Goal: Task Accomplishment & Management: Manage account settings

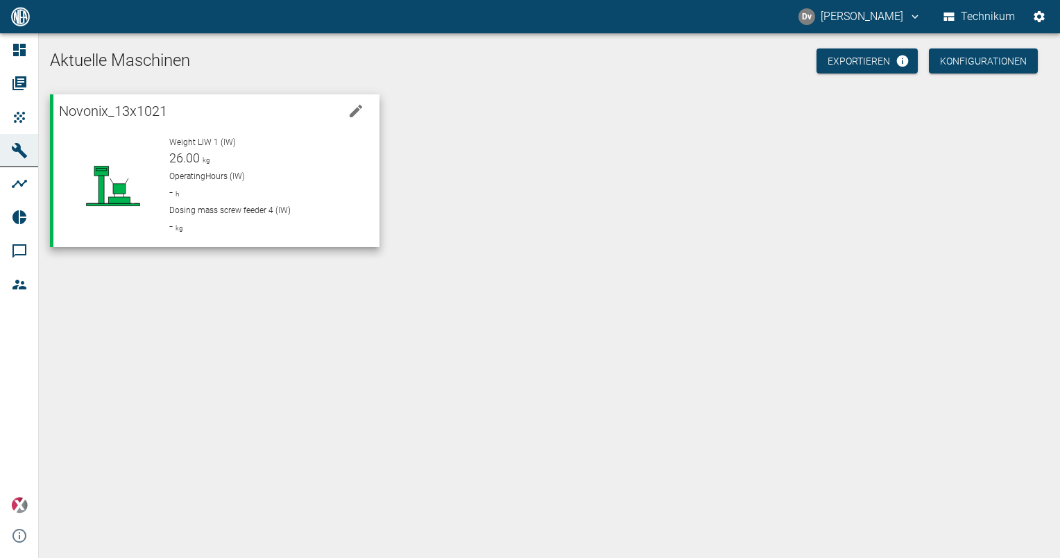
click at [230, 185] on div "OperatingHours (IW) - h" at bounding box center [268, 185] width 198 height 31
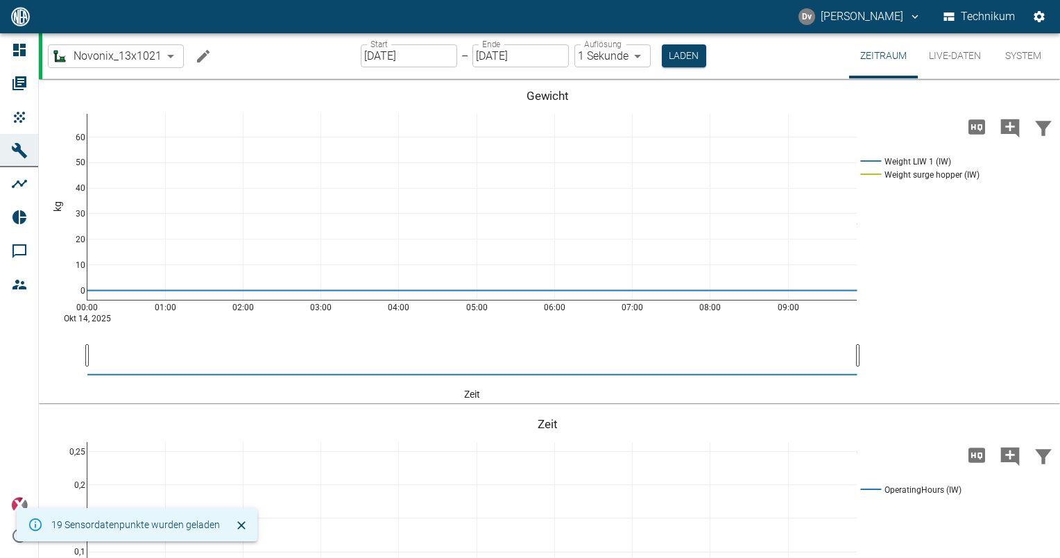
click at [958, 63] on button "Live-Daten" at bounding box center [955, 55] width 74 height 45
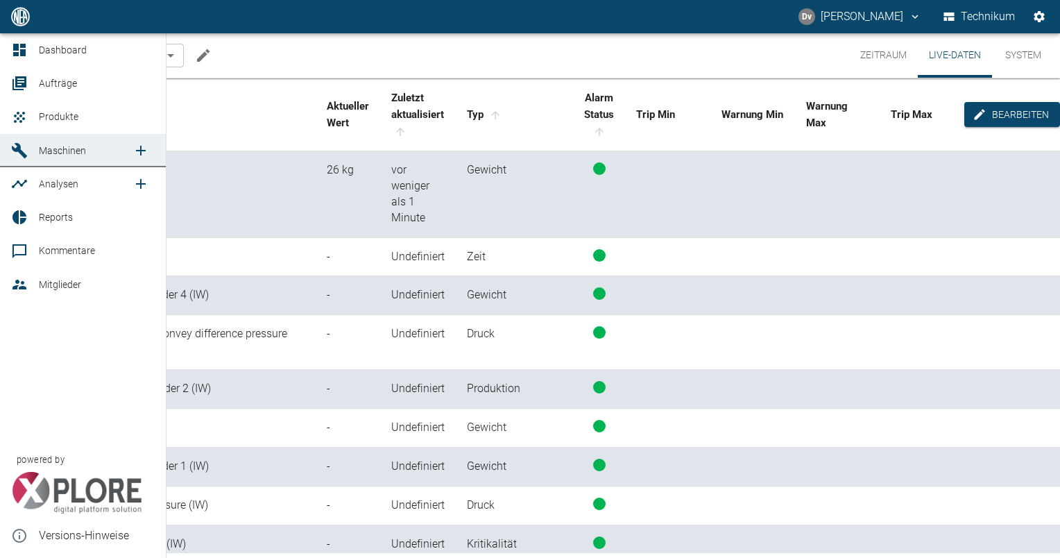
click at [51, 294] on link "Mitglieder" at bounding box center [83, 284] width 166 height 33
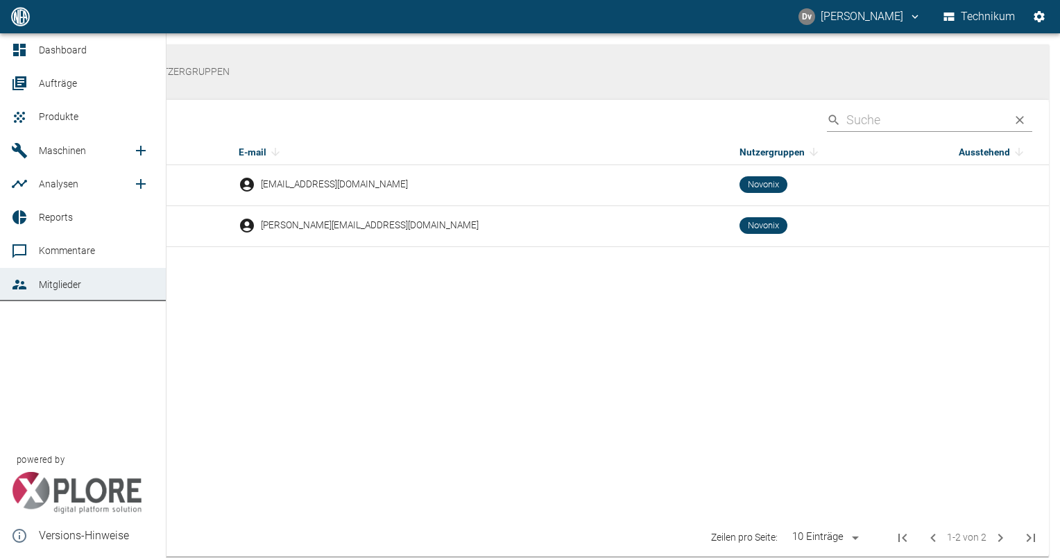
click at [60, 215] on span "Reports" at bounding box center [56, 217] width 34 height 11
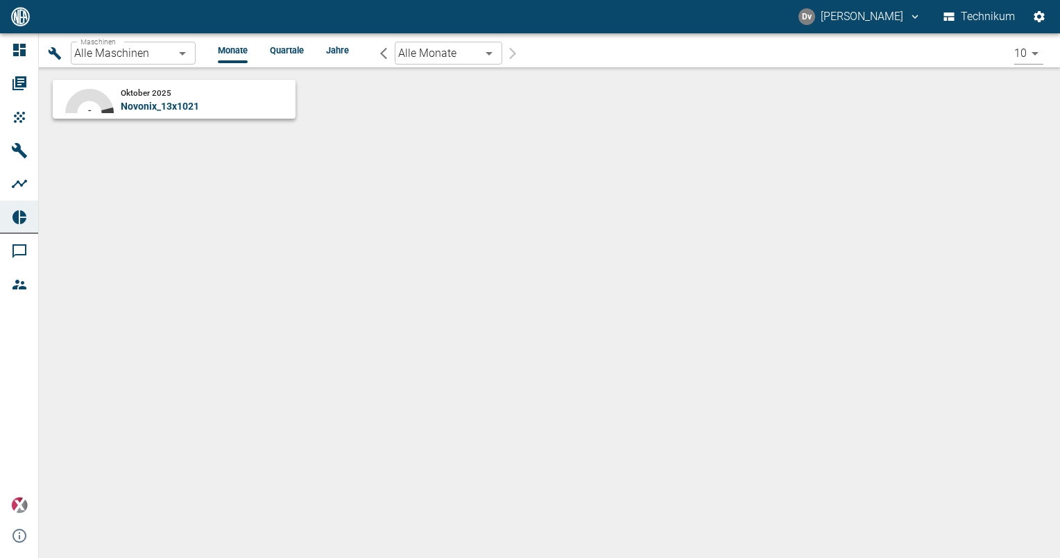
click at [305, 178] on div "92.31 % 7.47 % - Oktober 2025 Novonix_13x1021" at bounding box center [549, 131] width 1021 height 129
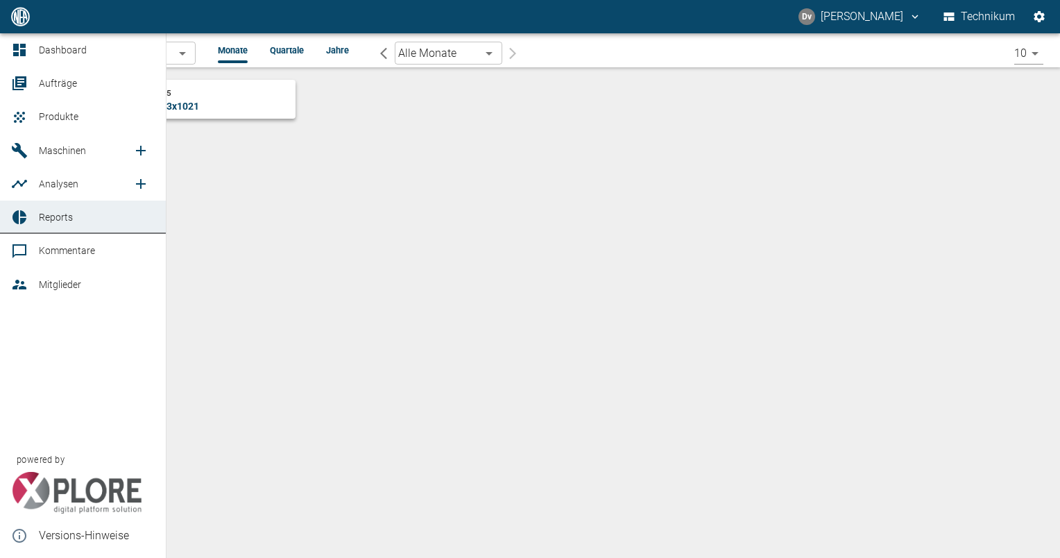
click at [55, 178] on span "Analysen" at bounding box center [59, 183] width 40 height 11
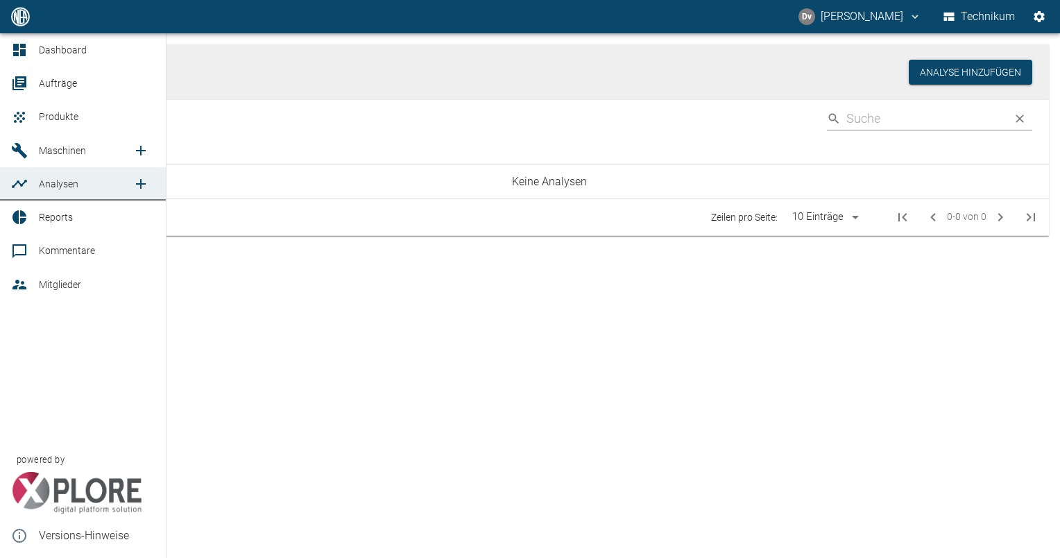
click at [81, 147] on span "Maschinen" at bounding box center [62, 150] width 47 height 11
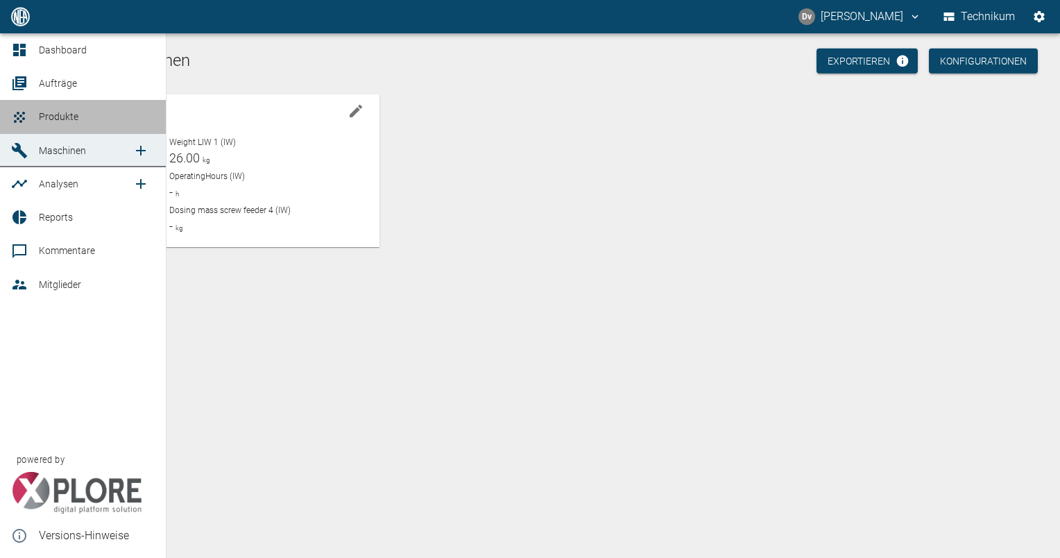
click at [74, 121] on span "Produkte" at bounding box center [59, 116] width 40 height 11
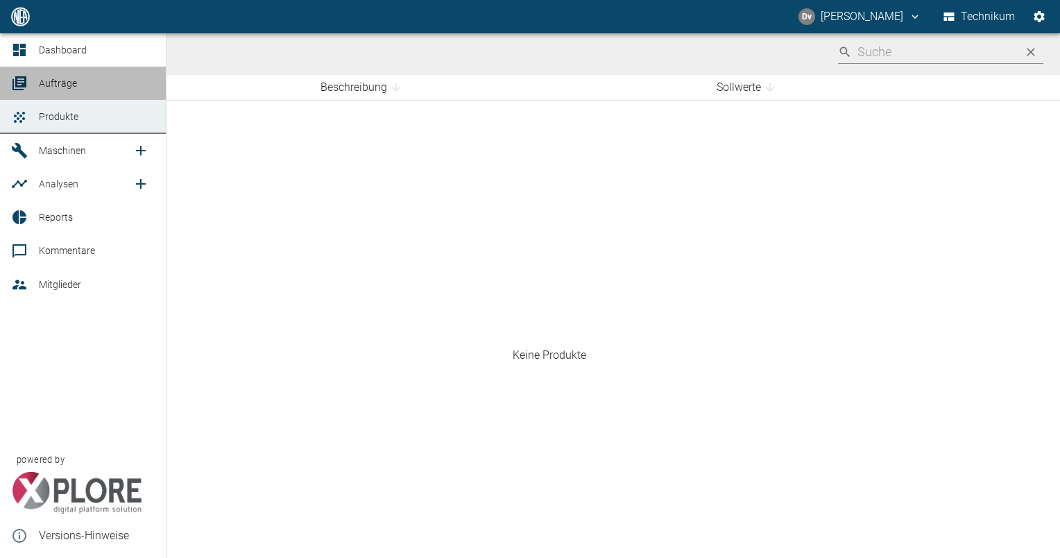
click at [70, 80] on span "Aufträge" at bounding box center [58, 83] width 38 height 11
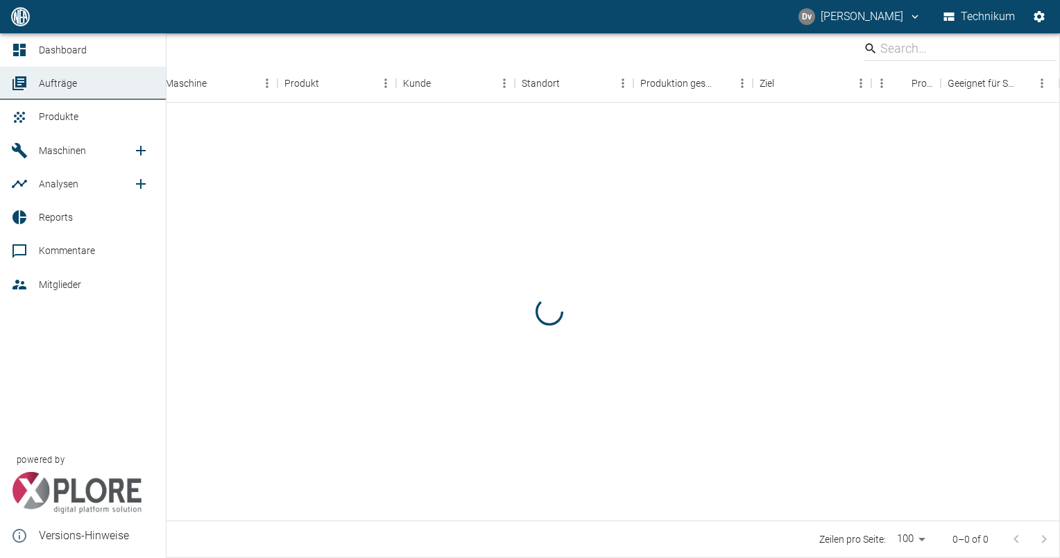
click at [74, 45] on span "Dashboard" at bounding box center [63, 49] width 48 height 11
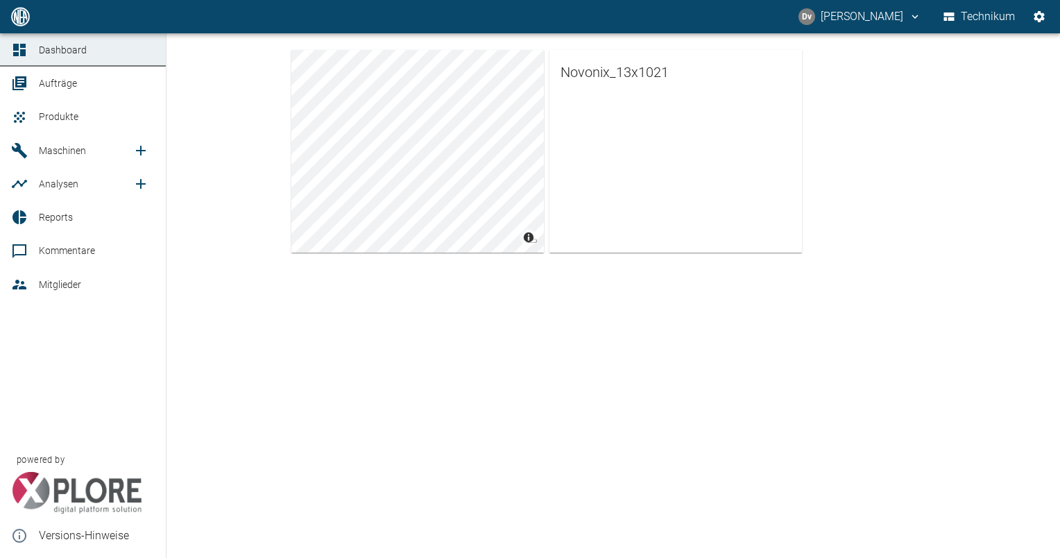
click at [27, 48] on icon at bounding box center [19, 50] width 17 height 17
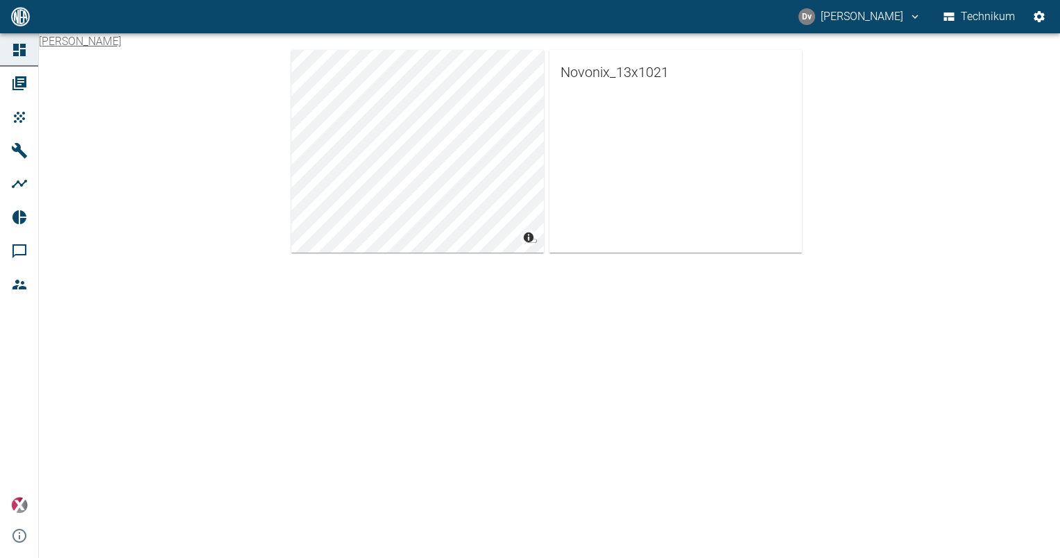
click at [958, 23] on button "Technikum" at bounding box center [980, 16] width 78 height 25
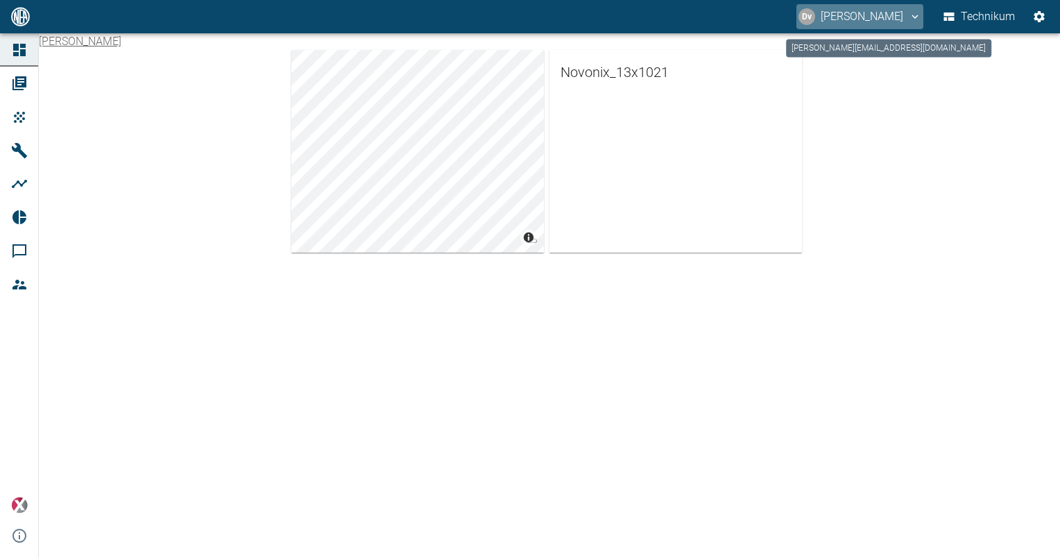
click at [909, 15] on icon "daniel.vanaalst@neuman-esser.com" at bounding box center [915, 16] width 12 height 12
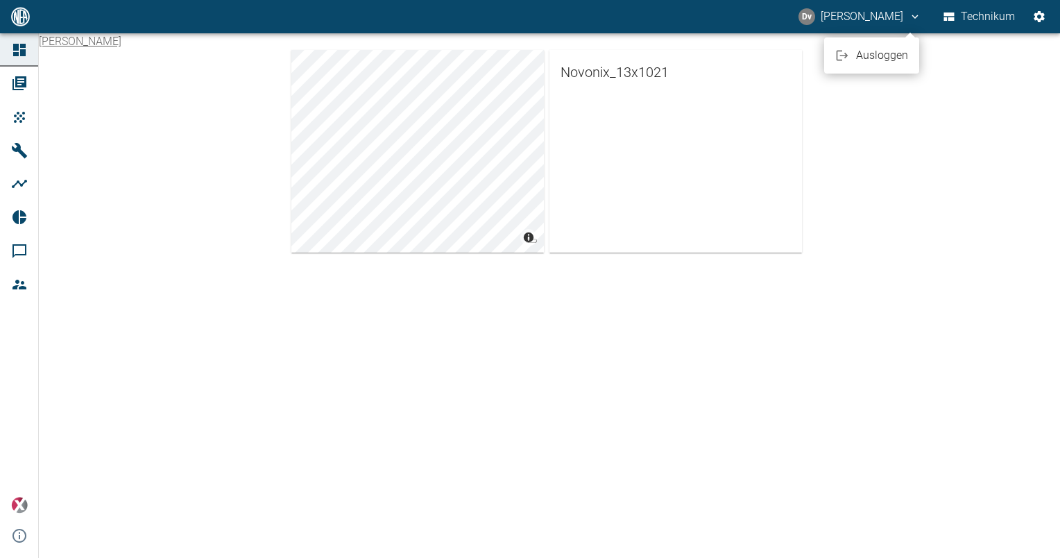
click at [1030, 12] on div at bounding box center [530, 279] width 1060 height 558
click at [1034, 14] on icon "Einstellungen" at bounding box center [1039, 17] width 14 height 14
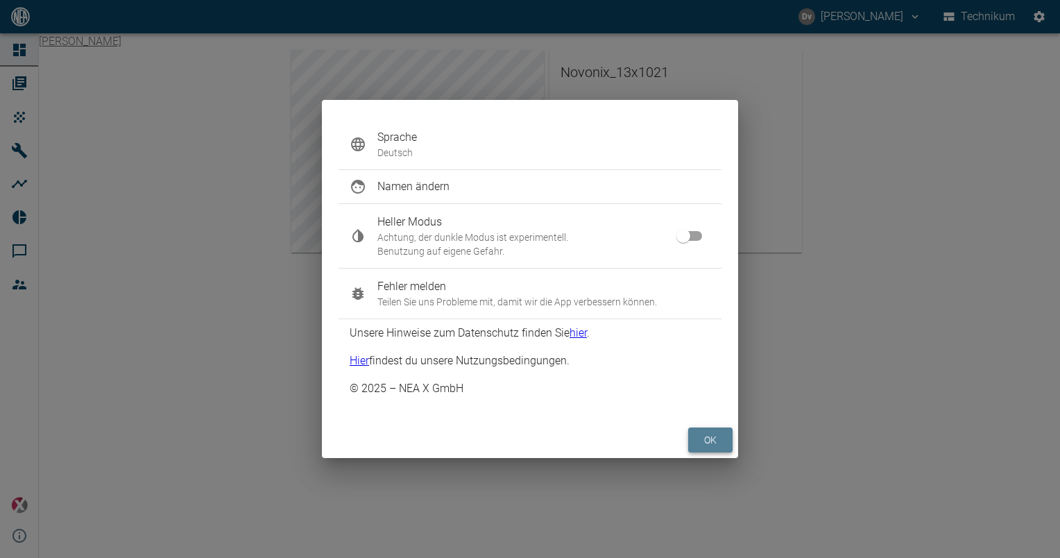
click at [713, 432] on button "ok" at bounding box center [710, 440] width 44 height 26
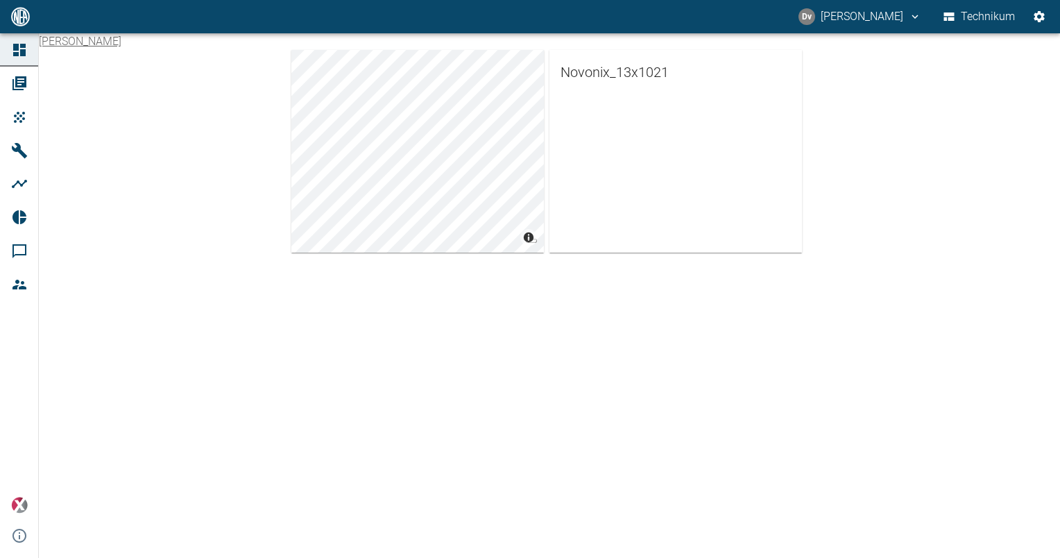
click at [257, 342] on div "Daniel van Aalst © Carto © OpenStreetMap contributors Novonix_13x1021" at bounding box center [530, 295] width 1060 height 525
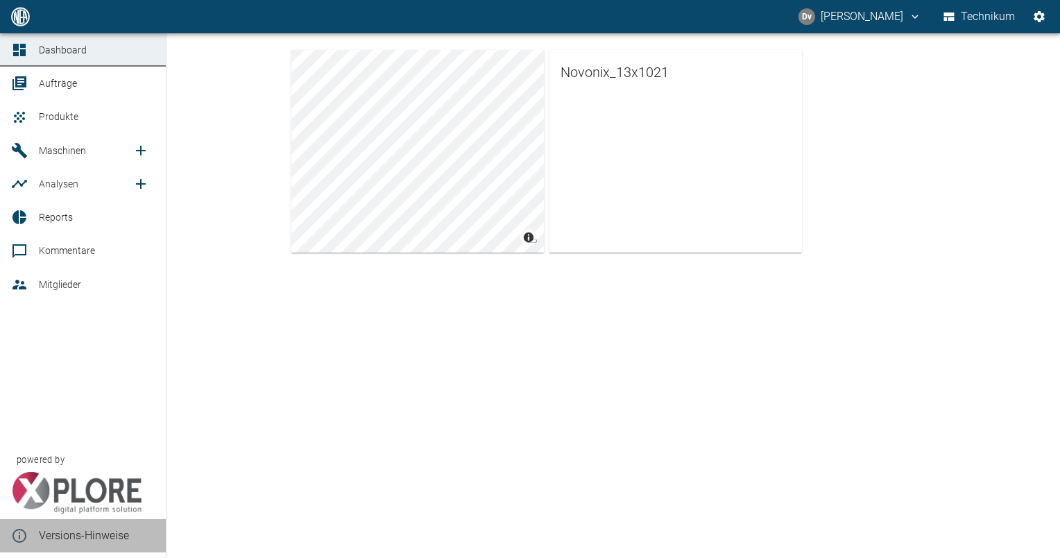
click at [29, 538] on div at bounding box center [21, 535] width 21 height 17
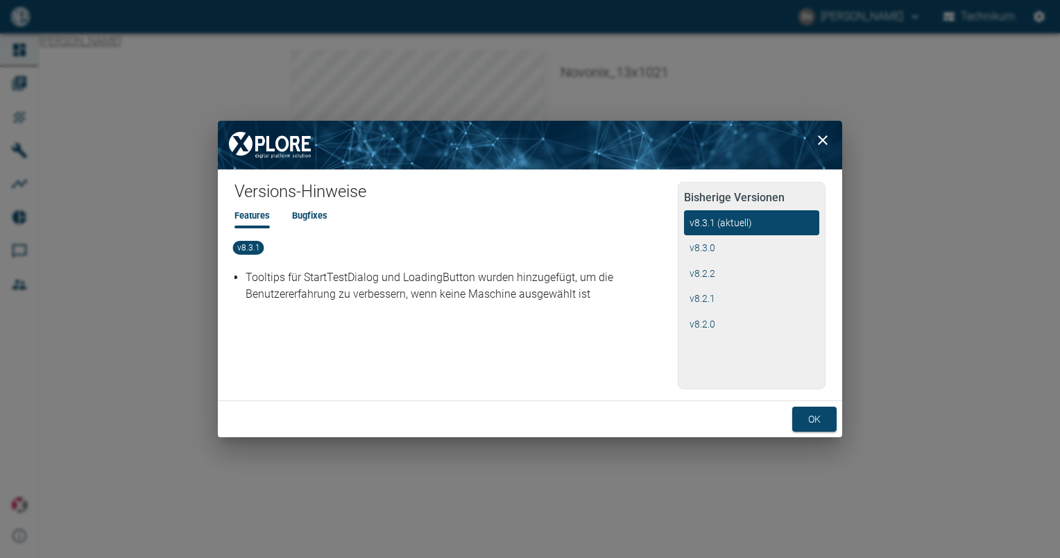
click at [822, 143] on icon "close" at bounding box center [823, 140] width 17 height 17
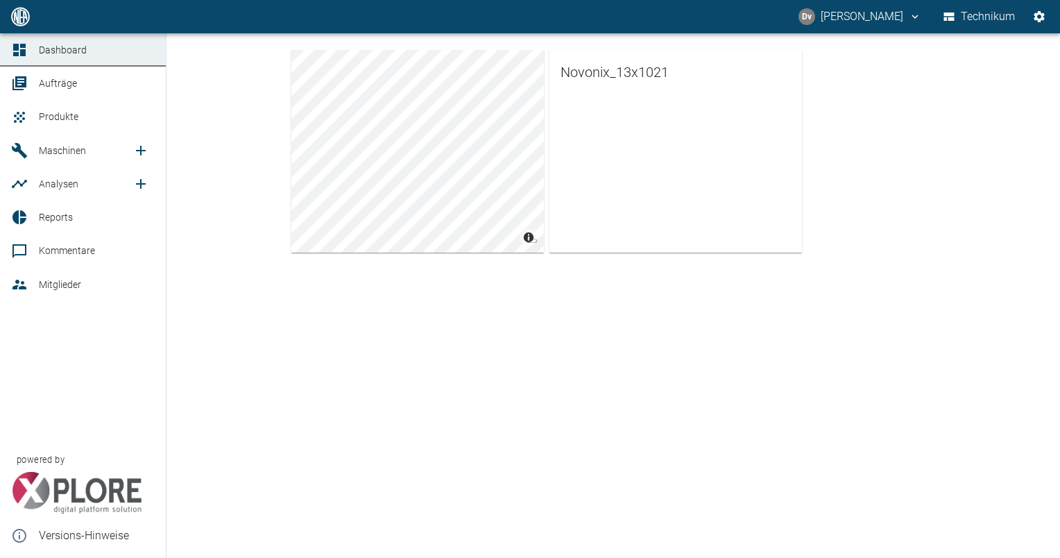
click at [33, 78] on link "Aufträge" at bounding box center [83, 83] width 166 height 33
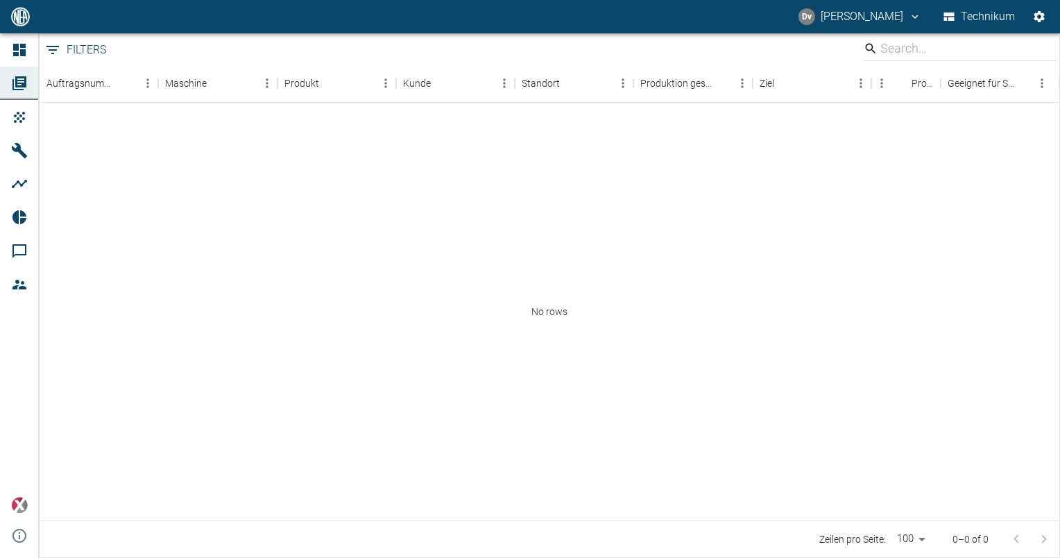
drag, startPoint x: 787, startPoint y: 236, endPoint x: 579, endPoint y: 173, distance: 217.5
click at [579, 173] on div "No rows" at bounding box center [550, 312] width 1020 height 418
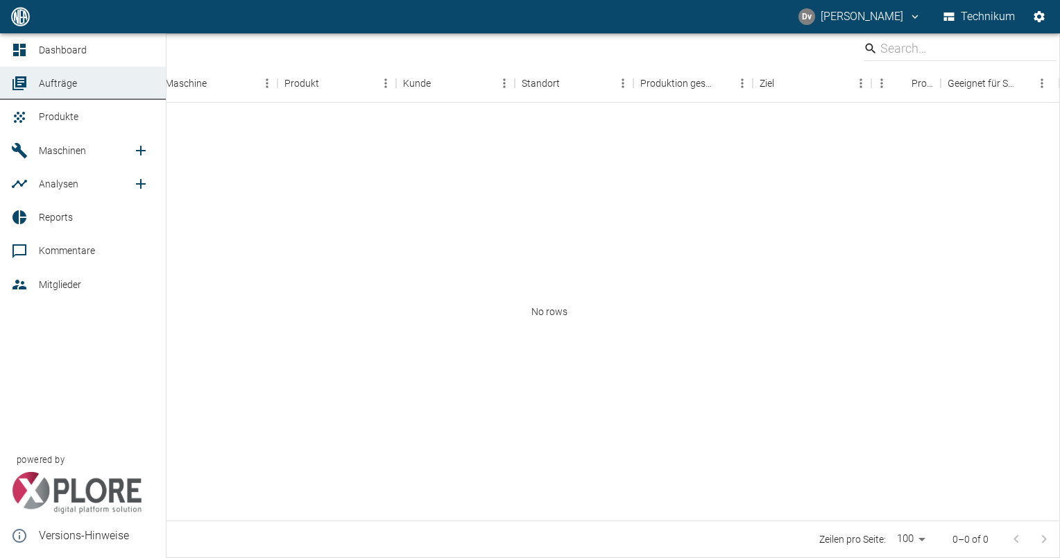
click at [37, 147] on link "Maschinen" at bounding box center [83, 150] width 166 height 33
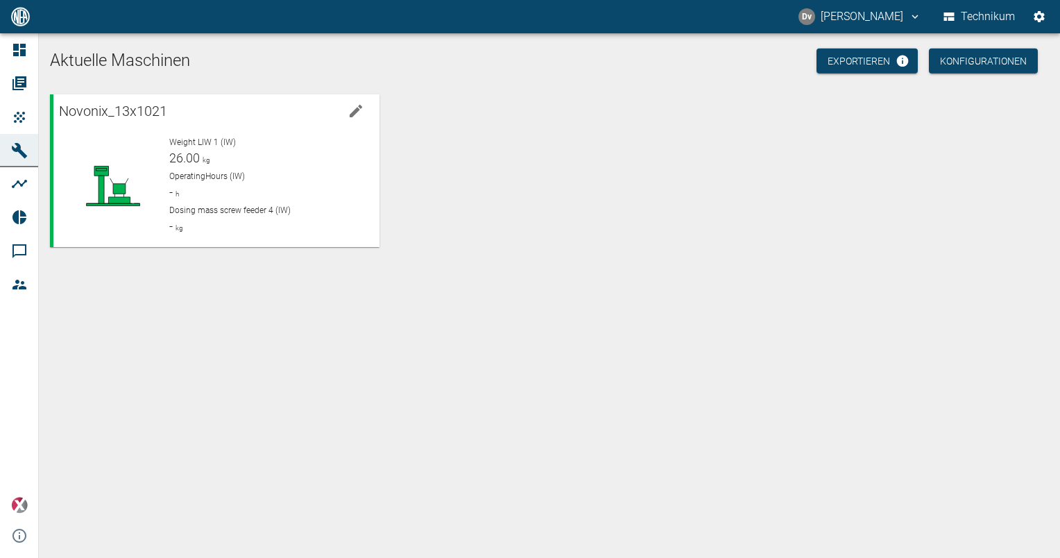
click at [485, 198] on div "Novonix_13x1021 Weight LIW 1 (IW) 26.00 kg OperatingHours (IW) - h Dosing mass …" at bounding box center [546, 168] width 1005 height 158
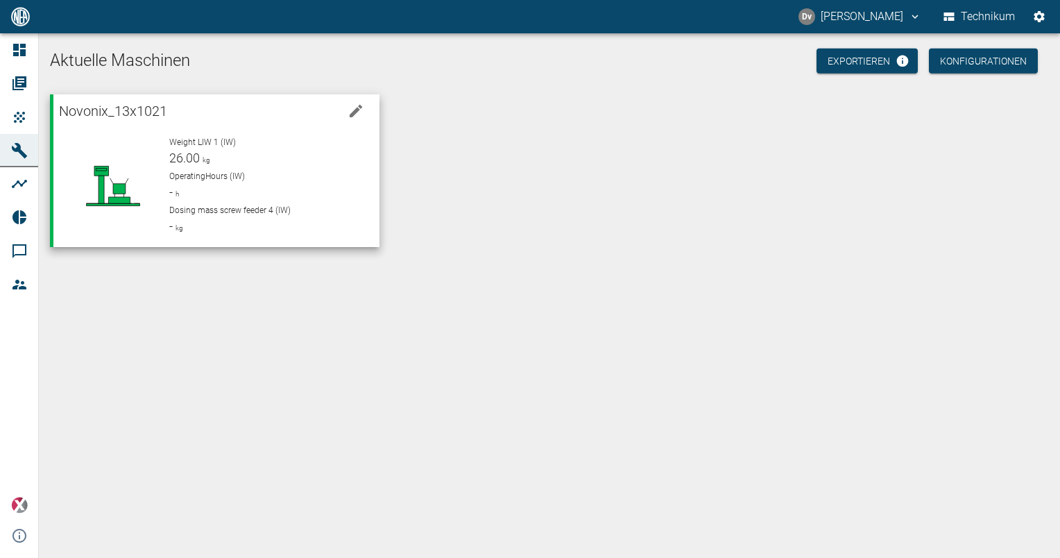
click at [203, 132] on div "Weight LIW 1 (IW) 26.00 kg OperatingHours (IW) - h Dosing mass screw feeder 4 (…" at bounding box center [263, 180] width 210 height 111
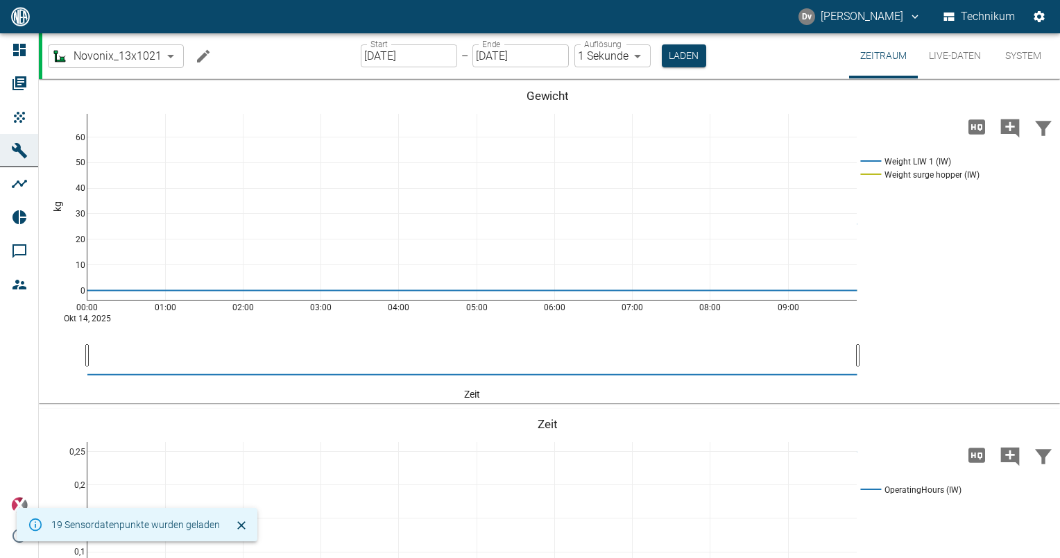
click at [960, 53] on button "Live-Daten" at bounding box center [955, 55] width 74 height 45
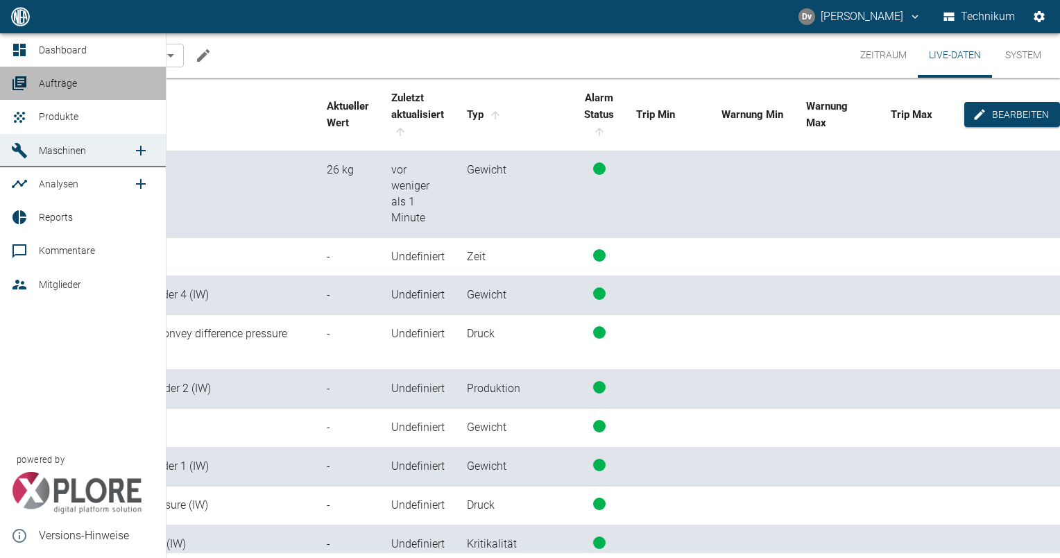
click at [49, 86] on span "Aufträge" at bounding box center [58, 83] width 38 height 11
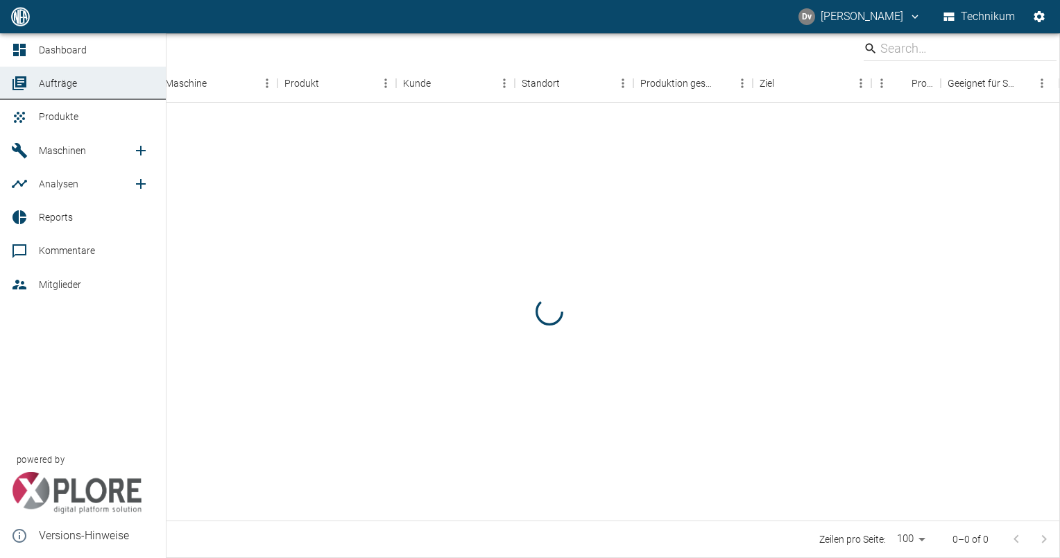
click at [78, 46] on span "Dashboard" at bounding box center [63, 49] width 48 height 11
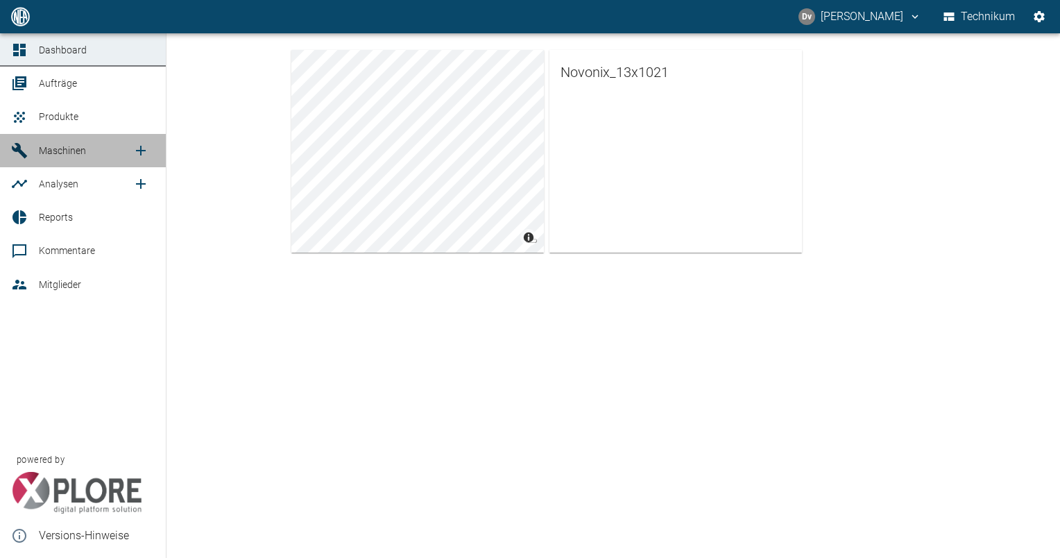
click at [83, 150] on span "Maschinen" at bounding box center [62, 150] width 47 height 11
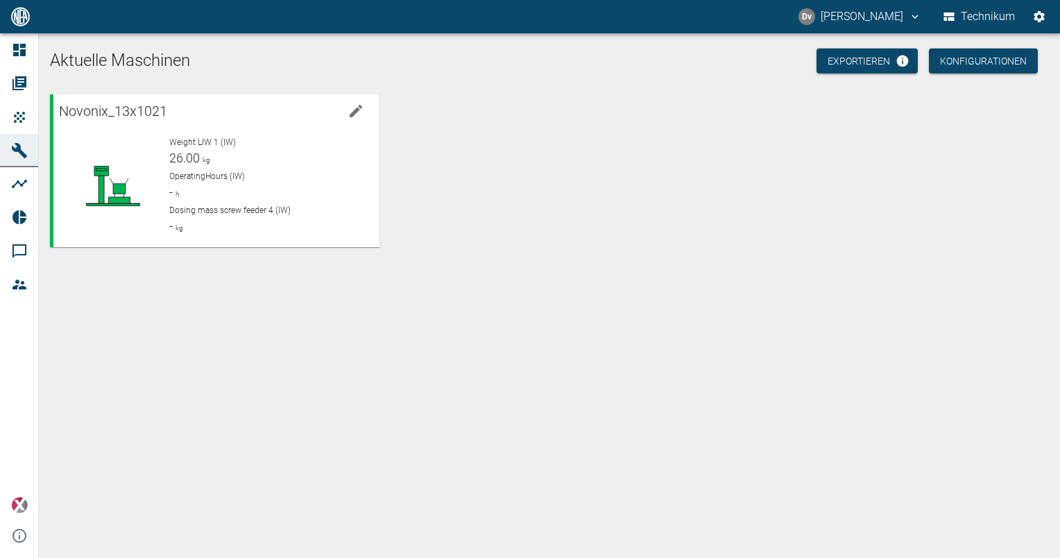
click at [642, 178] on div "Novonix_13x1021 Weight LIW 1 (IW) 26.00 kg OperatingHours (IW) - h Dosing mass …" at bounding box center [546, 168] width 1005 height 158
click at [1016, 67] on button "Konfigurationen" at bounding box center [983, 62] width 109 height 26
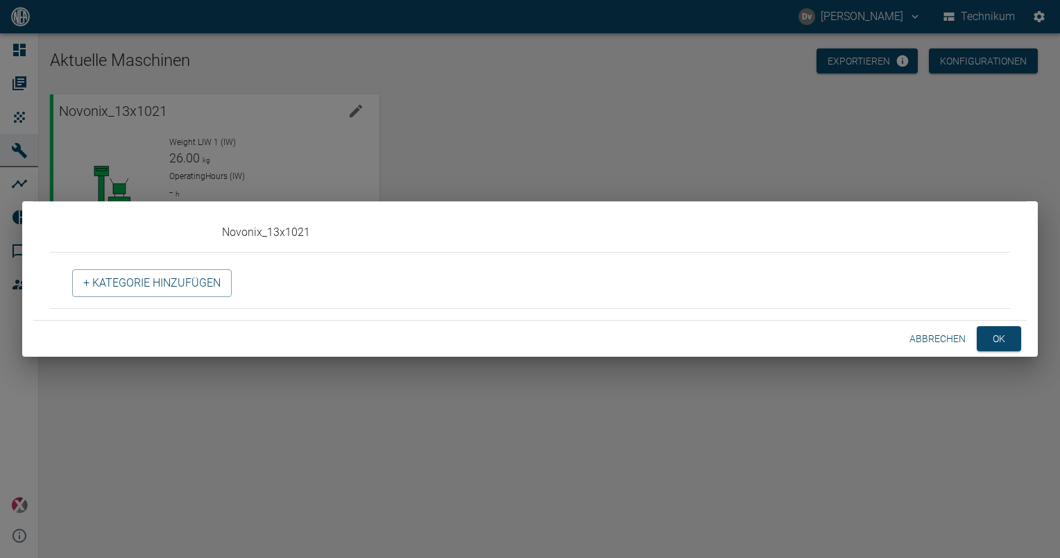
click at [926, 334] on button "Abbrechen" at bounding box center [937, 339] width 67 height 26
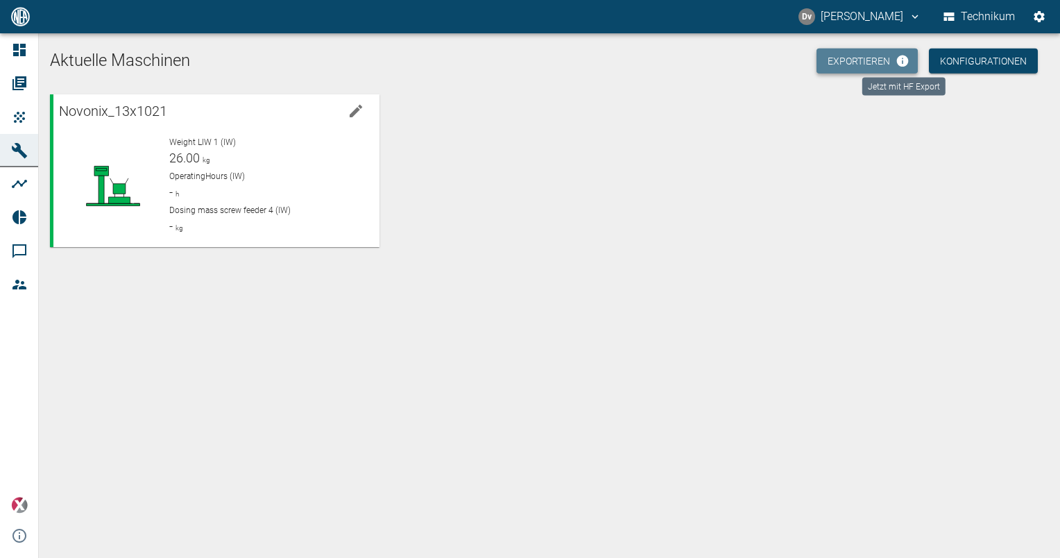
click at [903, 62] on icon "Jetzt mit HF Export" at bounding box center [903, 62] width 12 height 12
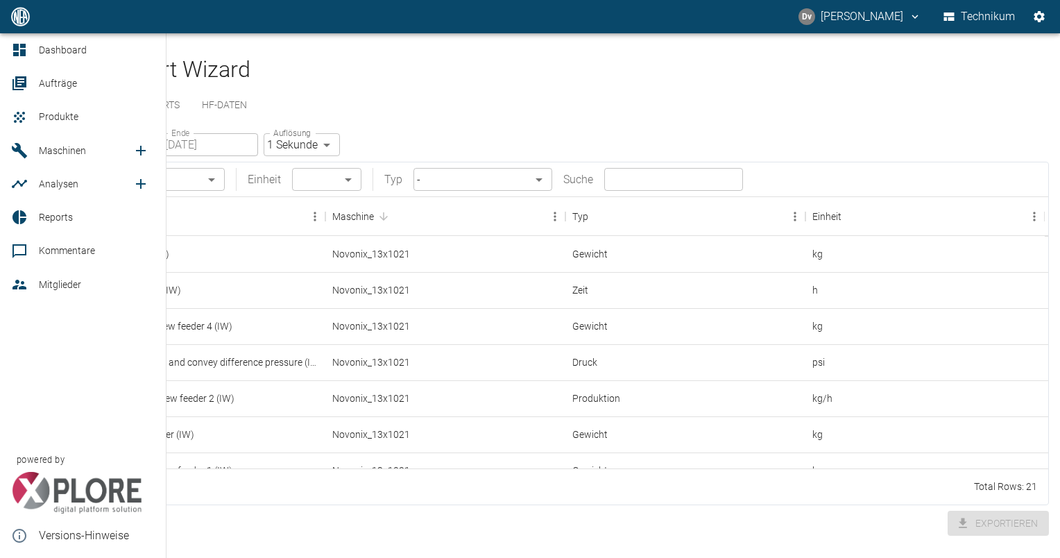
click at [21, 489] on img at bounding box center [76, 493] width 131 height 42
click at [46, 50] on span "Dashboard" at bounding box center [63, 49] width 48 height 11
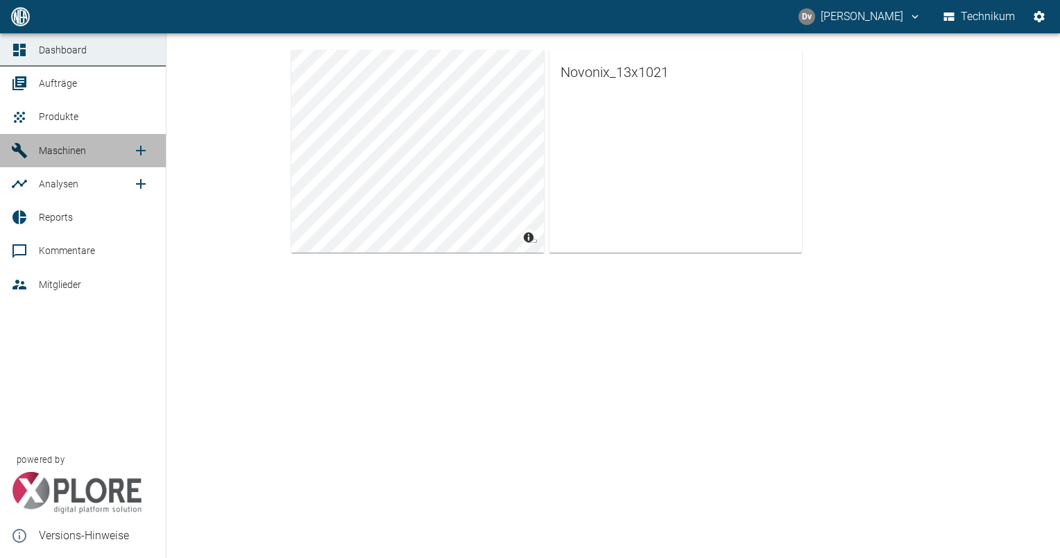
click at [62, 148] on span "Maschinen" at bounding box center [62, 150] width 47 height 11
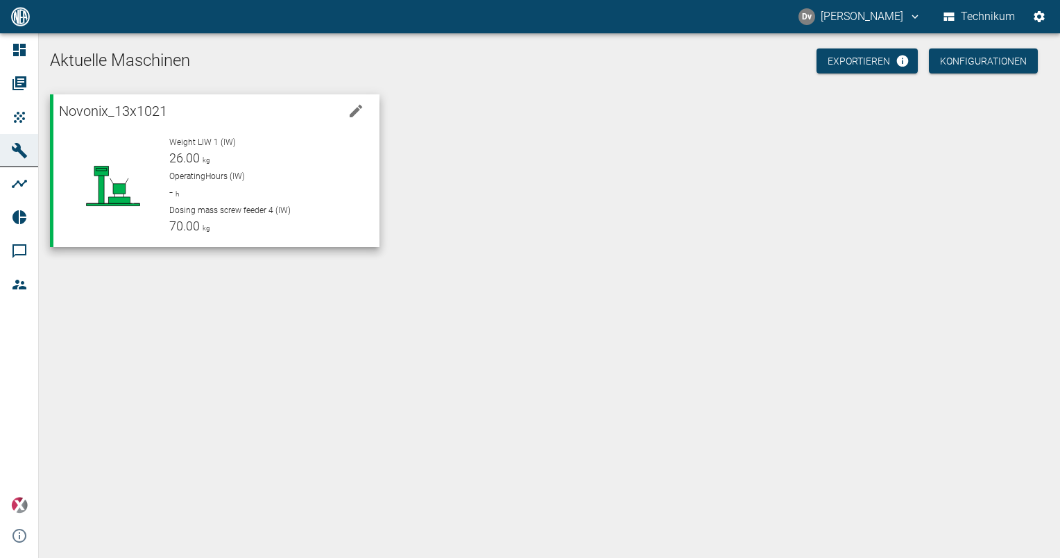
click at [212, 160] on div "Weight LIW 1 (IW) 26.00 kg" at bounding box center [268, 151] width 198 height 31
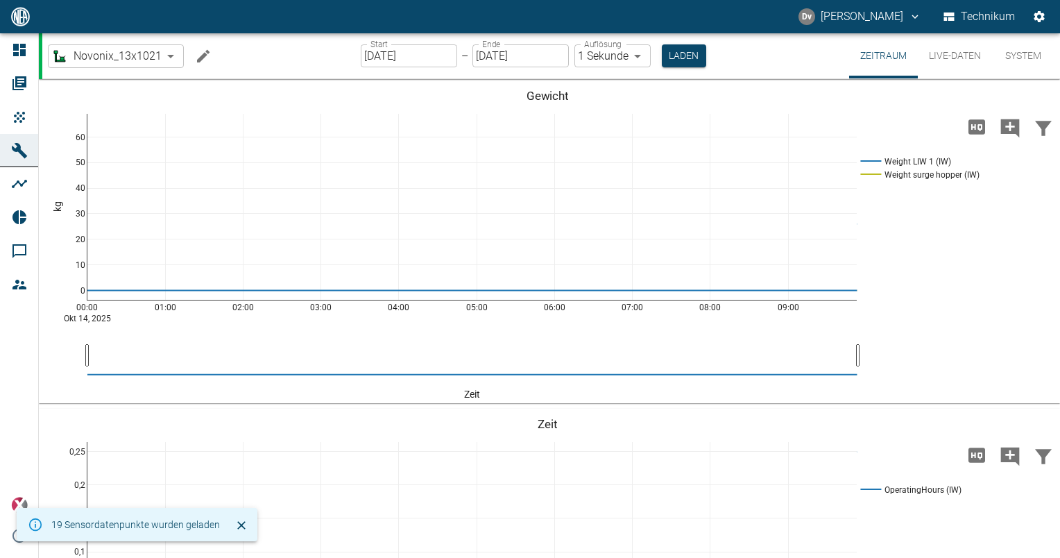
click at [940, 56] on button "Live-Daten" at bounding box center [955, 55] width 74 height 45
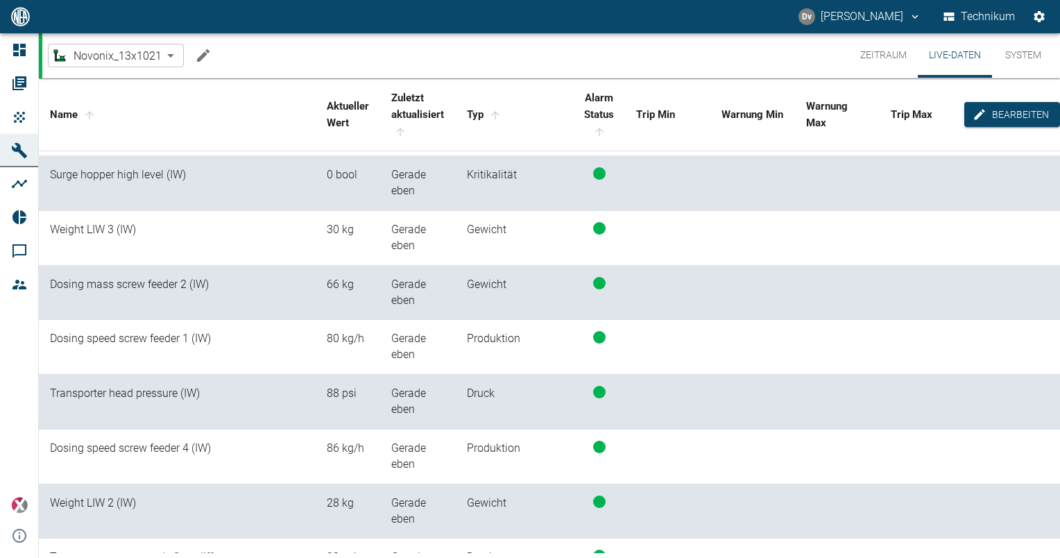
scroll to position [321, 0]
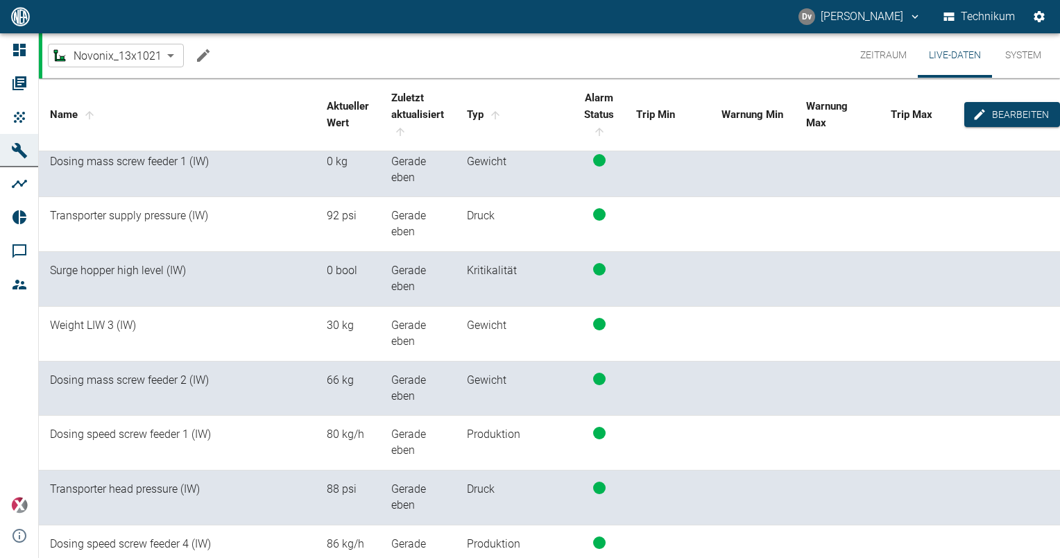
click at [921, 419] on td at bounding box center [922, 443] width 85 height 55
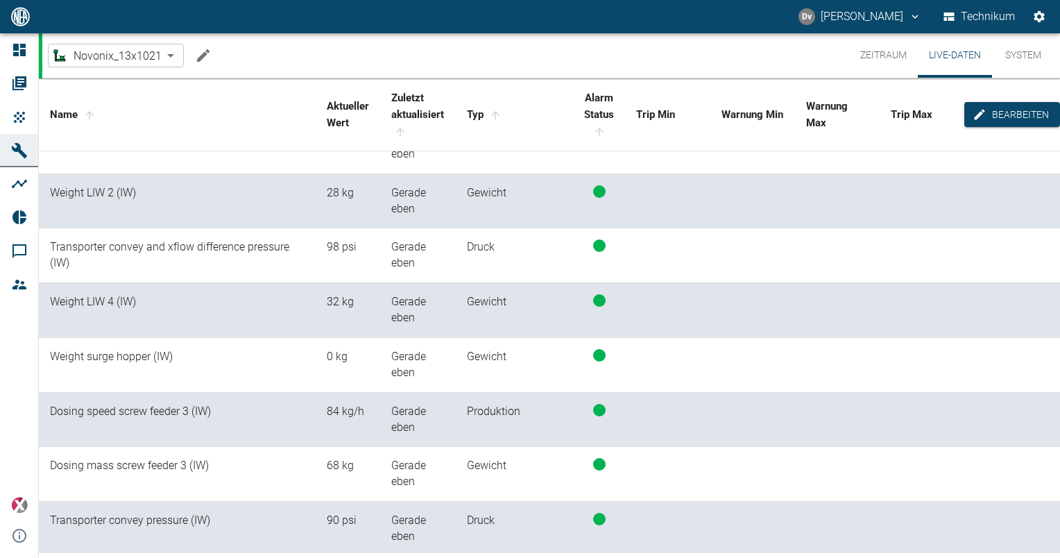
scroll to position [1075, 0]
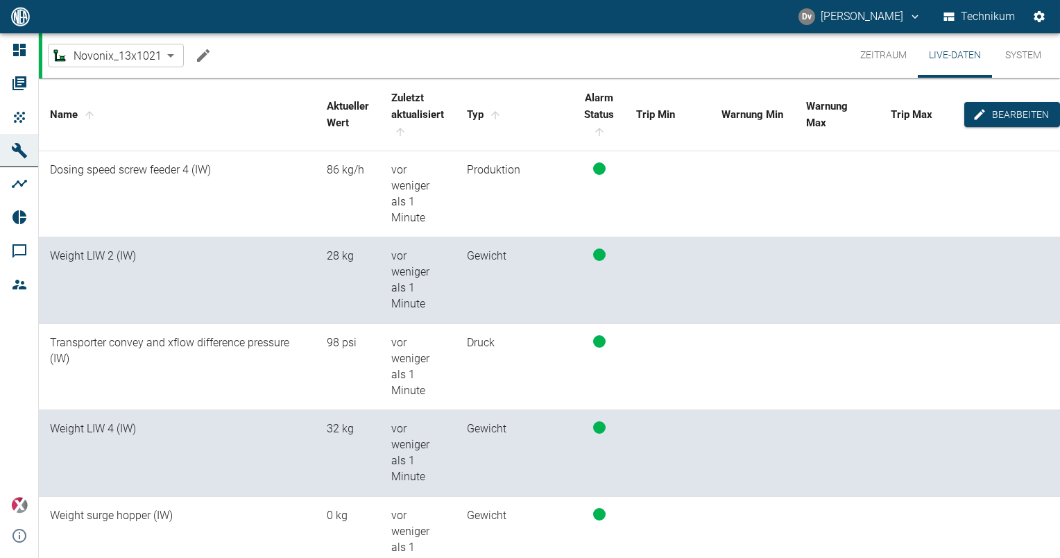
click at [933, 355] on td at bounding box center [922, 367] width 85 height 87
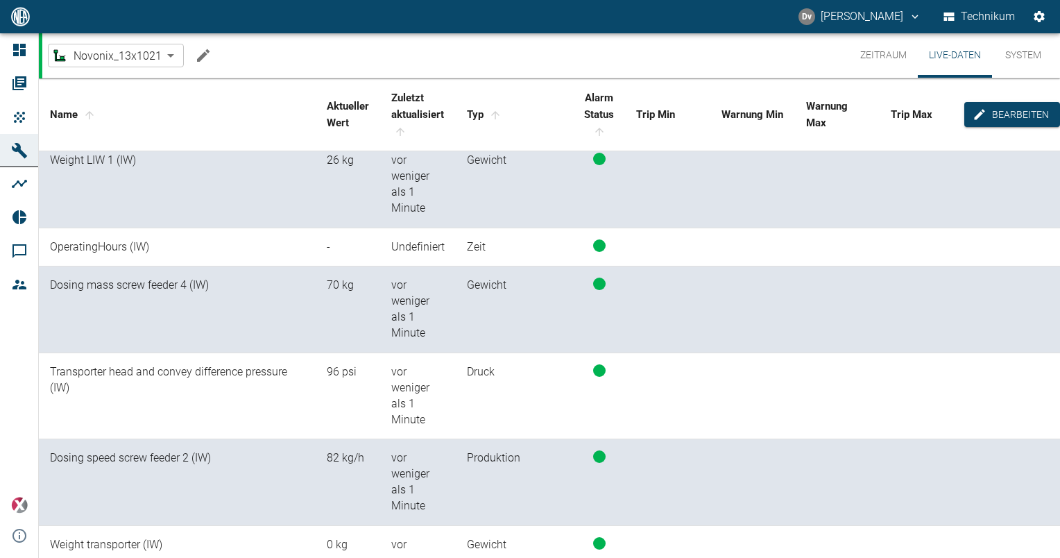
scroll to position [0, 0]
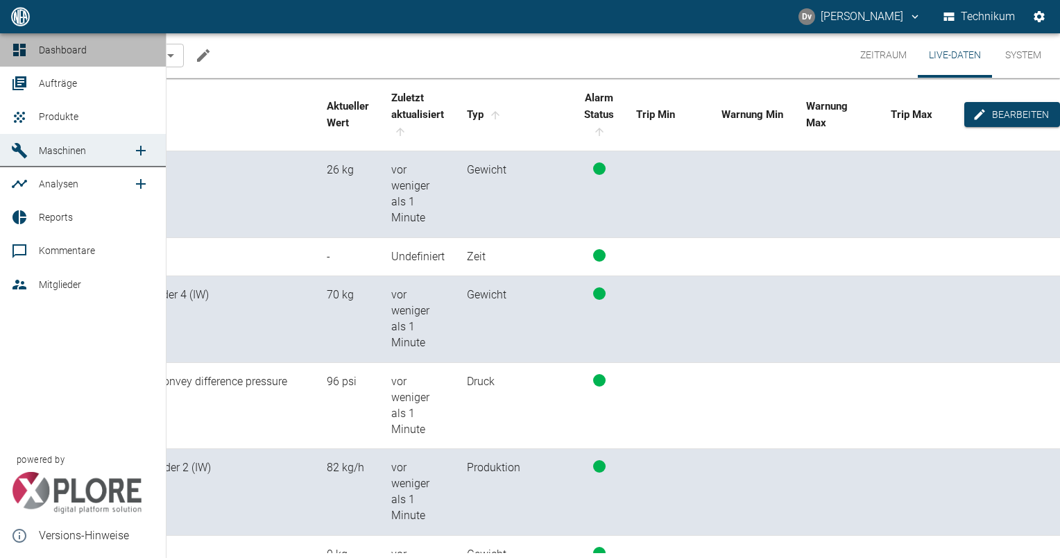
click at [73, 50] on span "Dashboard" at bounding box center [63, 49] width 48 height 11
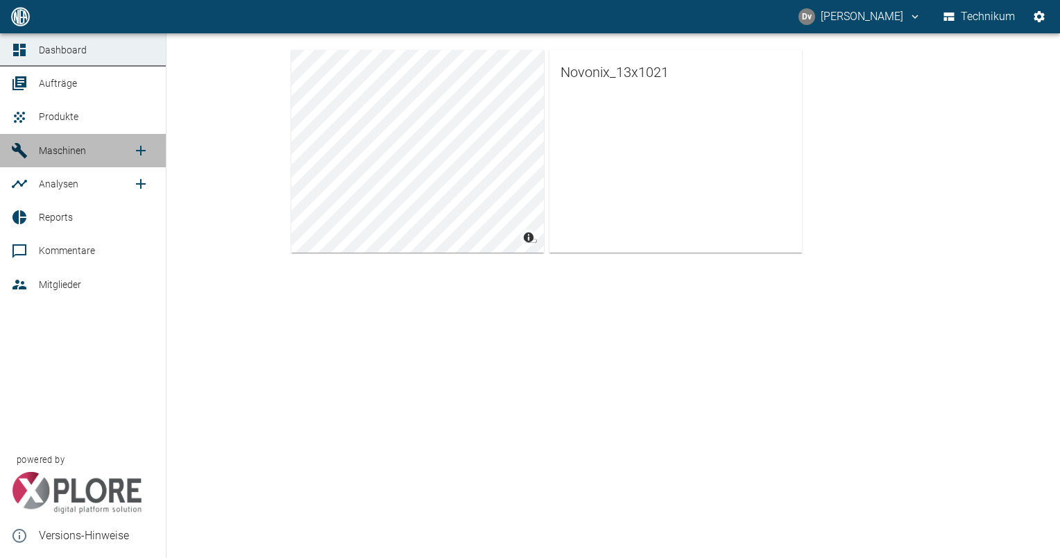
click at [74, 153] on span "Maschinen" at bounding box center [62, 150] width 47 height 11
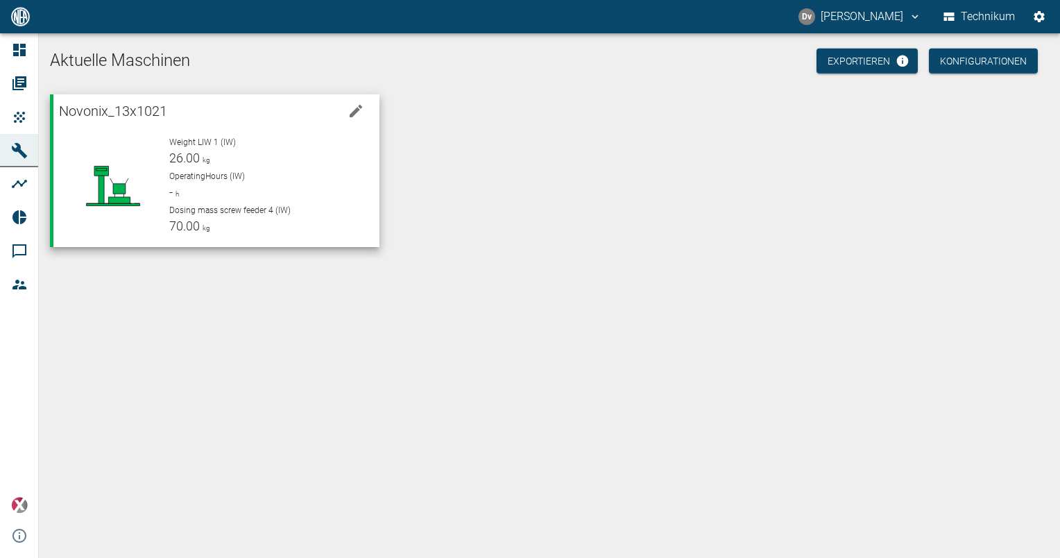
click at [210, 166] on div "Weight LIW 1 (IW) 26.00 kg" at bounding box center [268, 151] width 198 height 31
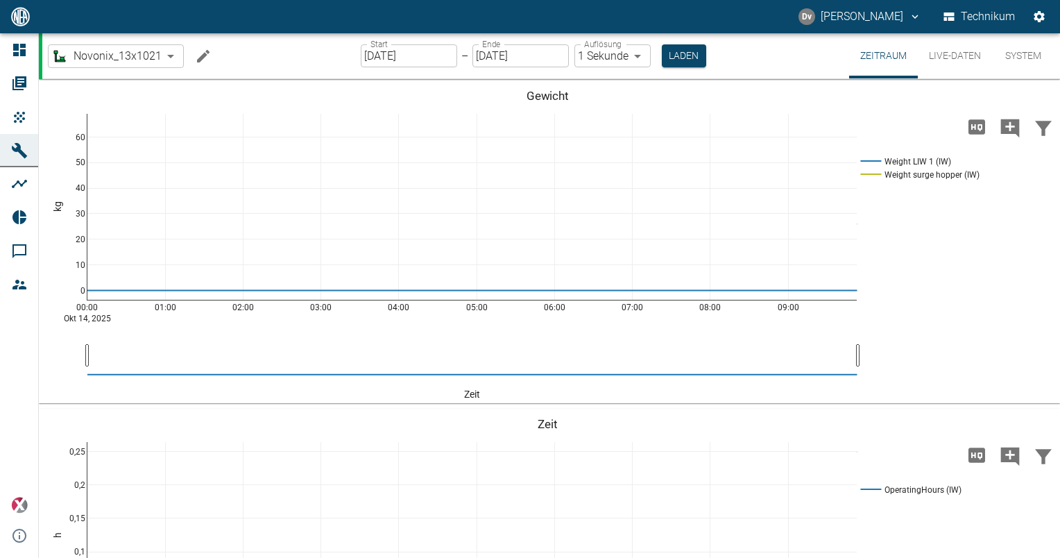
click at [957, 56] on button "Live-Daten" at bounding box center [955, 55] width 74 height 45
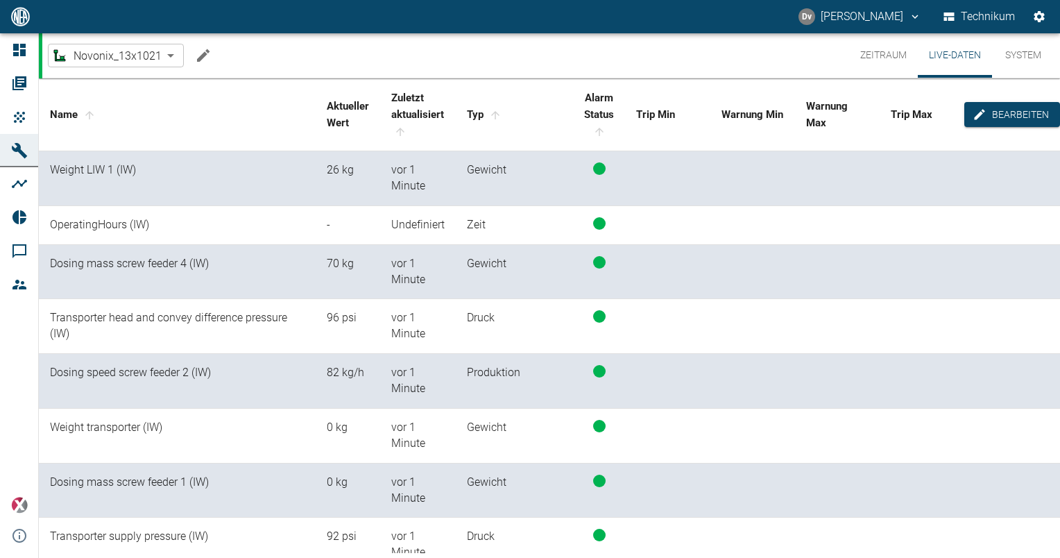
click at [884, 53] on button "Zeitraum" at bounding box center [883, 55] width 69 height 44
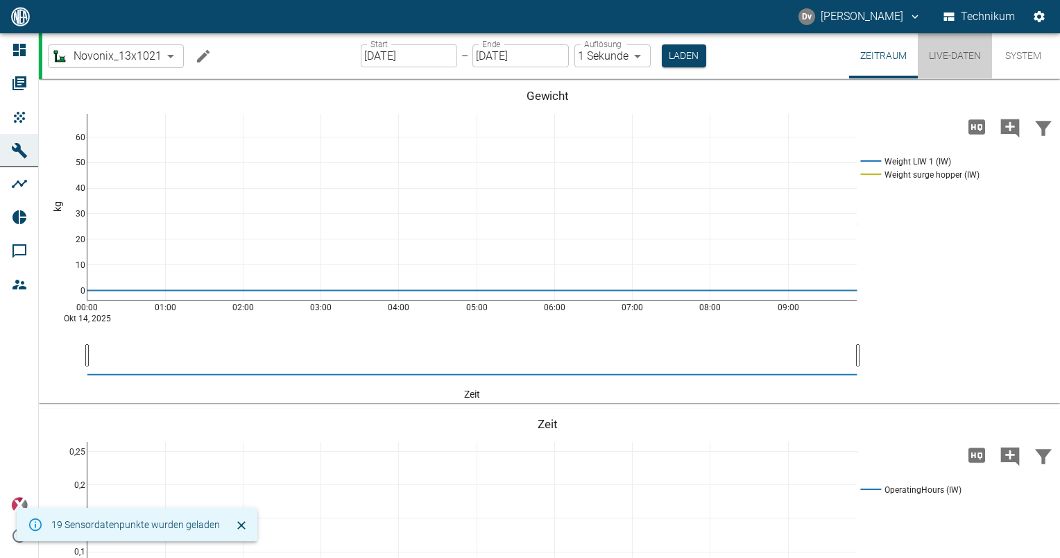
click at [947, 56] on button "Live-Daten" at bounding box center [955, 55] width 74 height 45
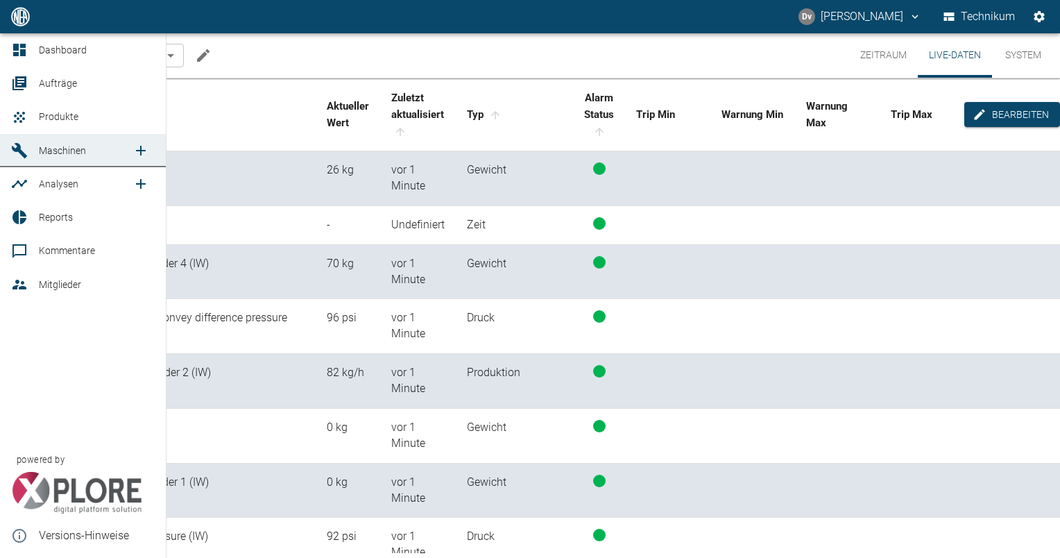
click at [46, 47] on span "Dashboard" at bounding box center [63, 49] width 48 height 11
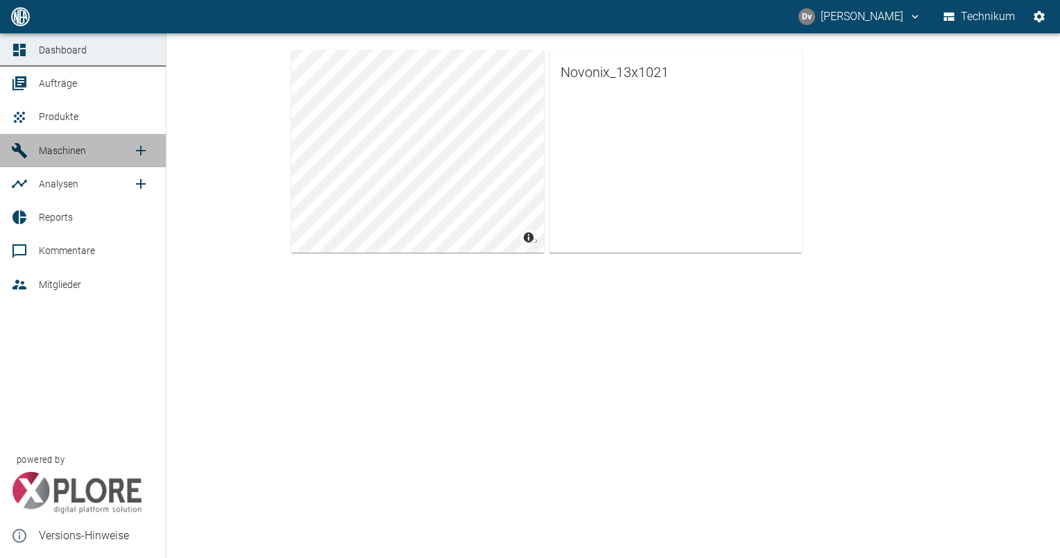
click at [58, 147] on span "Maschinen" at bounding box center [62, 150] width 47 height 11
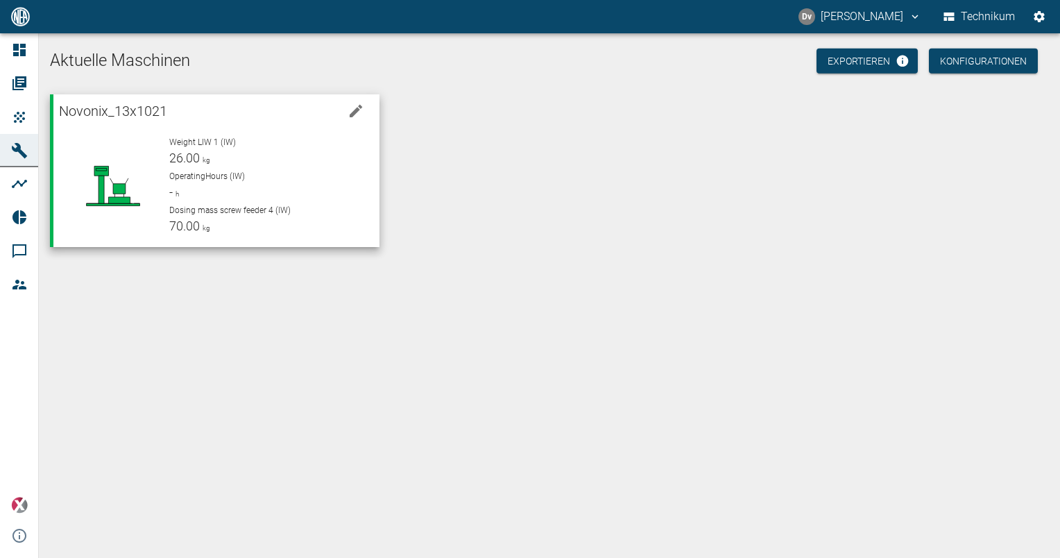
click at [167, 142] on div "Weight LIW 1 (IW) 26.00 kg OperatingHours (IW) - h Dosing mass screw feeder 4 (…" at bounding box center [263, 180] width 210 height 111
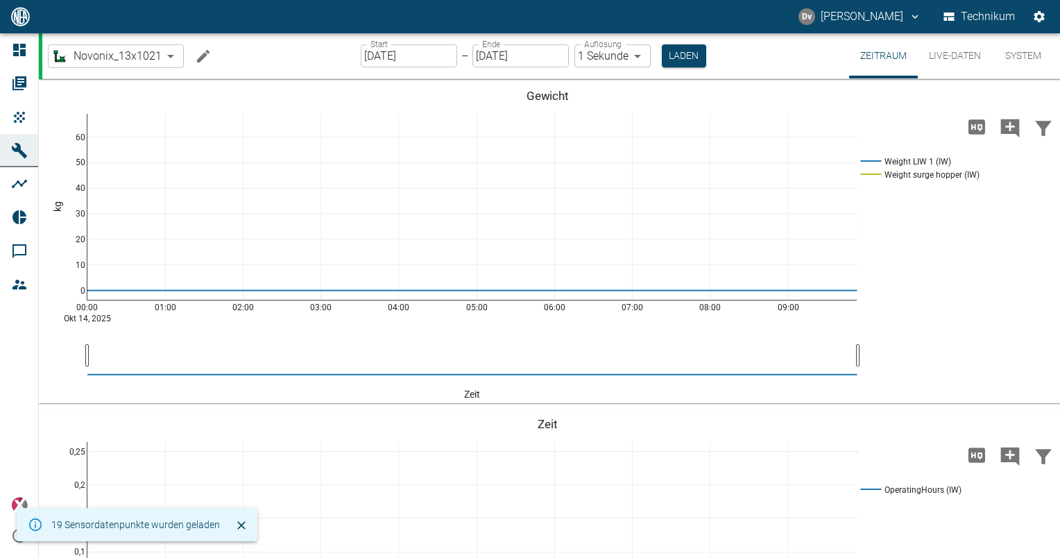
click at [952, 53] on button "Live-Daten" at bounding box center [955, 55] width 74 height 45
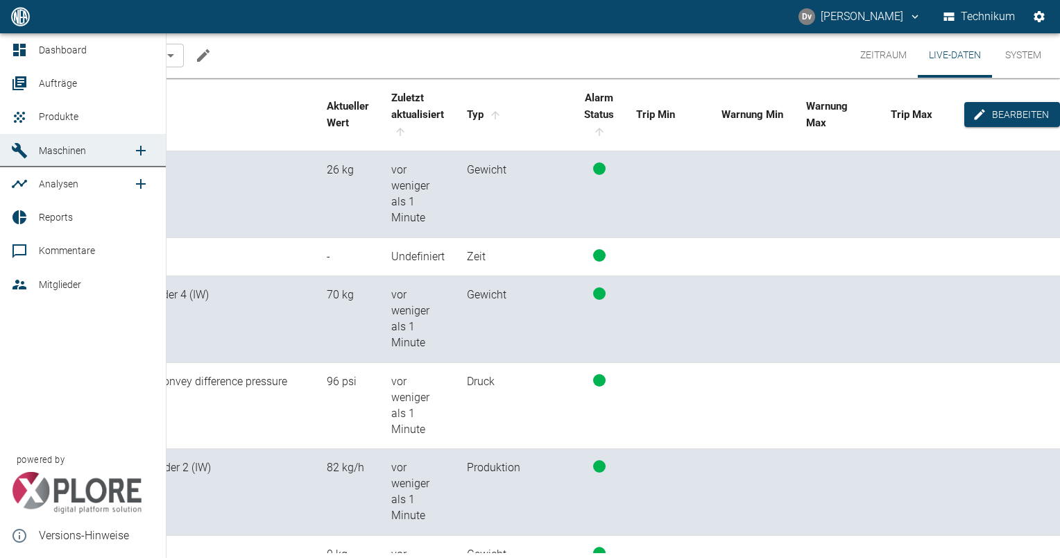
click at [31, 150] on div at bounding box center [21, 150] width 21 height 17
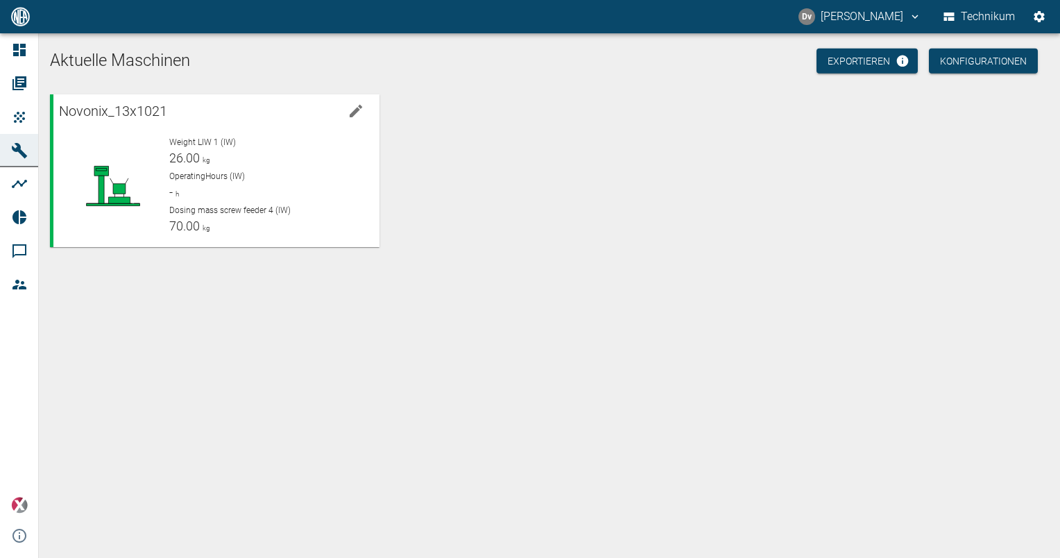
click at [400, 177] on div "Novonix_13x1021 Weight LIW 1 (IW) 26.00 kg OperatingHours (IW) - h Dosing mass …" at bounding box center [546, 168] width 1005 height 158
click at [469, 178] on div "Novonix_13x1021 Weight LIW 1 (IW) 26.00 kg OperatingHours (IW) - h Dosing mass …" at bounding box center [546, 168] width 1005 height 158
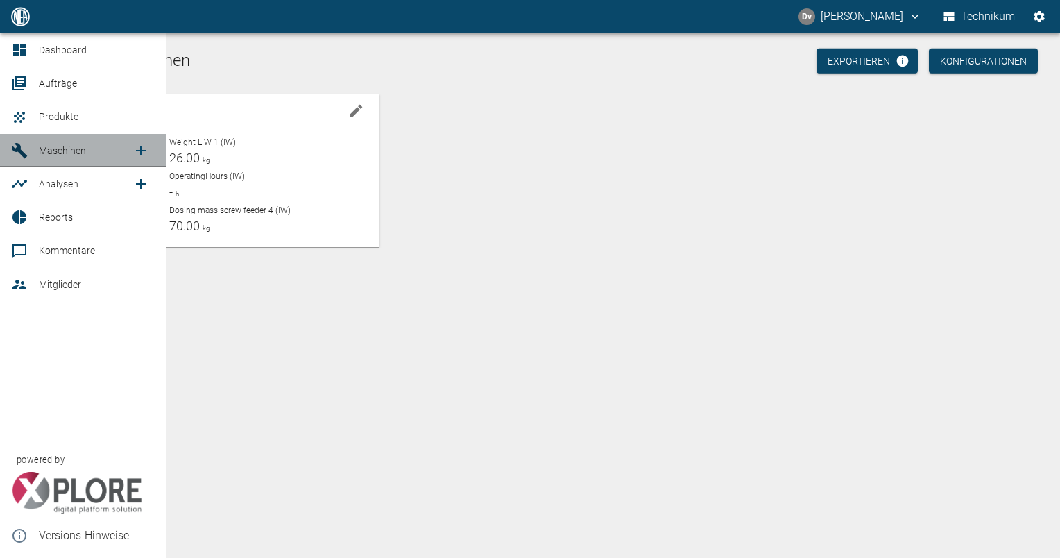
click at [30, 150] on div at bounding box center [21, 150] width 21 height 17
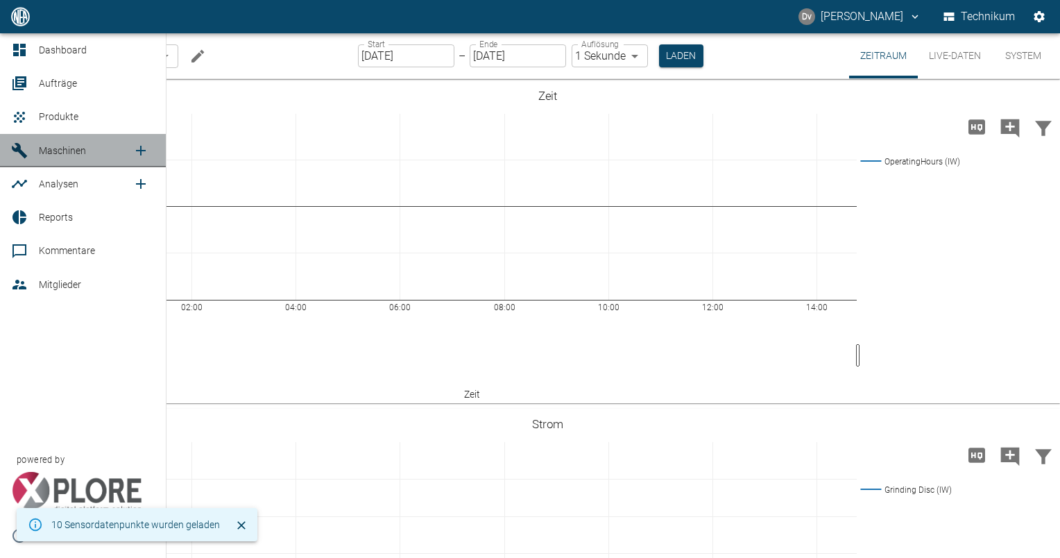
click at [55, 141] on link "Maschinen" at bounding box center [83, 150] width 166 height 33
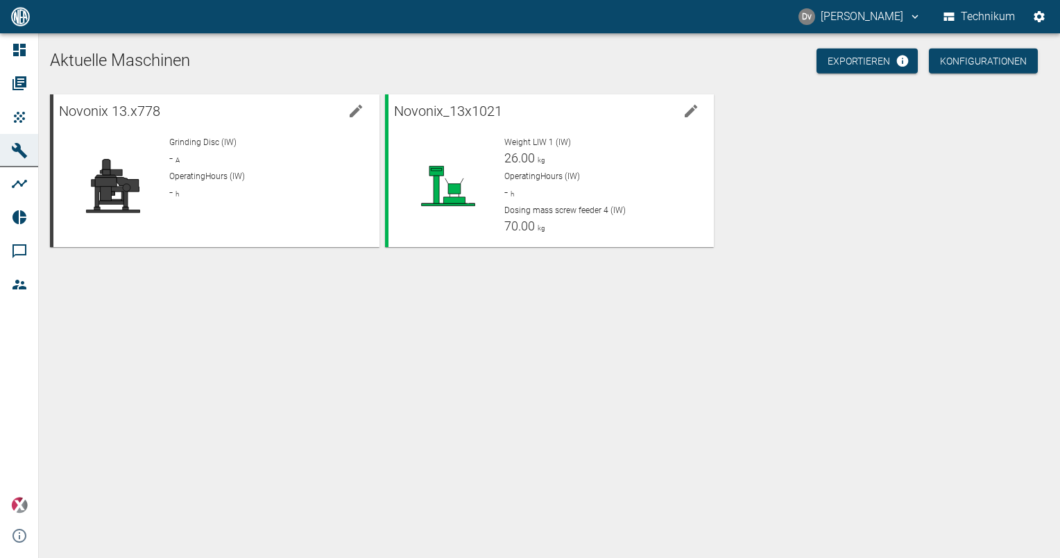
click at [362, 317] on div "Aktuelle Maschinen Exportieren Konfigurationen Novonix 13.x778 Grinding Disc (I…" at bounding box center [549, 295] width 1021 height 525
click at [262, 327] on div "Aktuelle Maschinen Exportieren Konfigurationen Novonix 13.x778 Grinding Disc (I…" at bounding box center [549, 295] width 1021 height 525
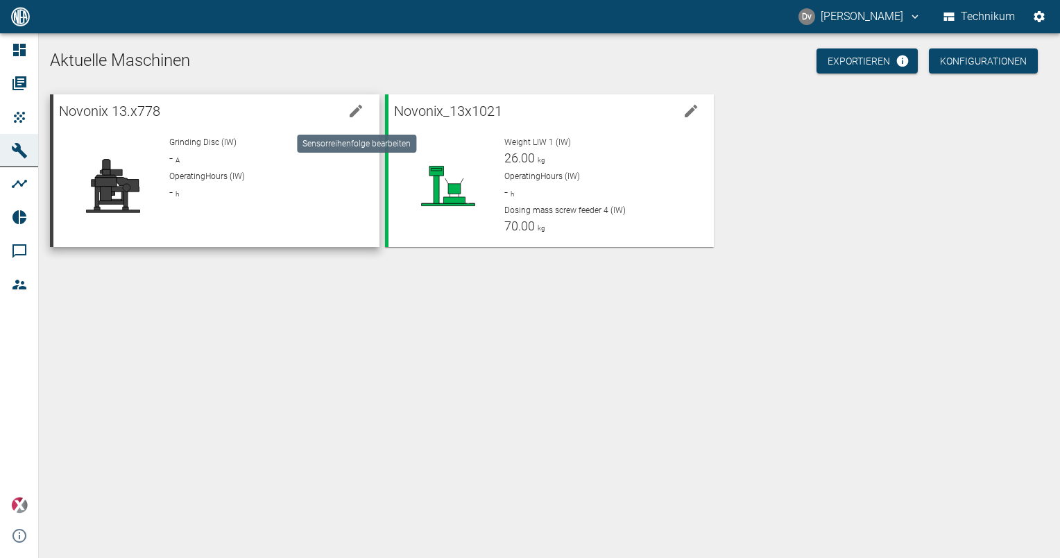
click at [355, 114] on icon "edit machine" at bounding box center [356, 111] width 12 height 12
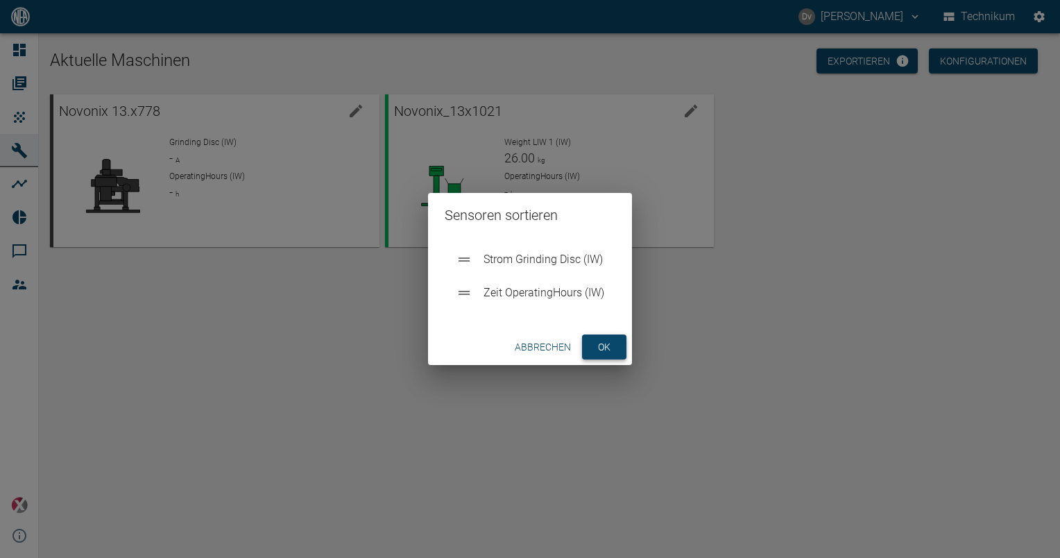
click at [611, 349] on button "ok" at bounding box center [604, 347] width 44 height 26
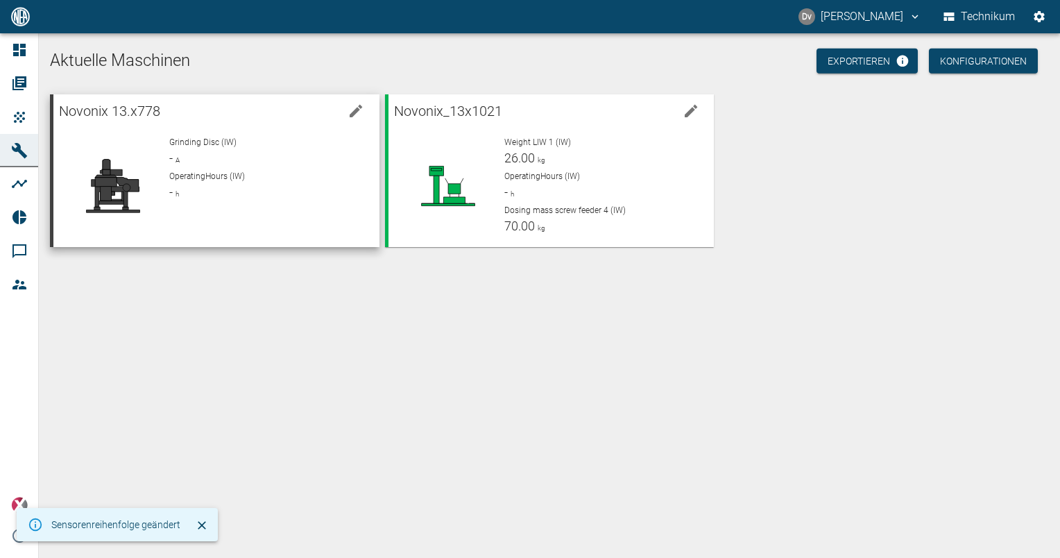
click at [197, 118] on p "Novonix 13.x778" at bounding box center [200, 111] width 283 height 22
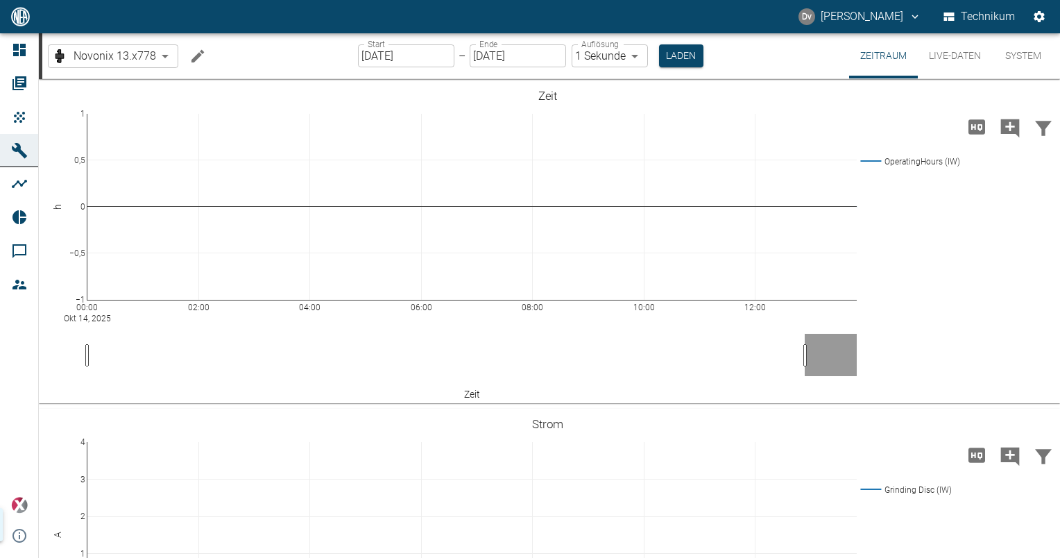
click at [951, 60] on button "Live-Daten" at bounding box center [955, 55] width 74 height 45
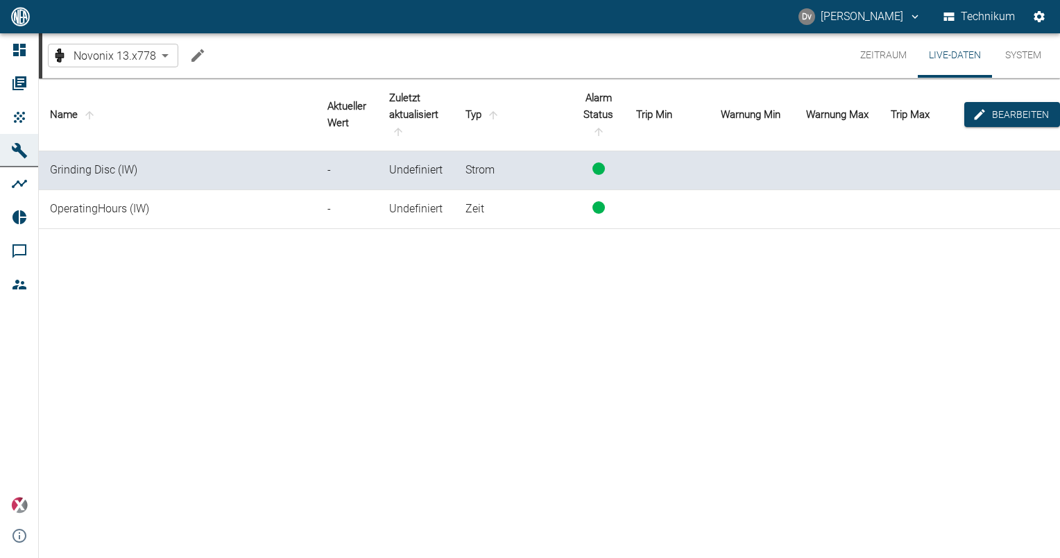
click at [521, 325] on div "Name Aktueller Wert Zuletzt aktualisiert Typ Alarm Status Trip Min Warnung Min …" at bounding box center [549, 315] width 1021 height 475
click at [890, 52] on button "Zeitraum" at bounding box center [883, 55] width 69 height 44
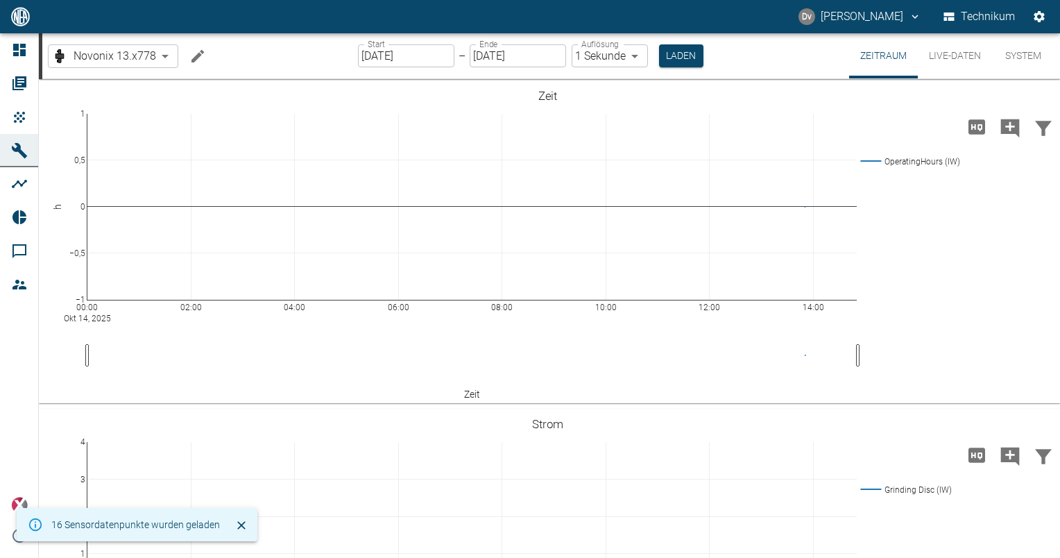
click at [958, 48] on button "Live-Daten" at bounding box center [955, 55] width 74 height 45
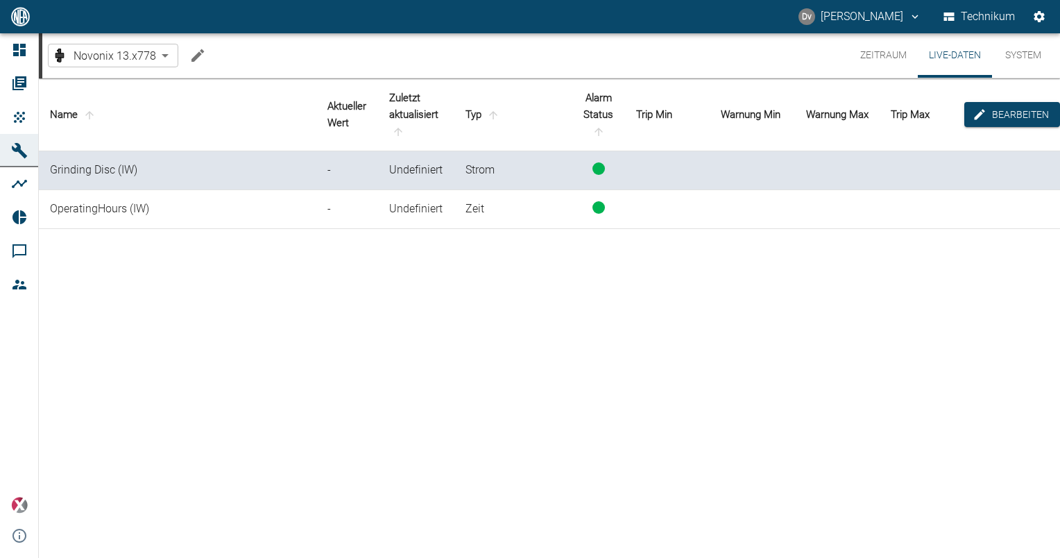
click at [786, 333] on div "Name Aktueller Wert Zuletzt aktualisiert Typ Alarm Status Trip Min Warnung Min …" at bounding box center [549, 315] width 1021 height 475
click at [927, 257] on div "Name Aktueller Wert Zuletzt aktualisiert Typ Alarm Status Trip Min Warnung Min …" at bounding box center [549, 315] width 1021 height 475
click at [119, 169] on td "Grinding Disc (IW)" at bounding box center [178, 170] width 278 height 39
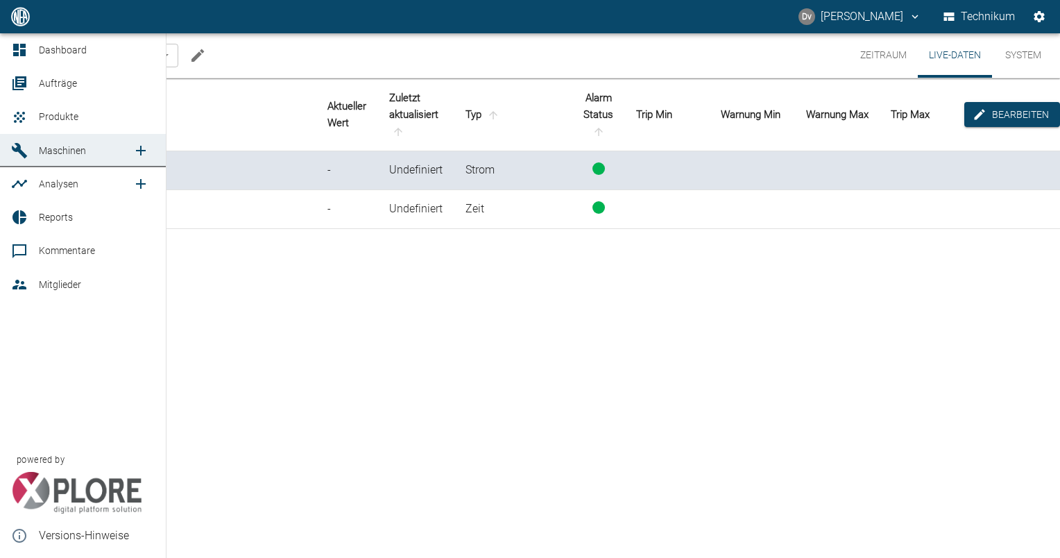
click at [89, 153] on span "Maschinen" at bounding box center [86, 150] width 94 height 17
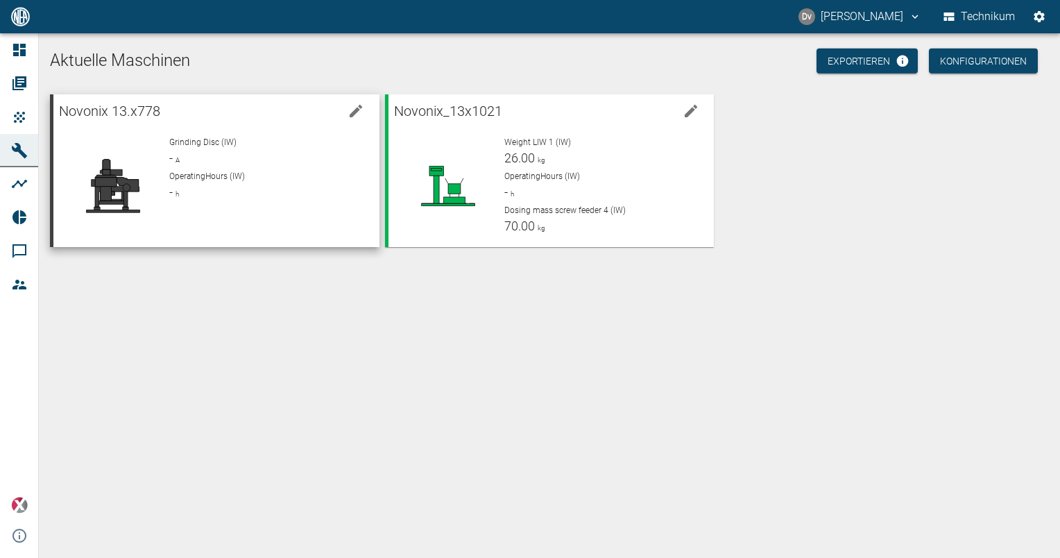
click at [214, 164] on div "Grinding Disc (IW) - A" at bounding box center [268, 151] width 198 height 31
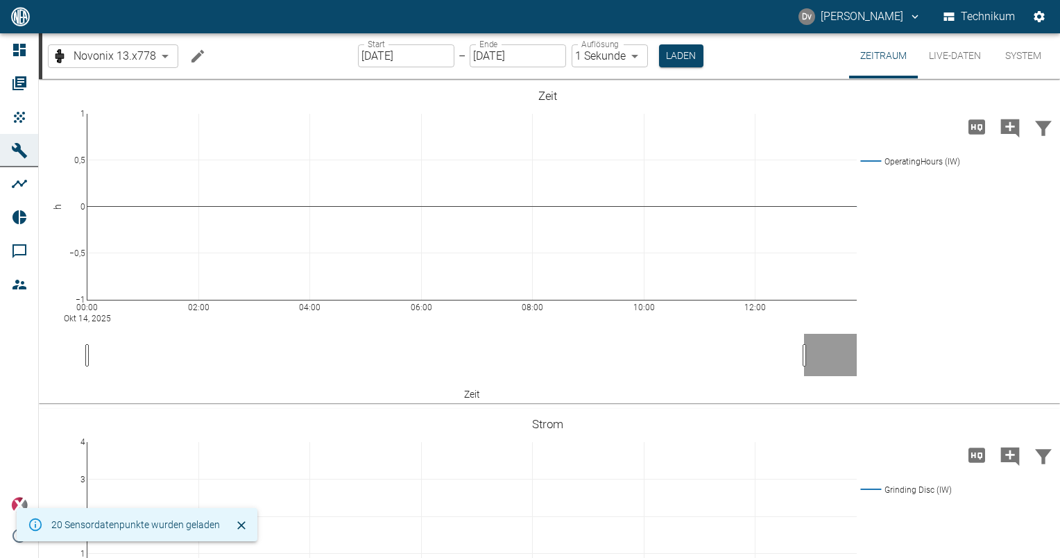
click at [203, 61] on icon "Machine bearbeiten" at bounding box center [197, 56] width 17 height 17
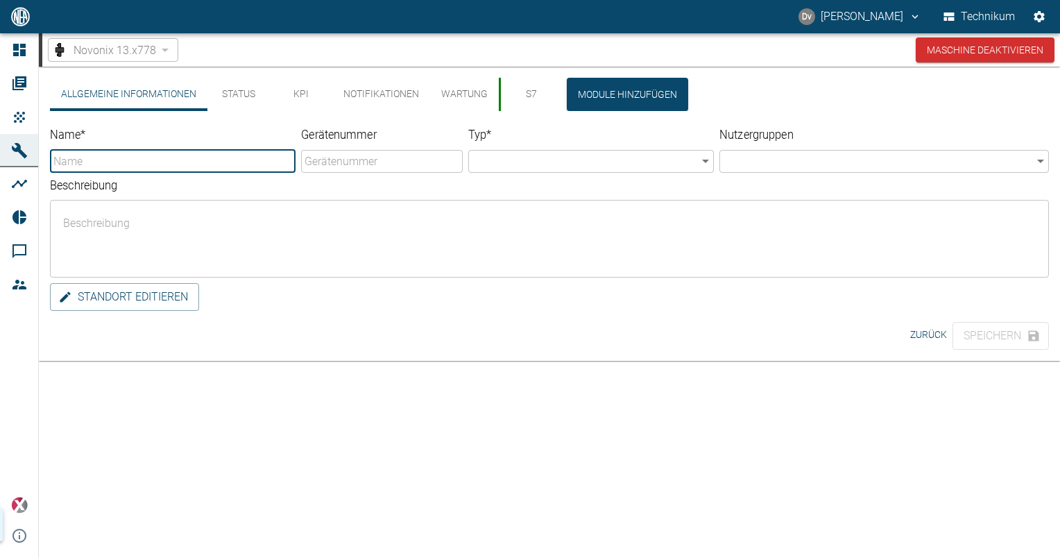
type input "Novonix 13.x778"
type input "Mill"
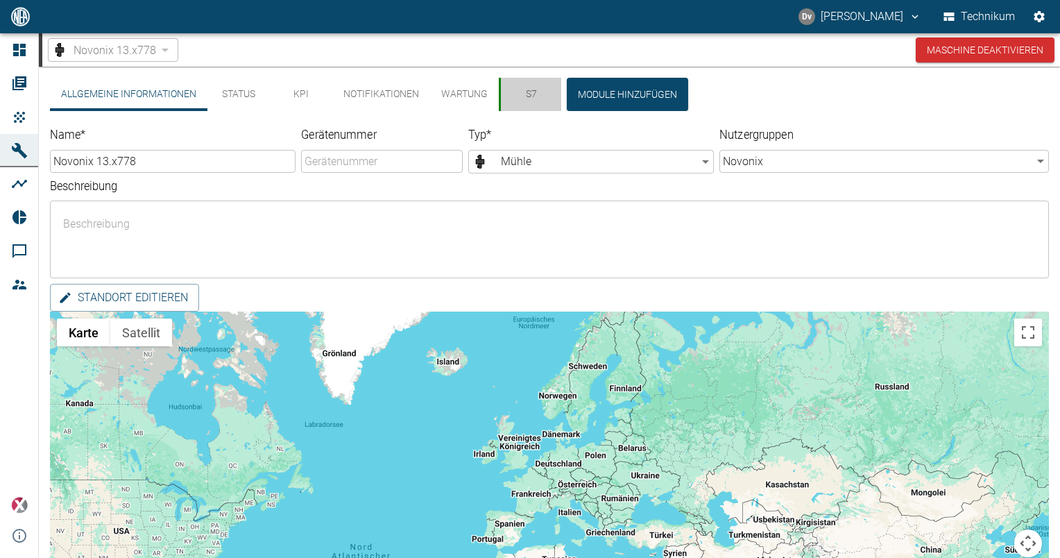
click at [531, 94] on button "S7" at bounding box center [530, 94] width 62 height 33
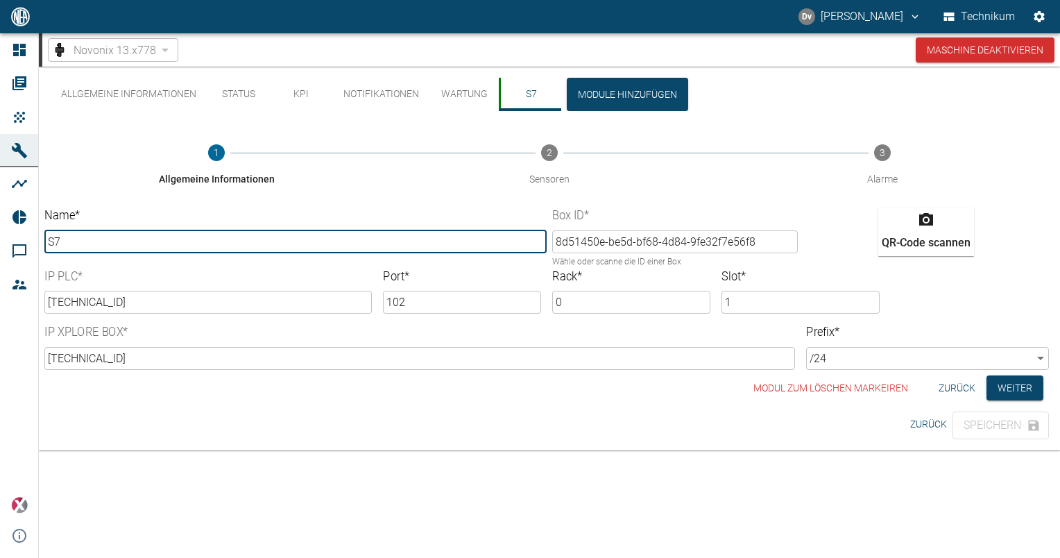
click at [663, 440] on div "Allgemeine Informationen Status KPI Notifikationen Wartung S7 Module hinzufügen…" at bounding box center [549, 259] width 1021 height 384
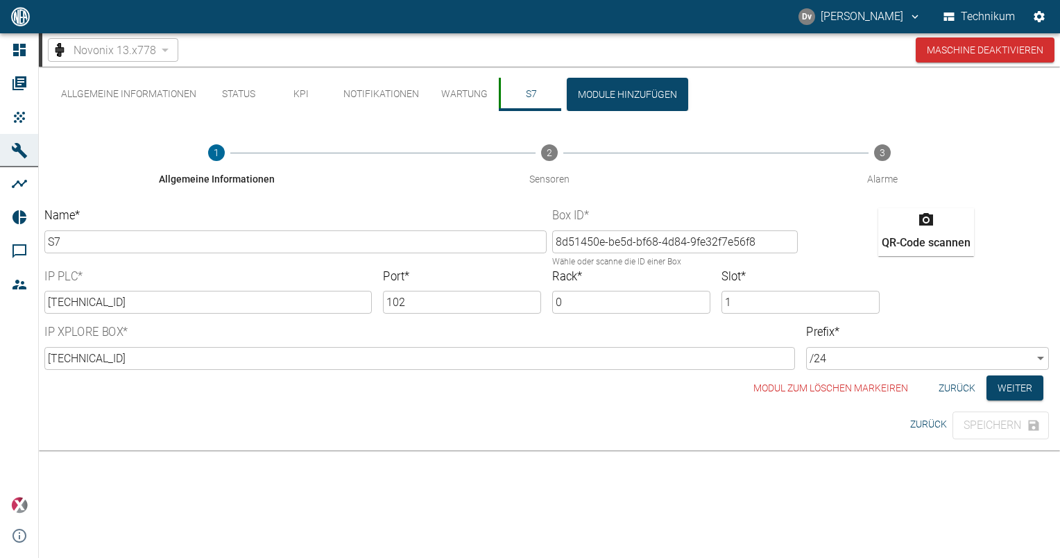
click at [1039, 355] on body "Dv Daniel van Aalst Technikum Dashboard Aufträge Produkte Maschinen Analysen Re…" at bounding box center [530, 279] width 1060 height 558
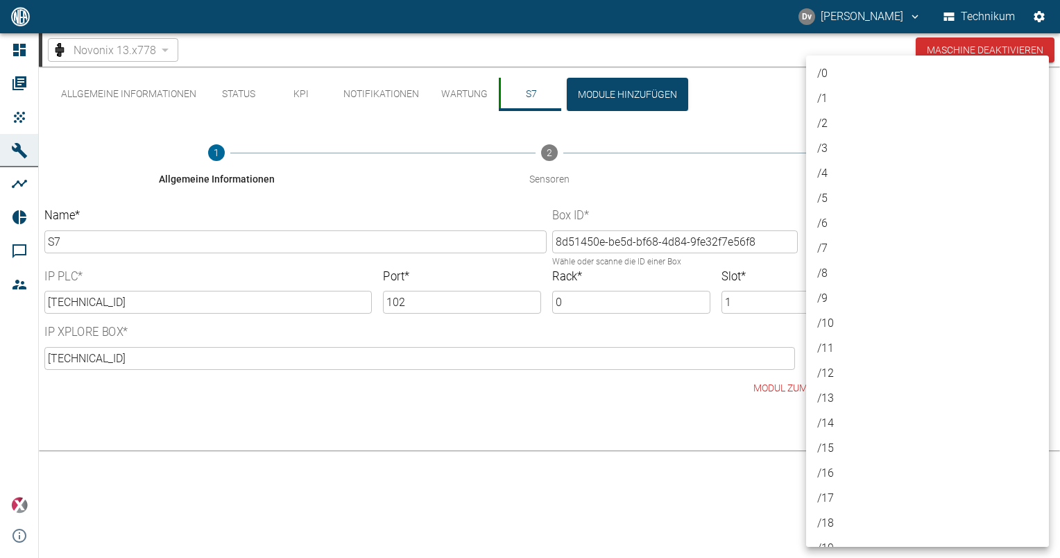
scroll to position [344, 0]
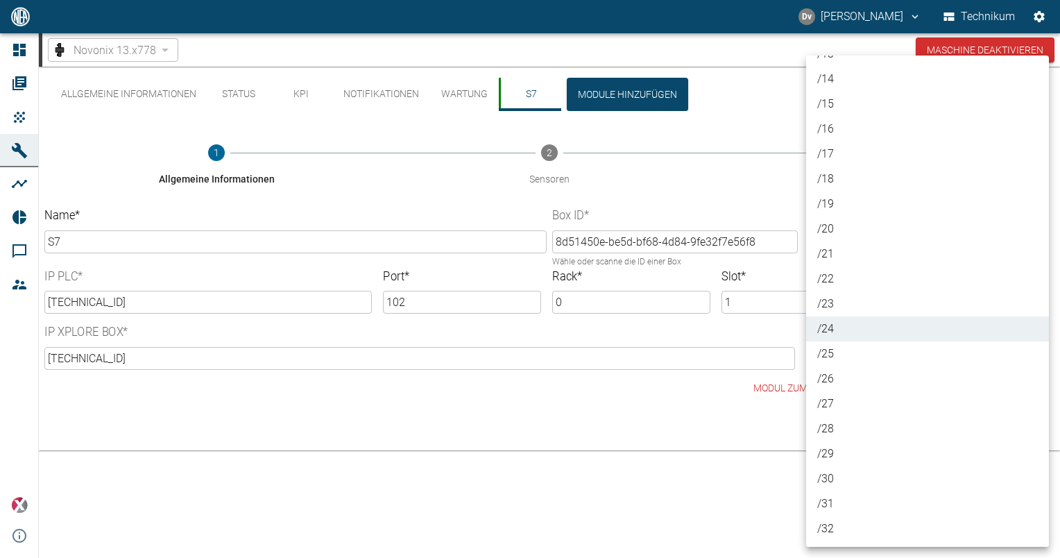
click at [554, 429] on div at bounding box center [530, 279] width 1060 height 558
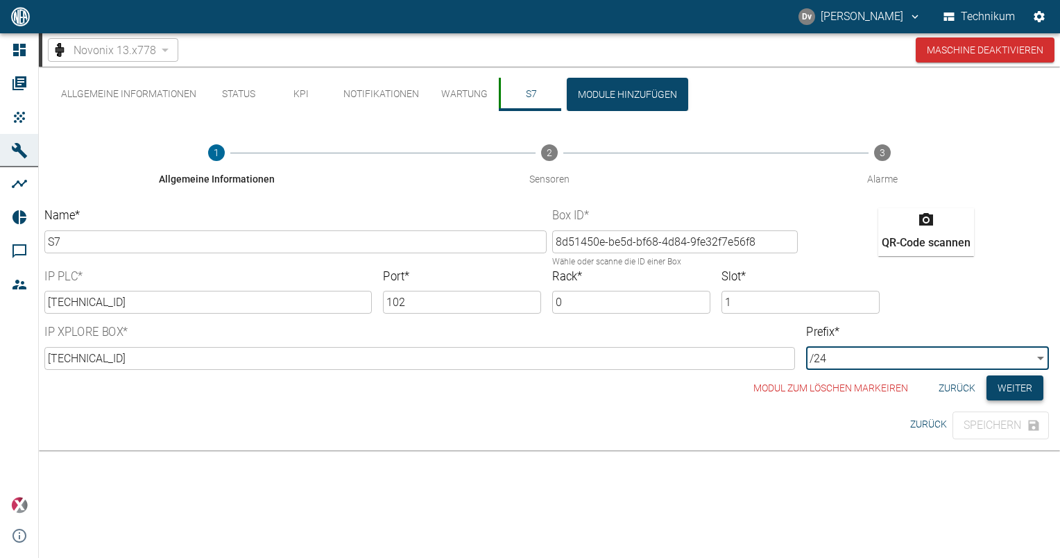
click at [1012, 392] on button "Weiter" at bounding box center [1015, 388] width 57 height 26
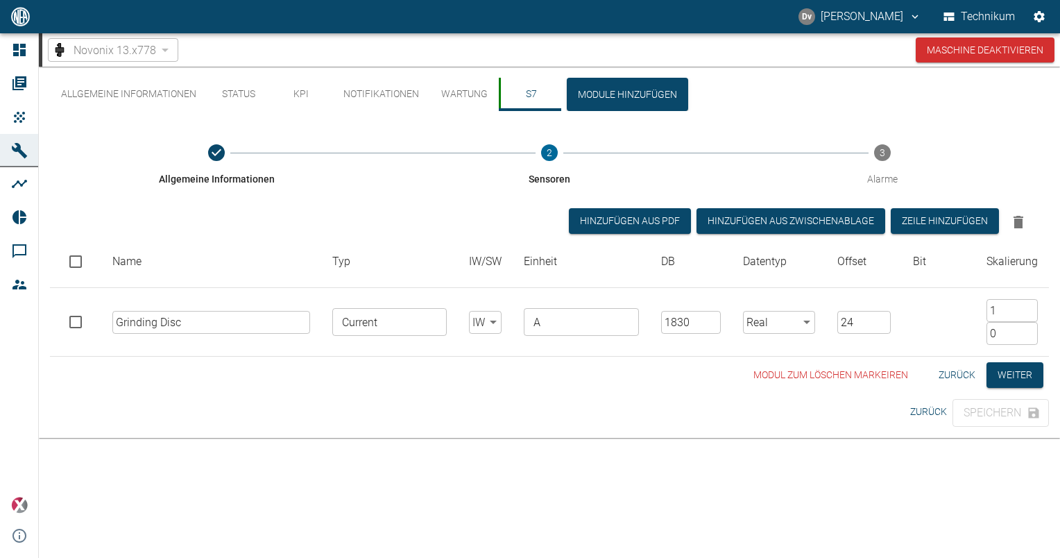
click at [239, 94] on button "Status" at bounding box center [238, 94] width 62 height 33
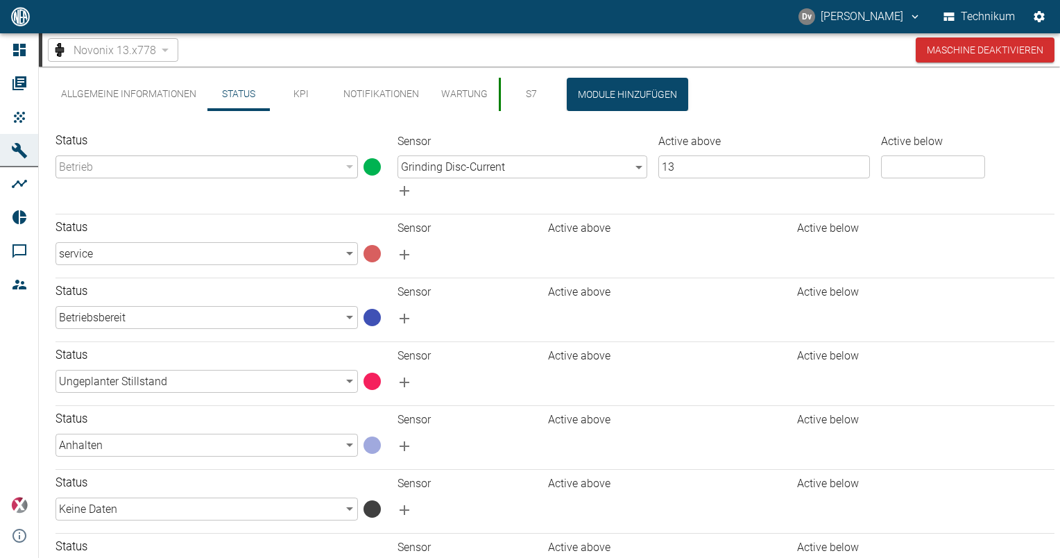
click at [138, 91] on button "Allgemeine Informationen" at bounding box center [129, 94] width 158 height 33
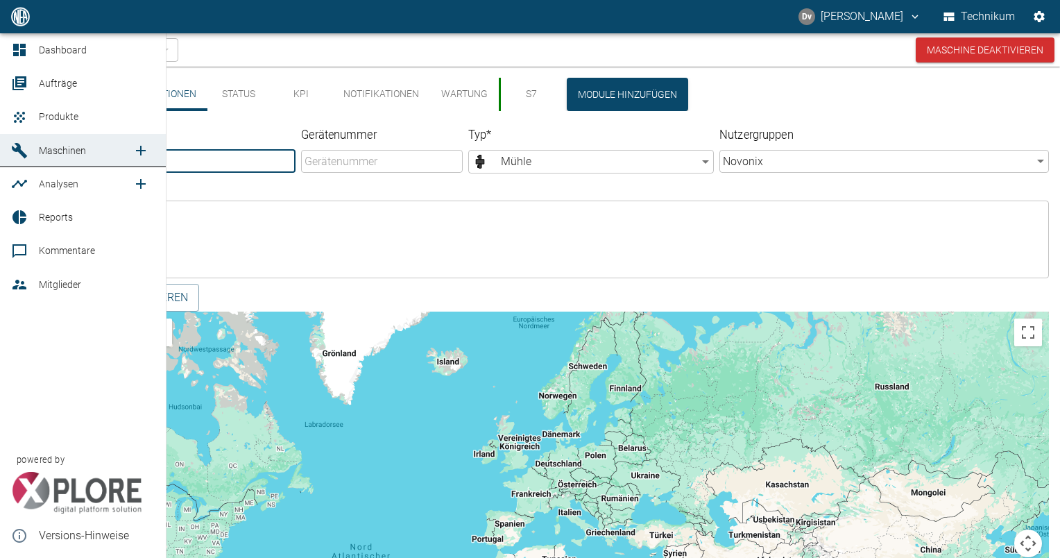
click at [53, 147] on span "Maschinen" at bounding box center [62, 150] width 47 height 11
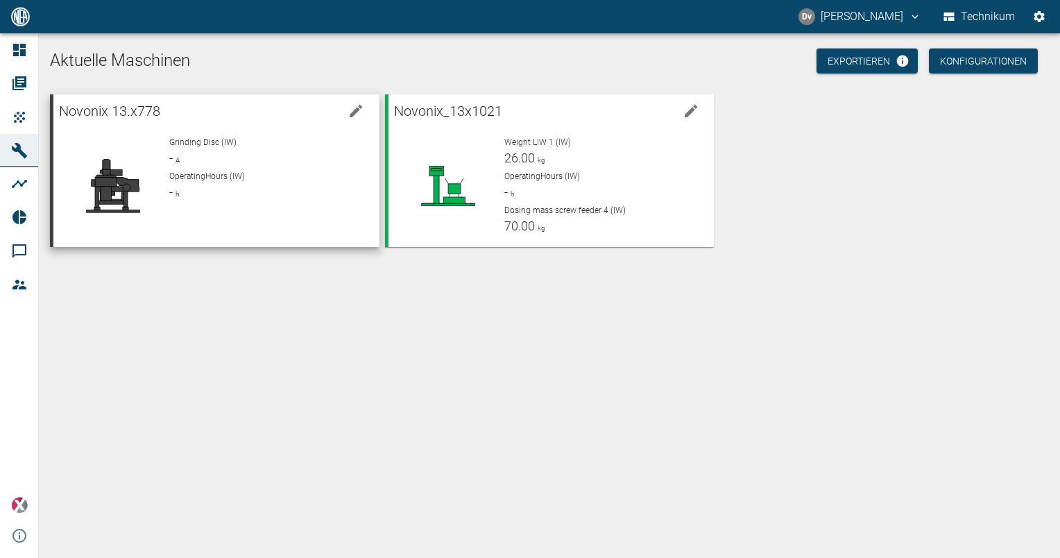
click at [273, 151] on div "Grinding Disc (IW) - A" at bounding box center [268, 151] width 198 height 31
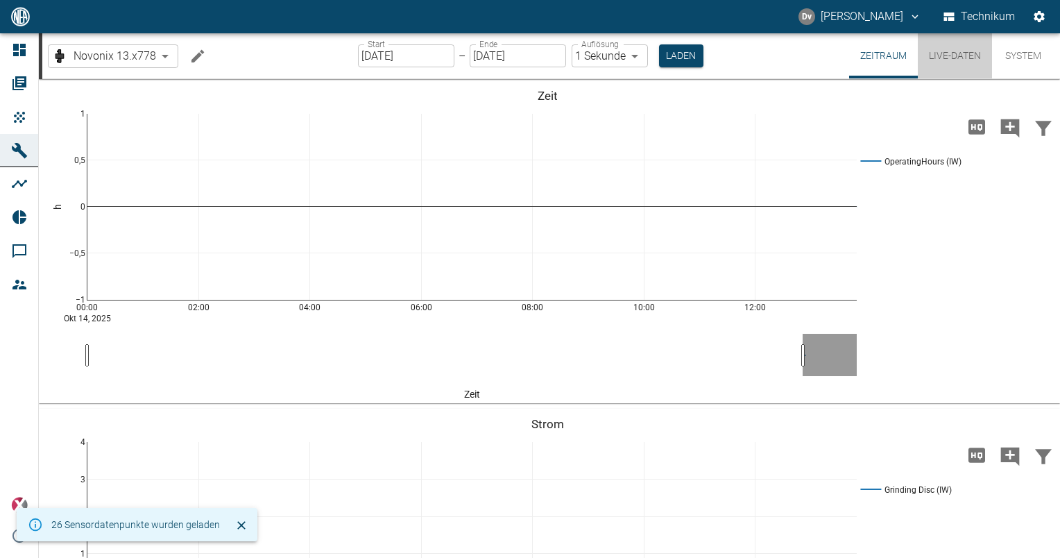
click at [961, 52] on button "Live-Daten" at bounding box center [955, 55] width 74 height 45
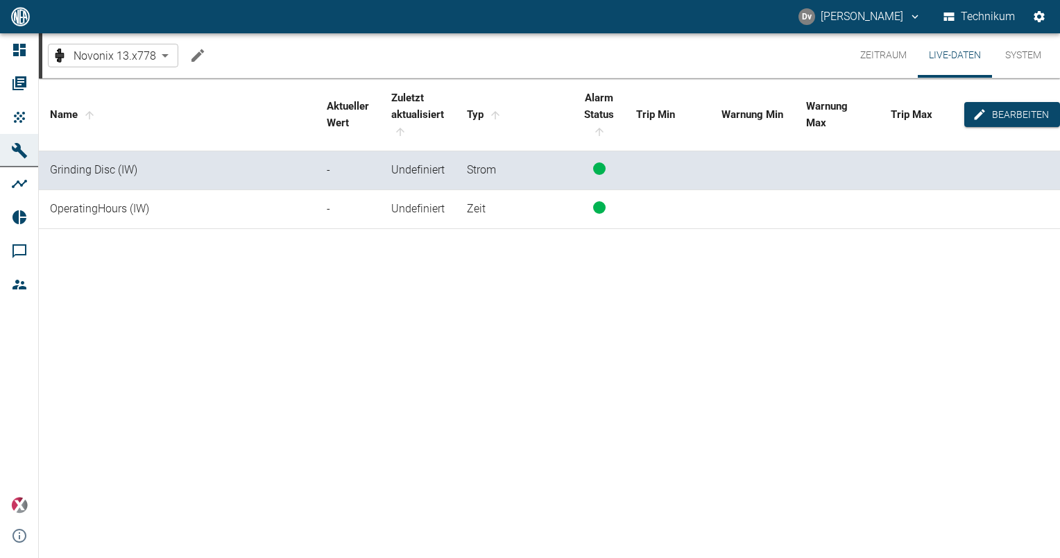
click at [477, 294] on div "Name Aktueller Wert Zuletzt aktualisiert Typ Alarm Status Trip Min Warnung Min …" at bounding box center [549, 315] width 1021 height 475
click at [452, 247] on div "Name Aktueller Wert Zuletzt aktualisiert Typ Alarm Status Trip Min Warnung Min …" at bounding box center [549, 315] width 1021 height 475
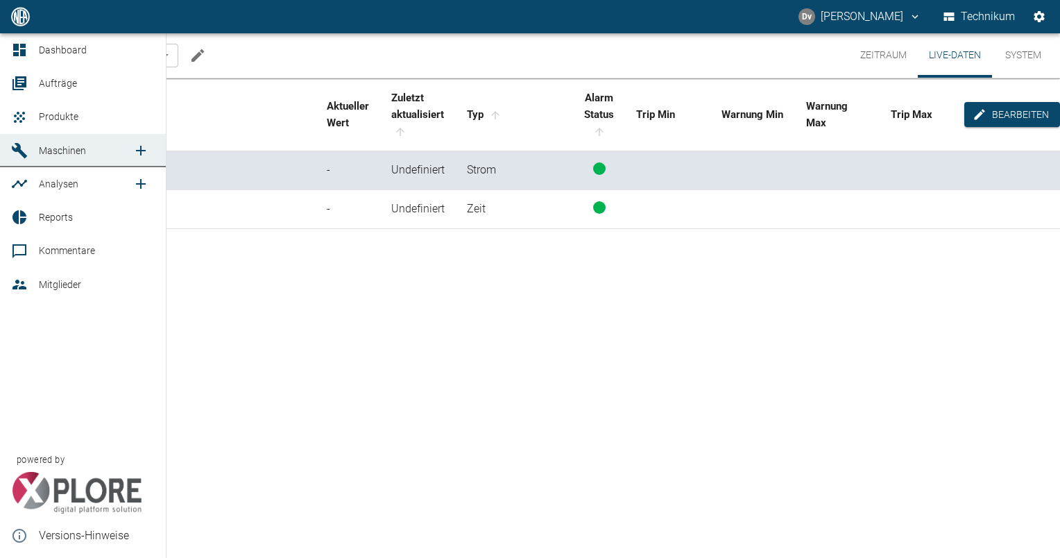
click at [46, 162] on link "Maschinen" at bounding box center [83, 150] width 166 height 33
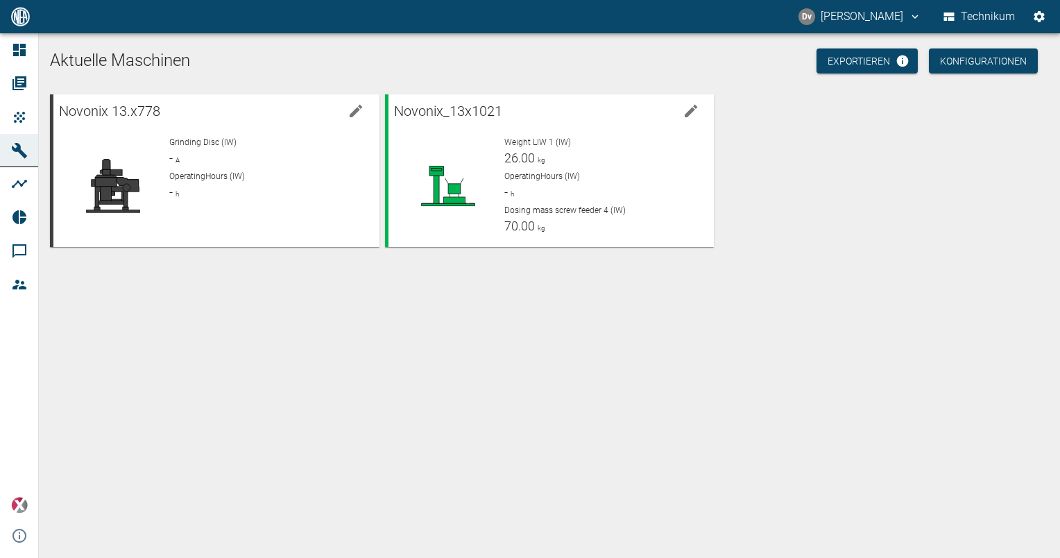
click at [327, 298] on div "Aktuelle Maschinen Exportieren Konfigurationen Novonix 13.x778 Grinding Disc (I…" at bounding box center [549, 295] width 1021 height 525
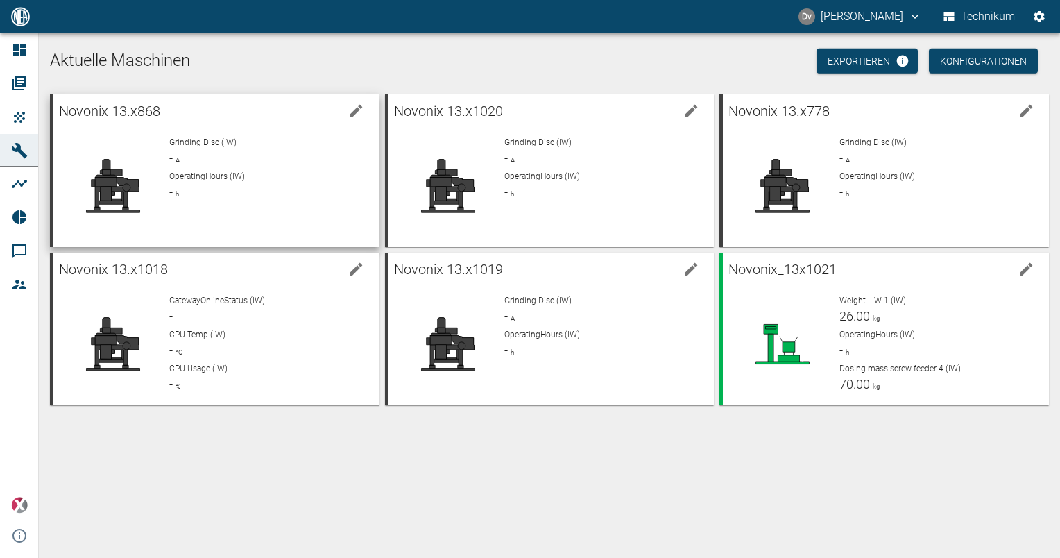
click at [287, 200] on div "OperatingHours (IW) - h" at bounding box center [268, 185] width 198 height 31
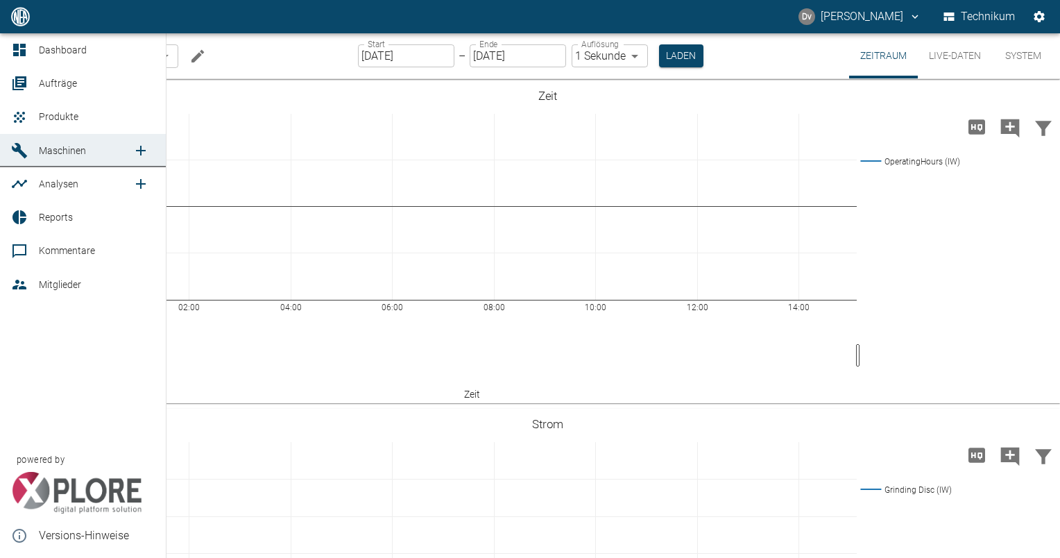
click at [12, 45] on icon at bounding box center [19, 50] width 17 height 17
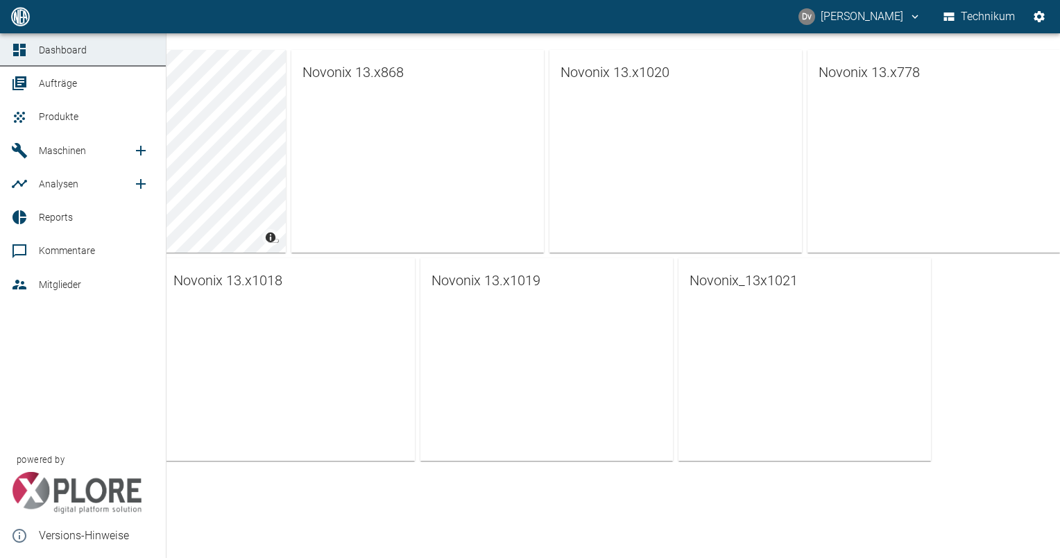
click at [49, 147] on span "Maschinen" at bounding box center [62, 150] width 47 height 11
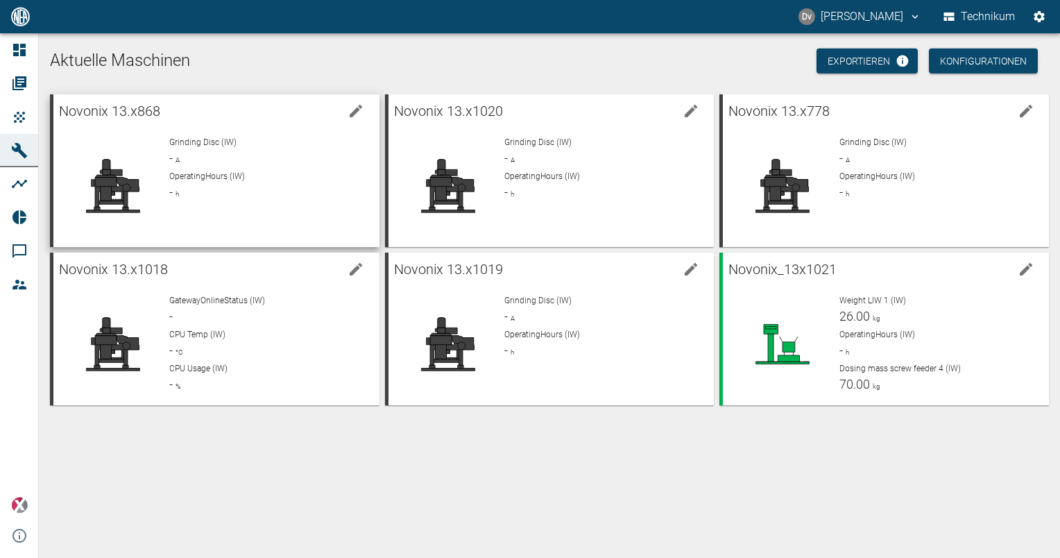
click at [277, 182] on div "OperatingHours (IW) - h" at bounding box center [268, 185] width 198 height 31
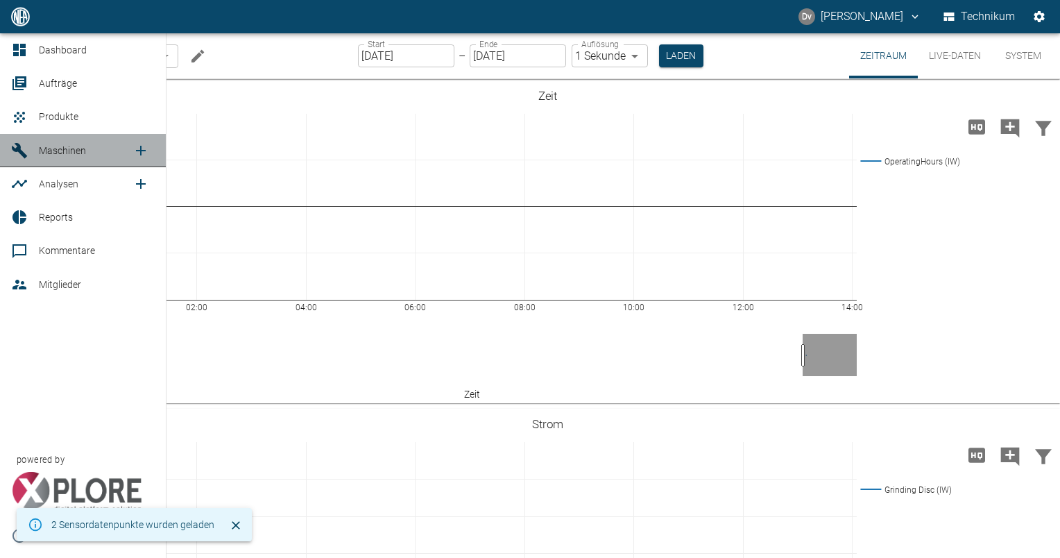
click at [46, 148] on span "Maschinen" at bounding box center [62, 150] width 47 height 11
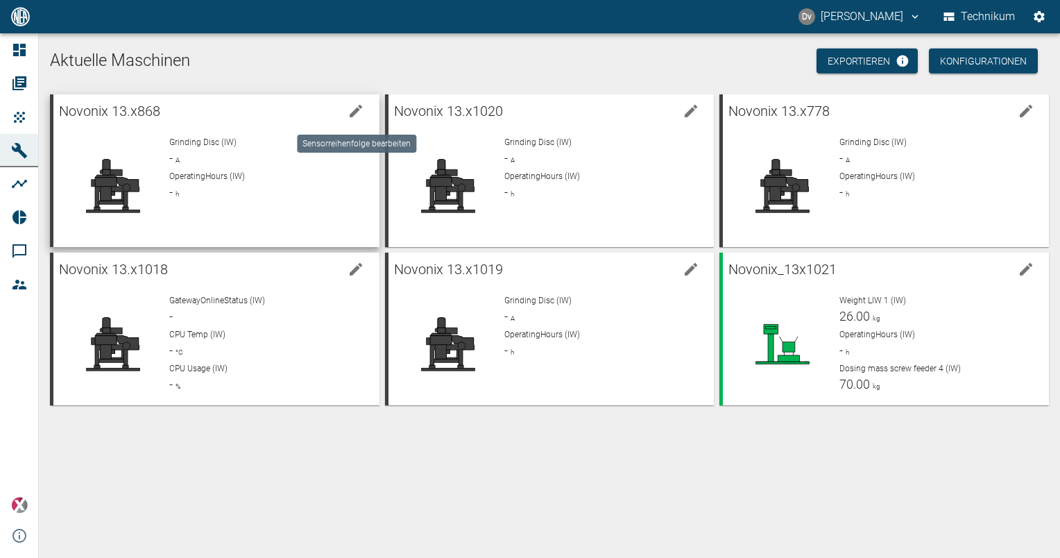
click at [361, 108] on icon "edit machine" at bounding box center [356, 111] width 12 height 12
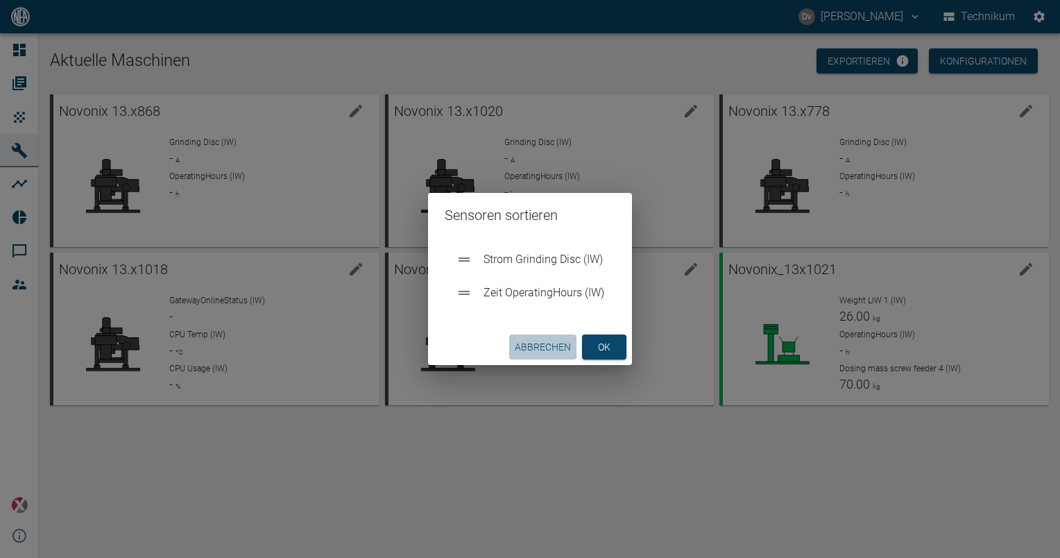
click at [554, 351] on button "Abbrechen" at bounding box center [542, 347] width 67 height 26
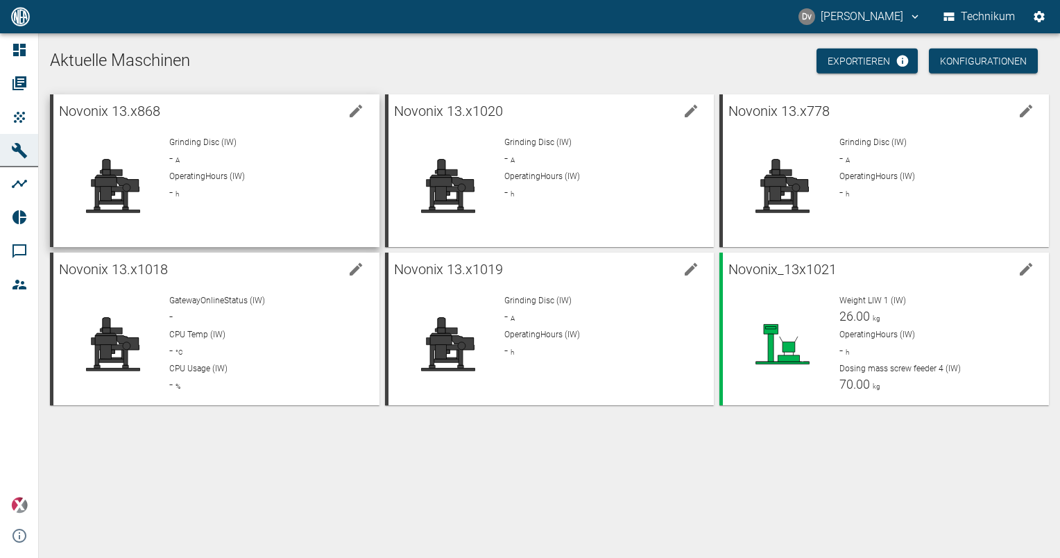
click at [275, 158] on div "Grinding Disc (IW) - A" at bounding box center [268, 151] width 198 height 31
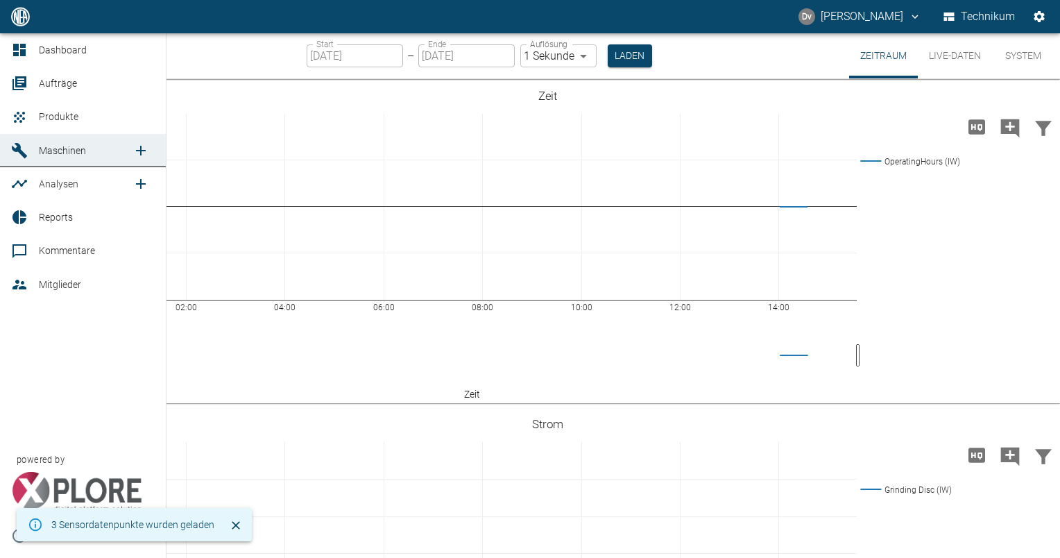
click at [25, 151] on icon at bounding box center [19, 150] width 17 height 17
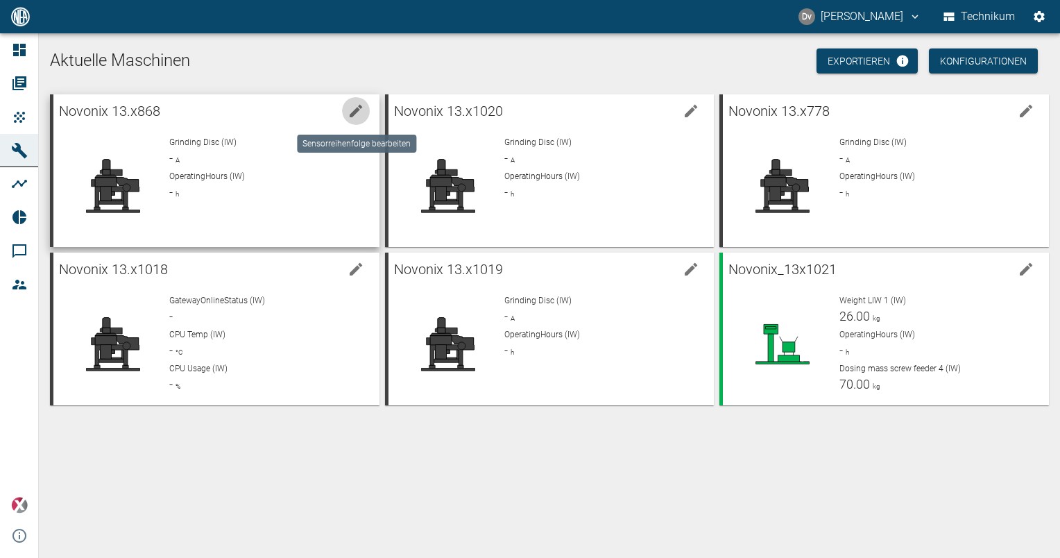
click at [359, 111] on icon "edit machine" at bounding box center [356, 111] width 17 height 17
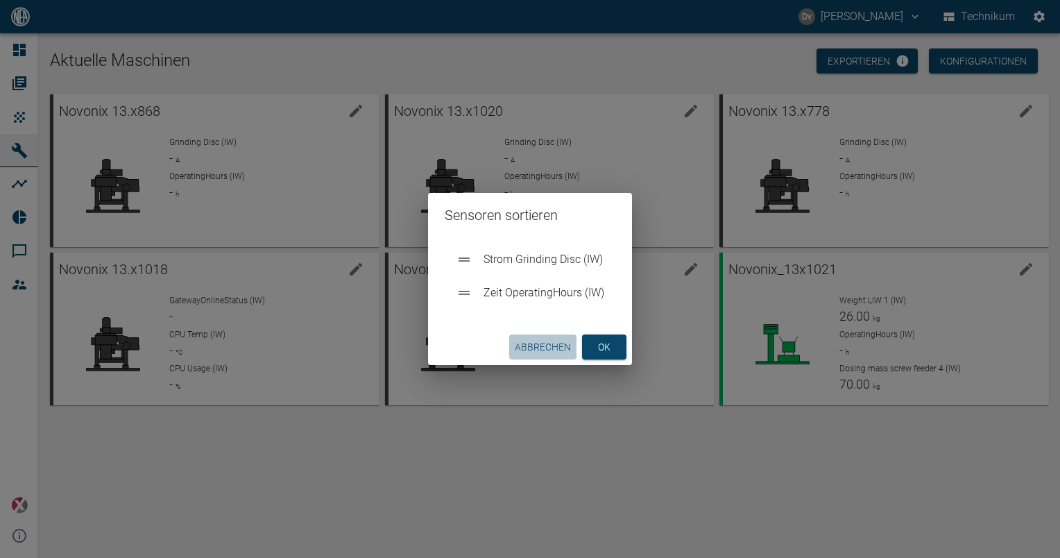
click at [538, 348] on button "Abbrechen" at bounding box center [542, 347] width 67 height 26
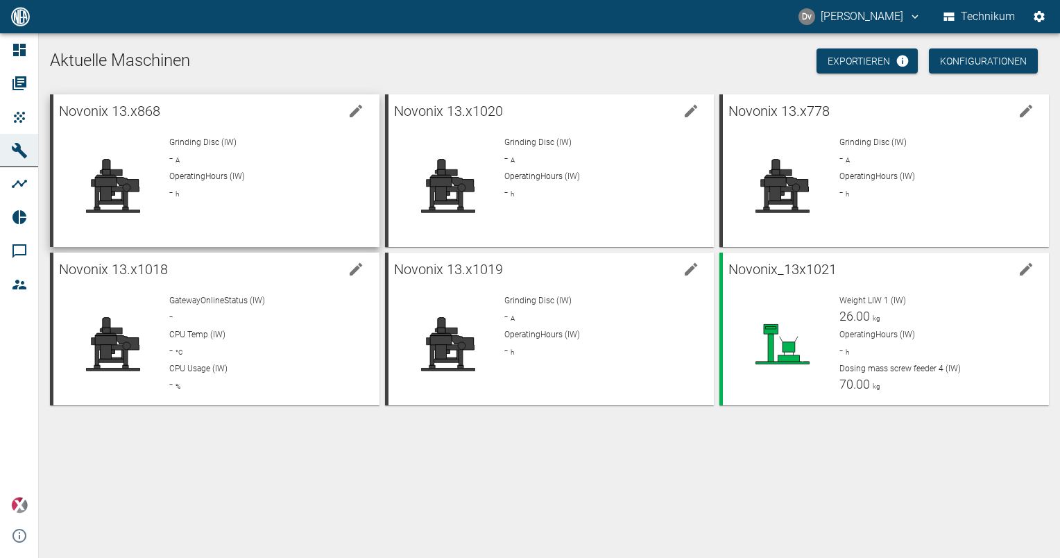
click at [322, 172] on p "OperatingHours (IW)" at bounding box center [268, 176] width 198 height 12
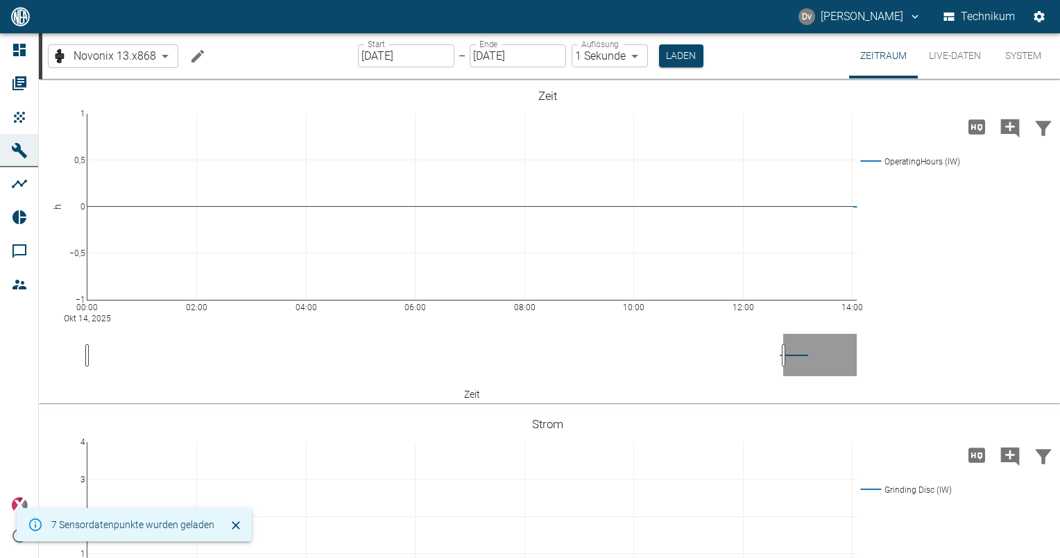
click at [1031, 53] on button "System" at bounding box center [1023, 55] width 62 height 45
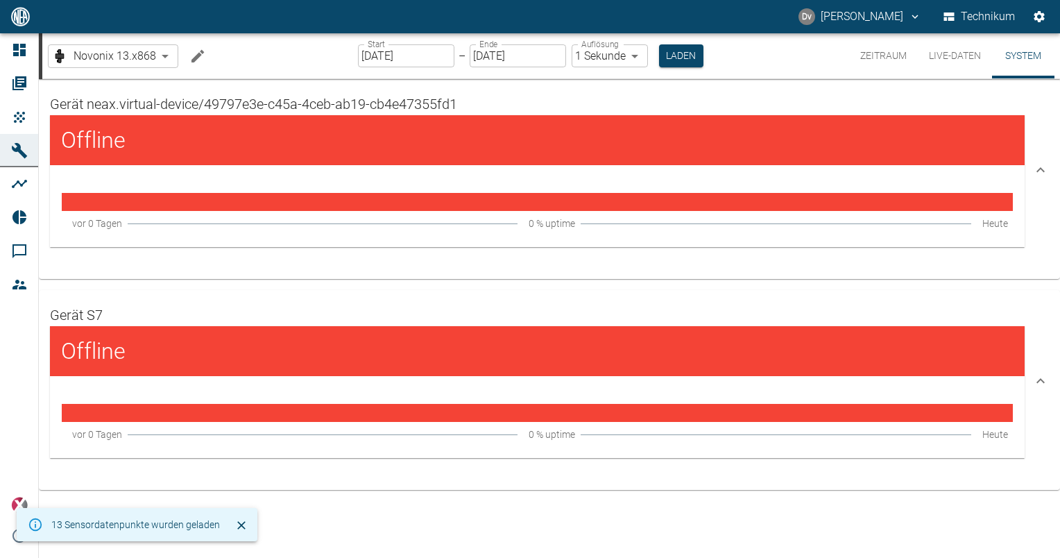
click at [951, 56] on button "Live-Daten" at bounding box center [955, 55] width 74 height 45
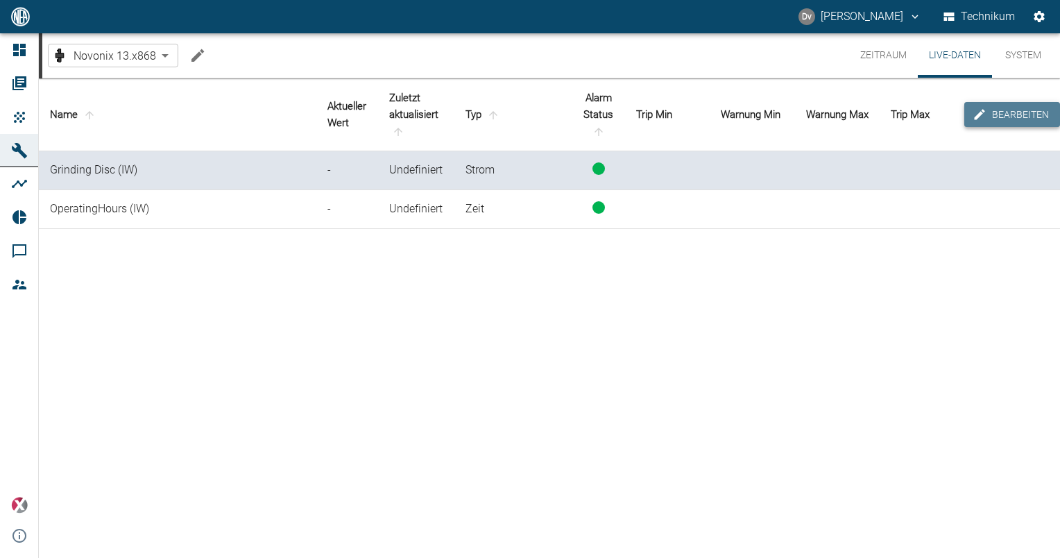
click at [987, 114] on icon "edit-alarms" at bounding box center [980, 115] width 14 height 14
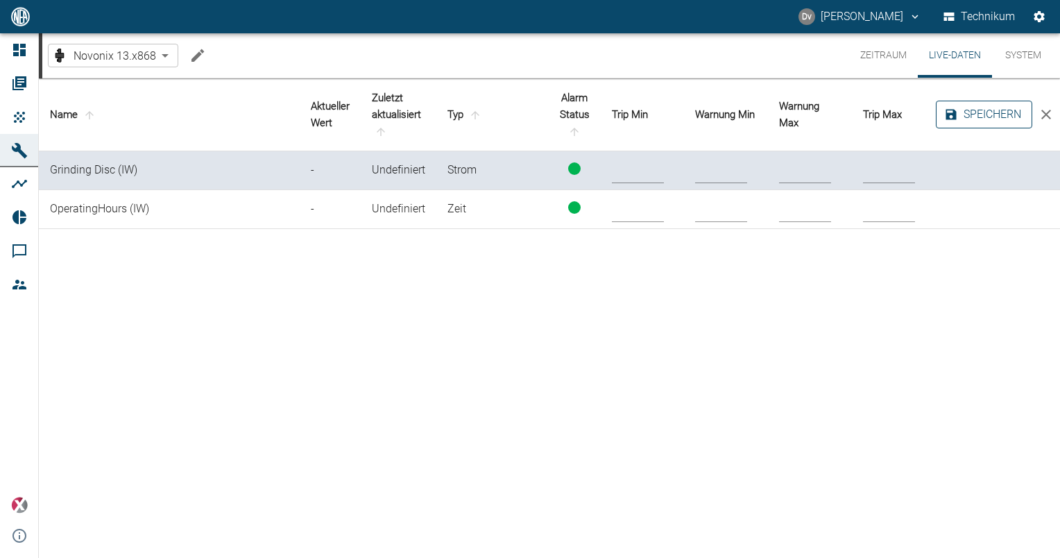
click at [1043, 115] on icon "close" at bounding box center [1046, 114] width 17 height 17
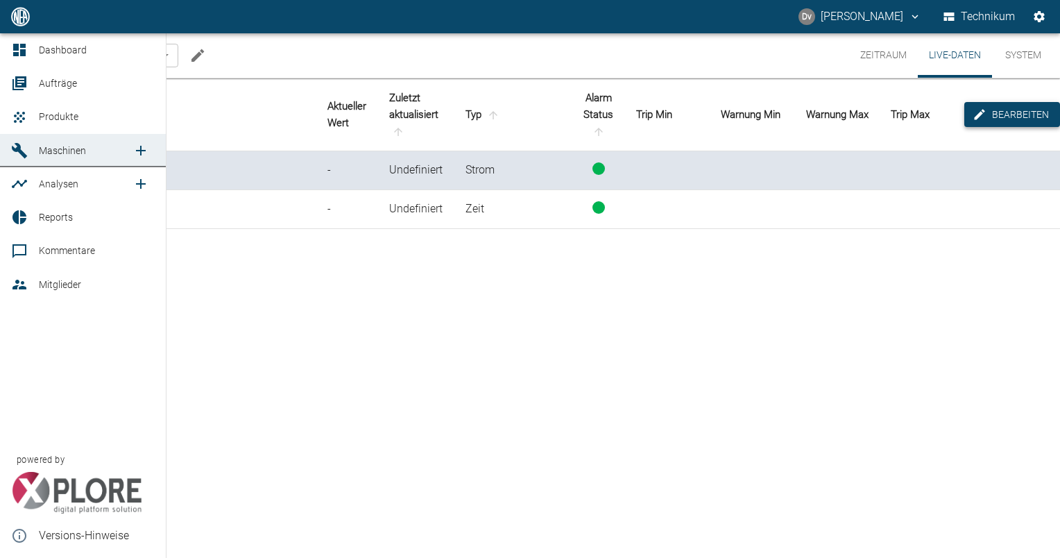
click at [28, 144] on div at bounding box center [21, 150] width 21 height 17
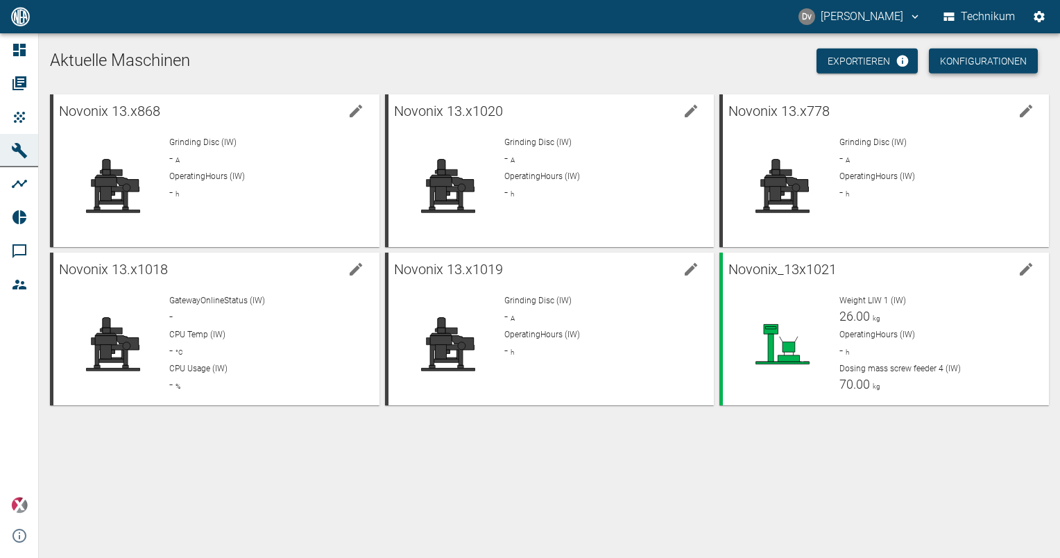
click at [992, 56] on button "Konfigurationen" at bounding box center [983, 62] width 109 height 26
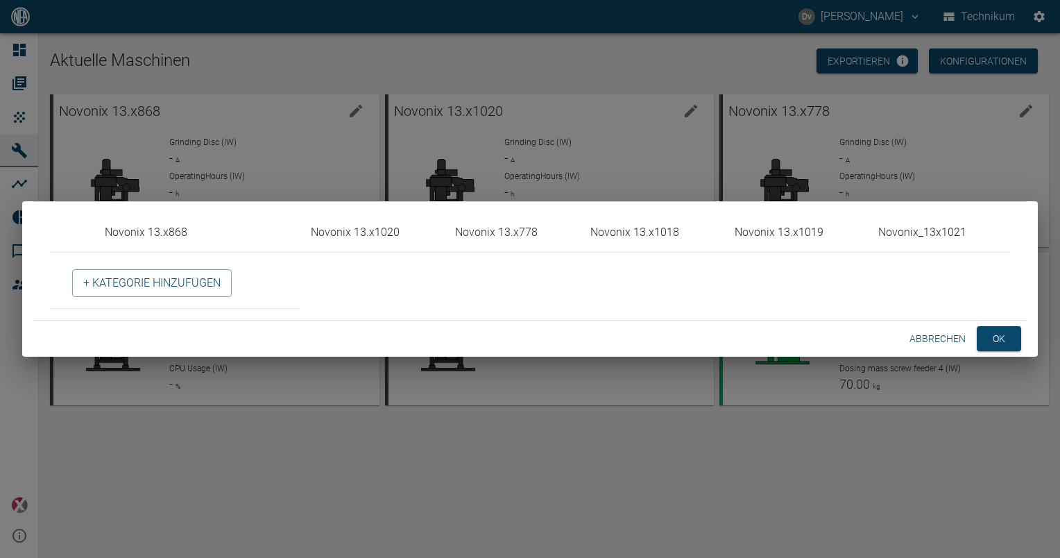
click at [957, 336] on button "Abbrechen" at bounding box center [937, 339] width 67 height 26
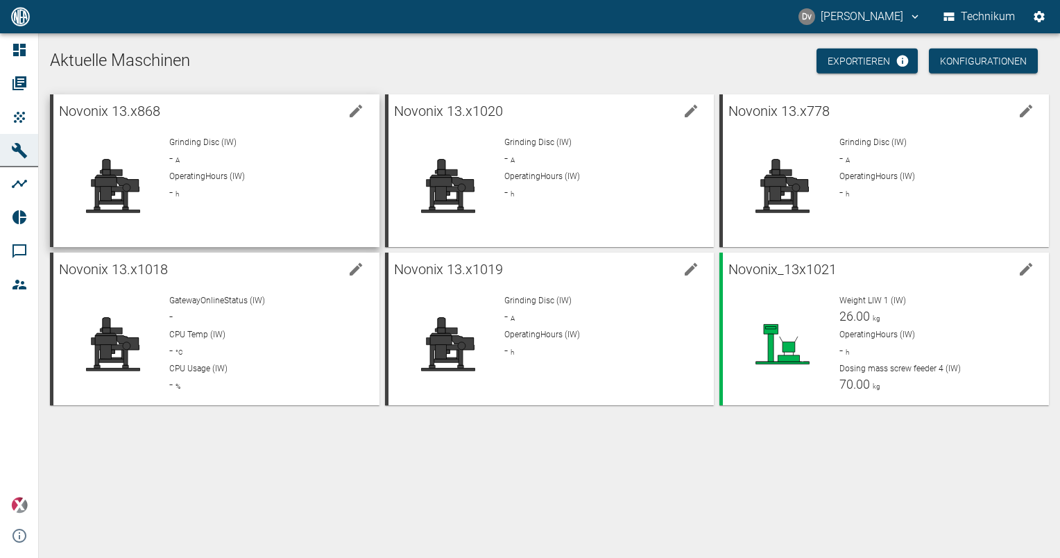
click at [293, 198] on div "OperatingHours (IW) - h" at bounding box center [268, 185] width 198 height 31
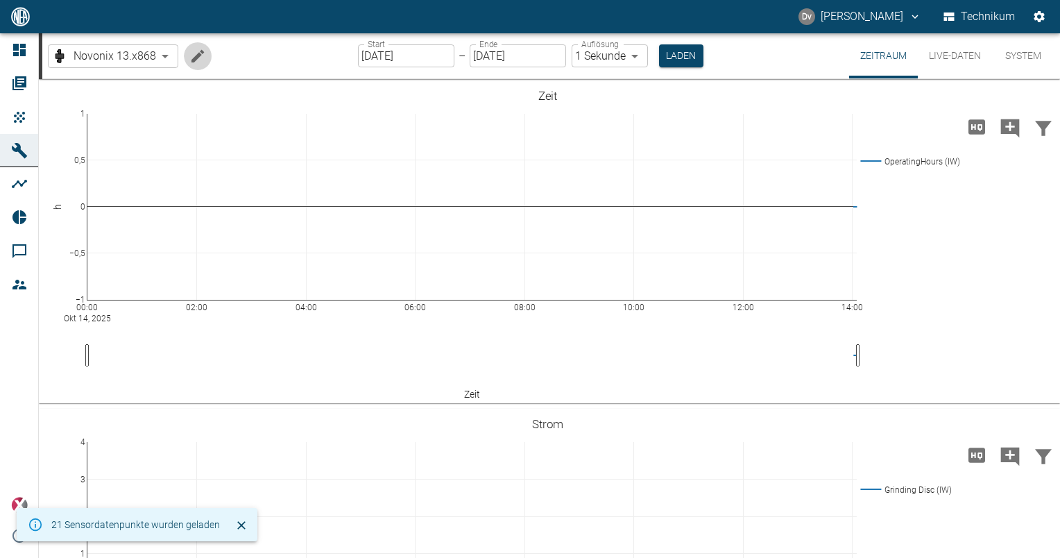
click at [203, 55] on icon "Machine bearbeiten" at bounding box center [197, 56] width 17 height 17
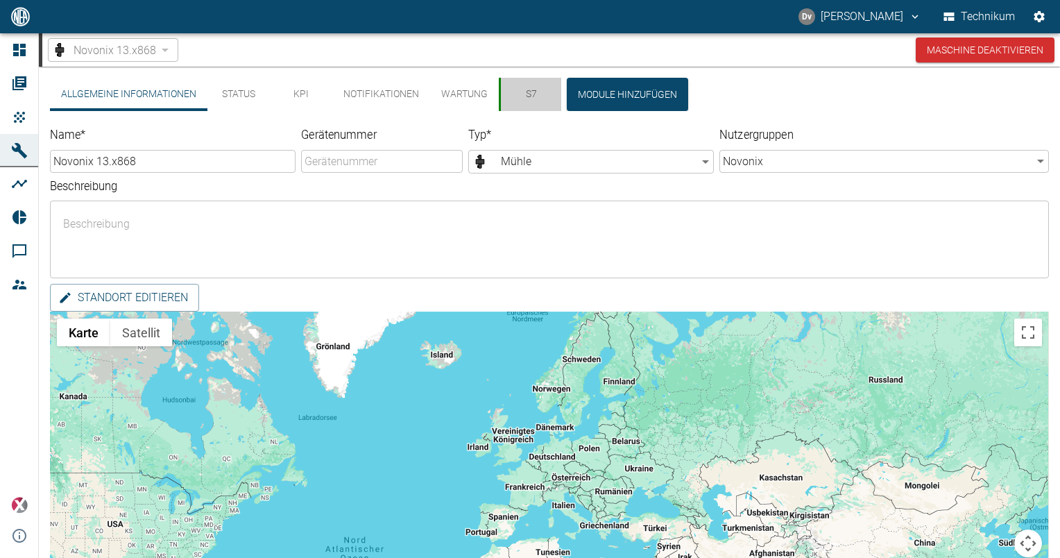
click at [532, 92] on button "S7" at bounding box center [530, 94] width 62 height 33
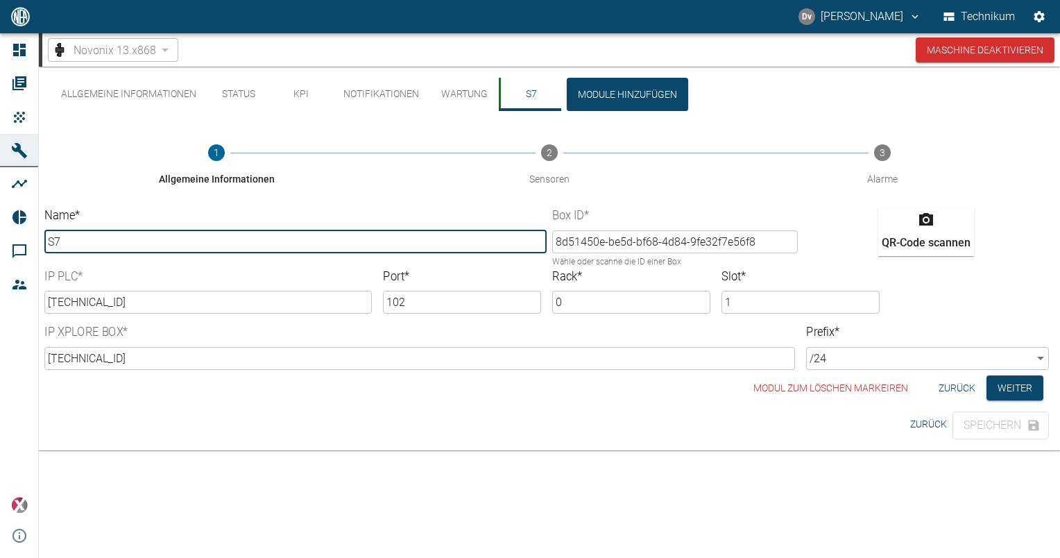
click at [480, 360] on input "[TECHNICAL_ID]" at bounding box center [419, 358] width 751 height 23
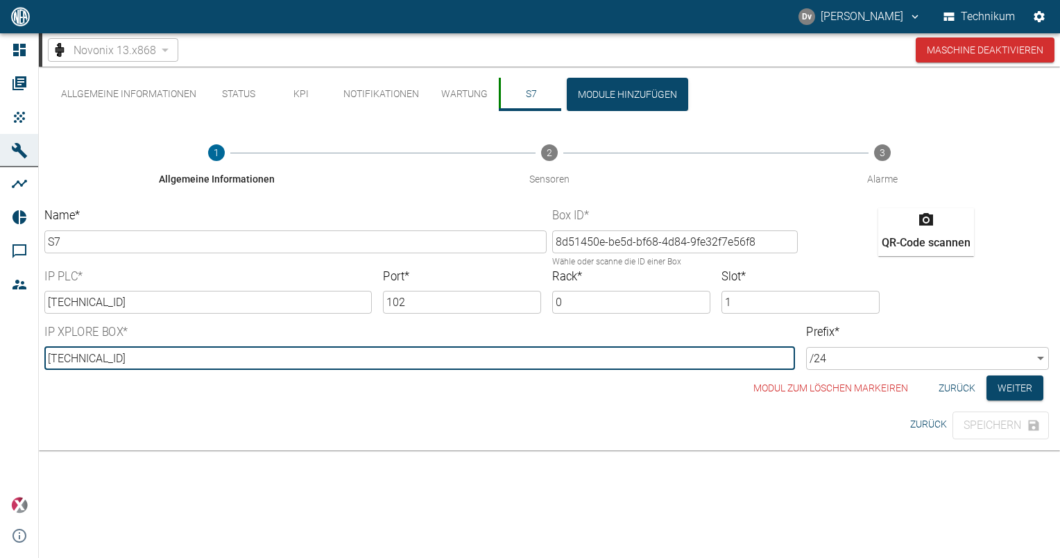
click at [480, 430] on div "Allgemeine Informationen Status KPI Notifikationen Wartung S7 Module hinzufügen…" at bounding box center [549, 259] width 1021 height 384
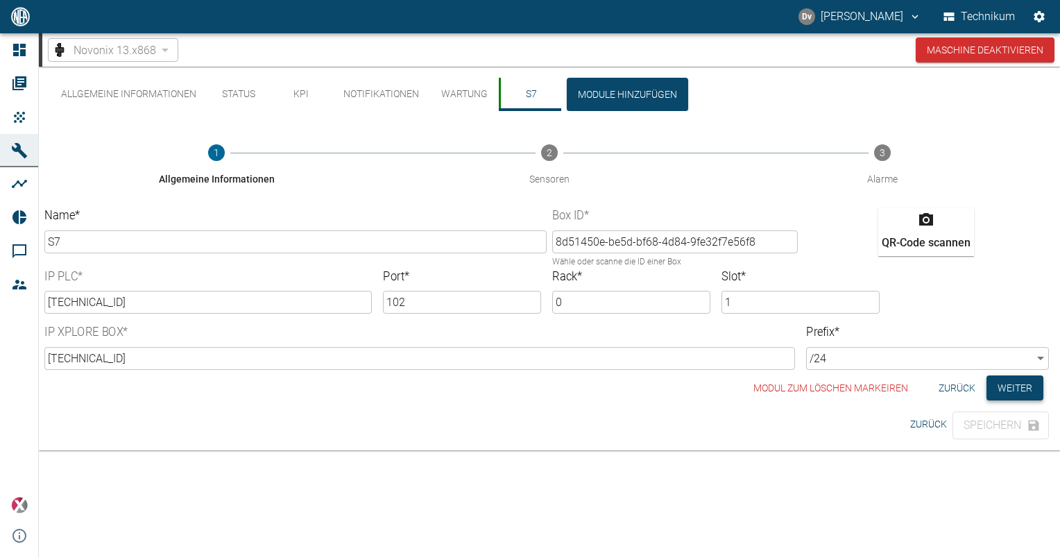
click at [1017, 389] on button "Weiter" at bounding box center [1015, 388] width 57 height 26
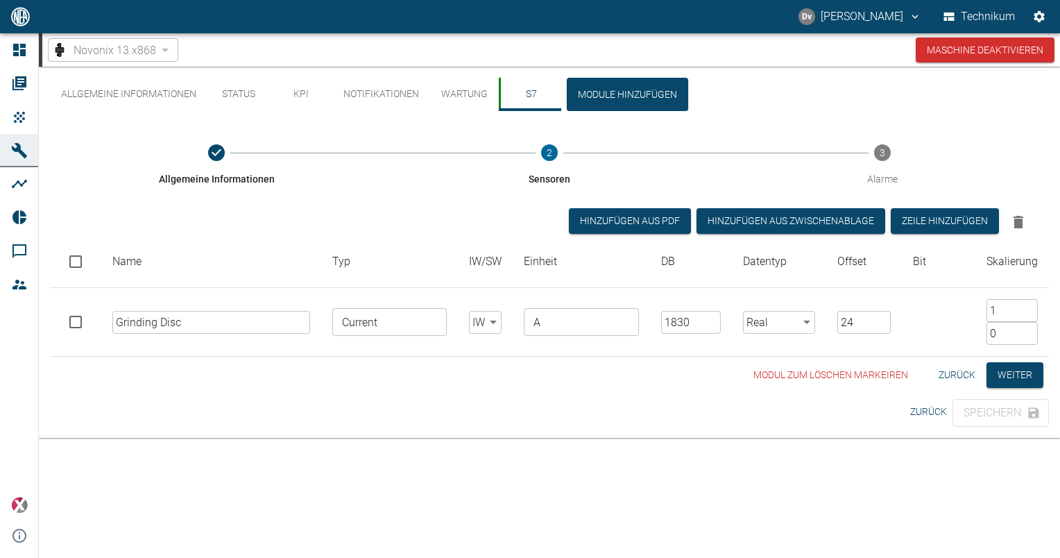
click at [339, 371] on div "Modul zum löschen markeiren Zurück Weiter" at bounding box center [549, 375] width 999 height 26
click at [341, 371] on div "Modul zum löschen markeiren Zurück Weiter" at bounding box center [549, 375] width 999 height 26
click at [427, 416] on div "Allgemeine Informationen Status KPI Notifikationen Wartung S7 Module hinzufügen…" at bounding box center [549, 252] width 1021 height 371
click at [946, 222] on button "Zeile hinzufügen" at bounding box center [945, 221] width 108 height 26
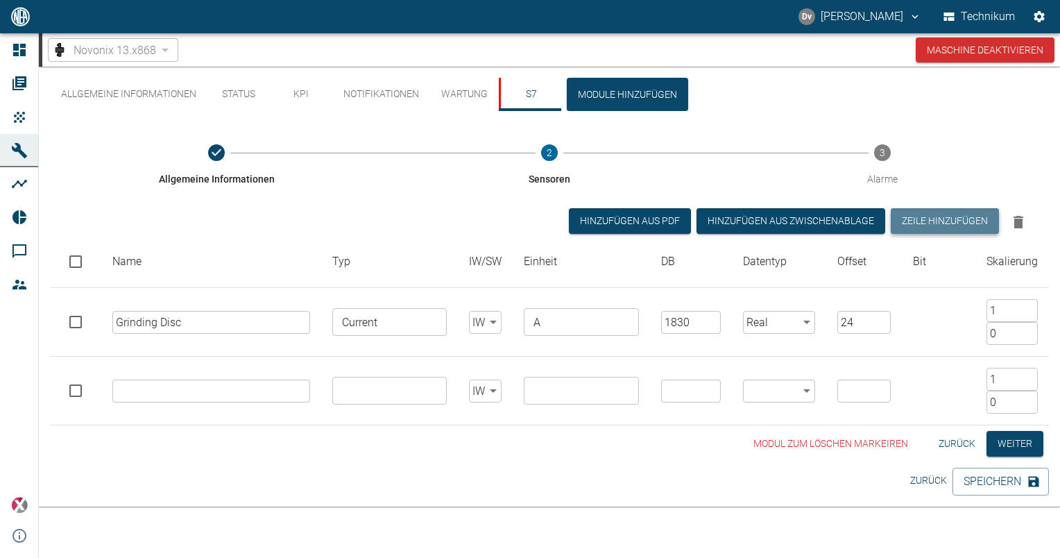
click at [946, 222] on button "Zeile hinzufügen" at bounding box center [945, 221] width 108 height 26
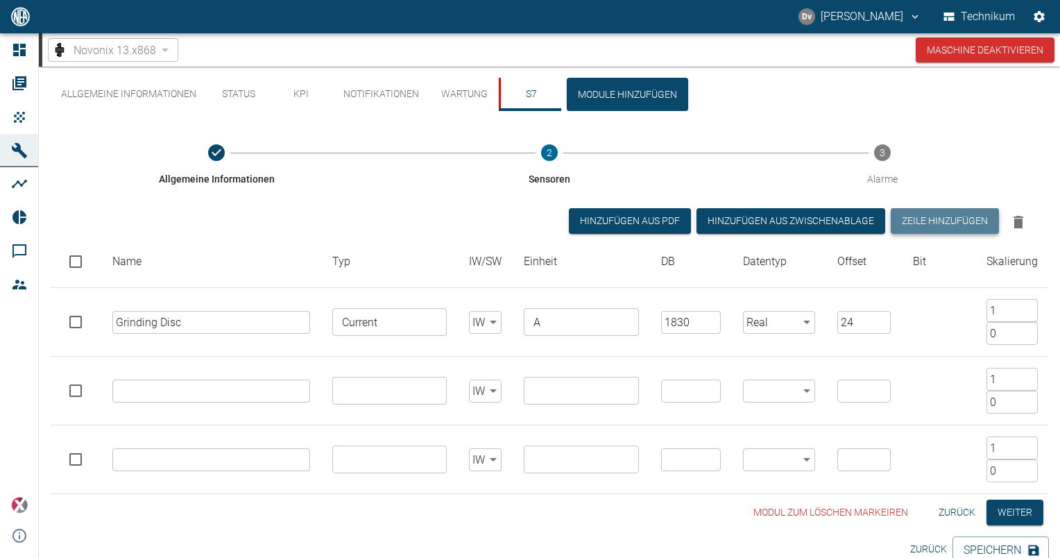
click at [946, 222] on button "Zeile hinzufügen" at bounding box center [945, 221] width 108 height 26
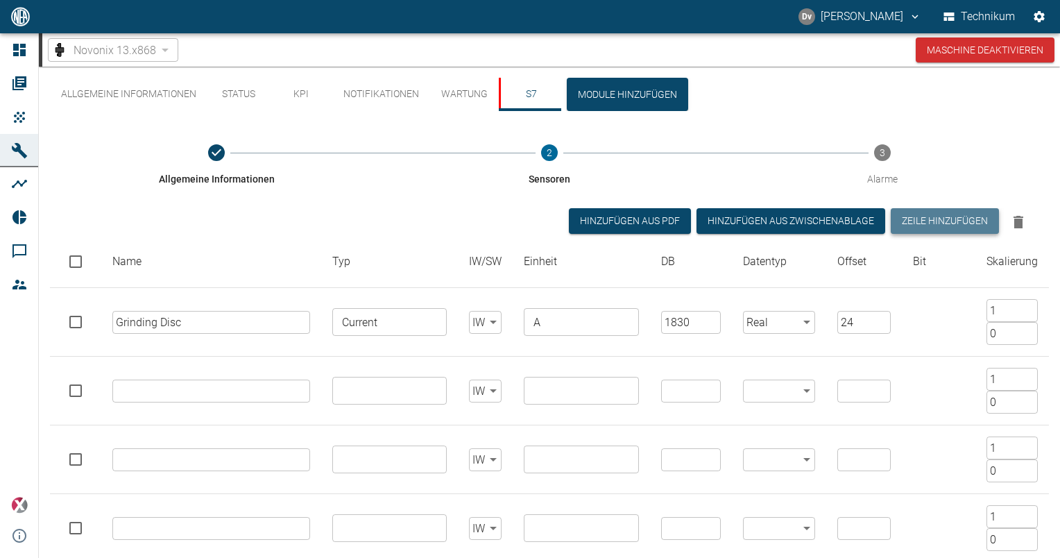
click at [946, 222] on button "Zeile hinzufügen" at bounding box center [945, 221] width 108 height 26
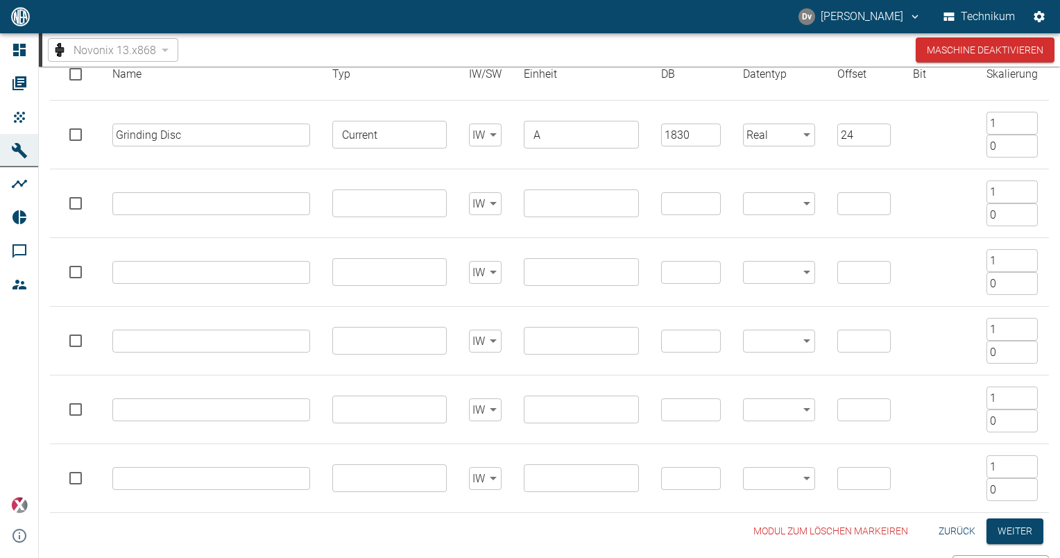
scroll to position [222, 0]
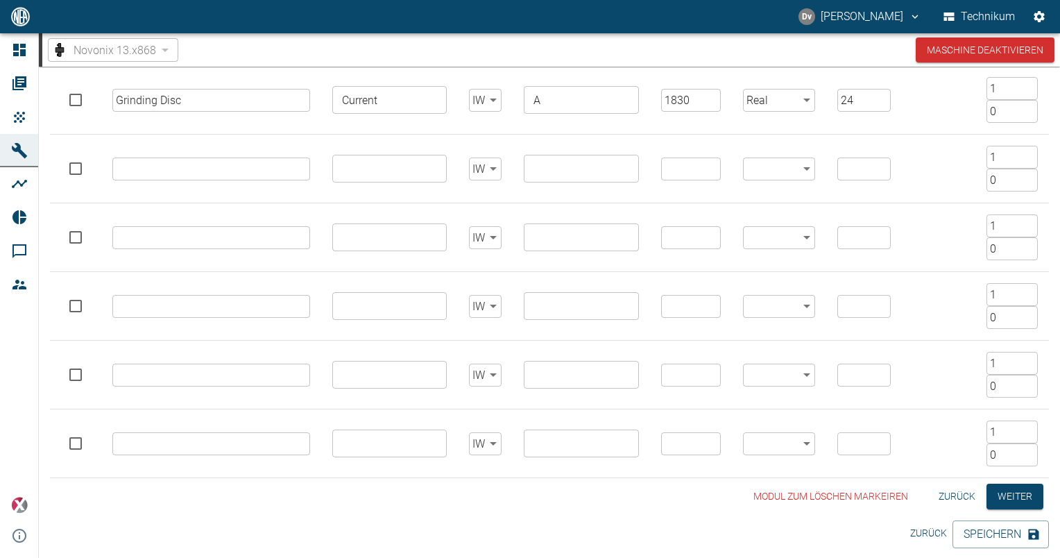
click at [953, 498] on button "Zurück" at bounding box center [957, 497] width 48 height 26
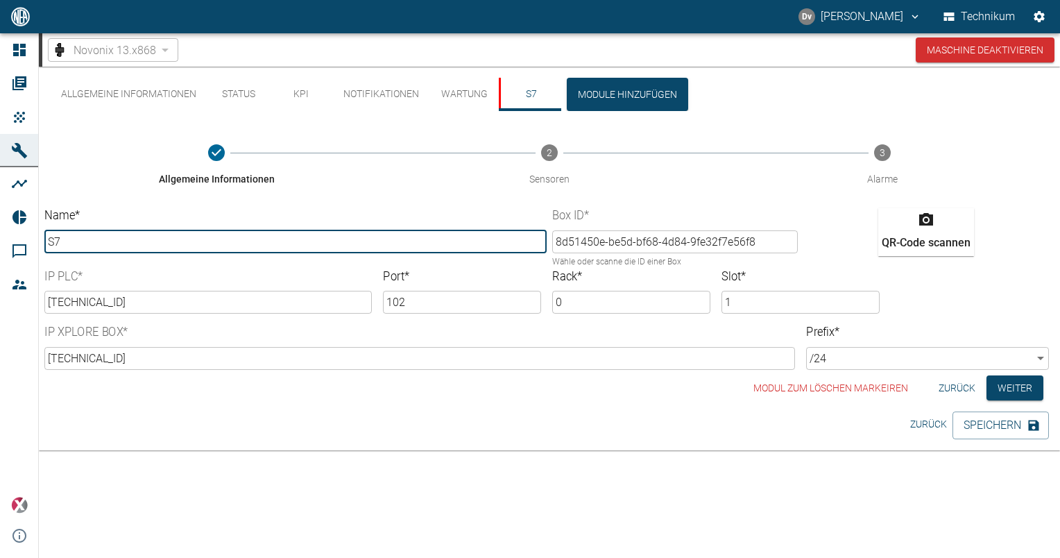
scroll to position [0, 0]
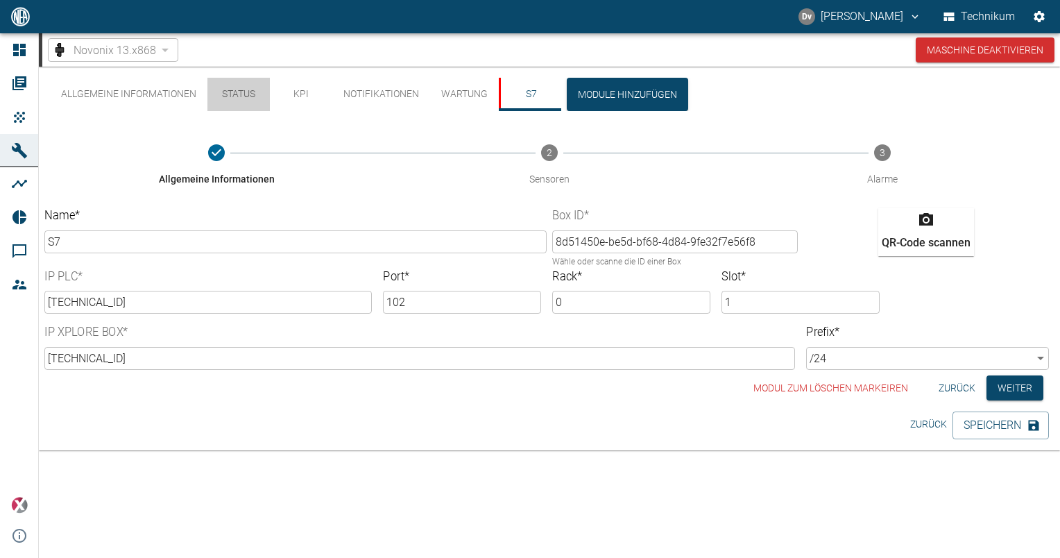
click at [232, 97] on button "Status" at bounding box center [238, 94] width 62 height 33
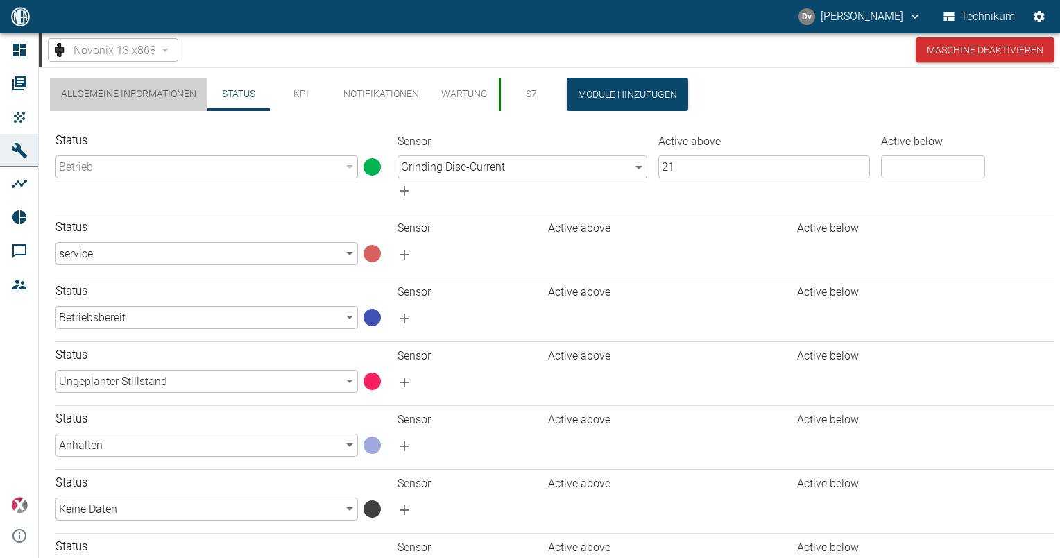
click at [148, 86] on button "Allgemeine Informationen" at bounding box center [129, 94] width 158 height 33
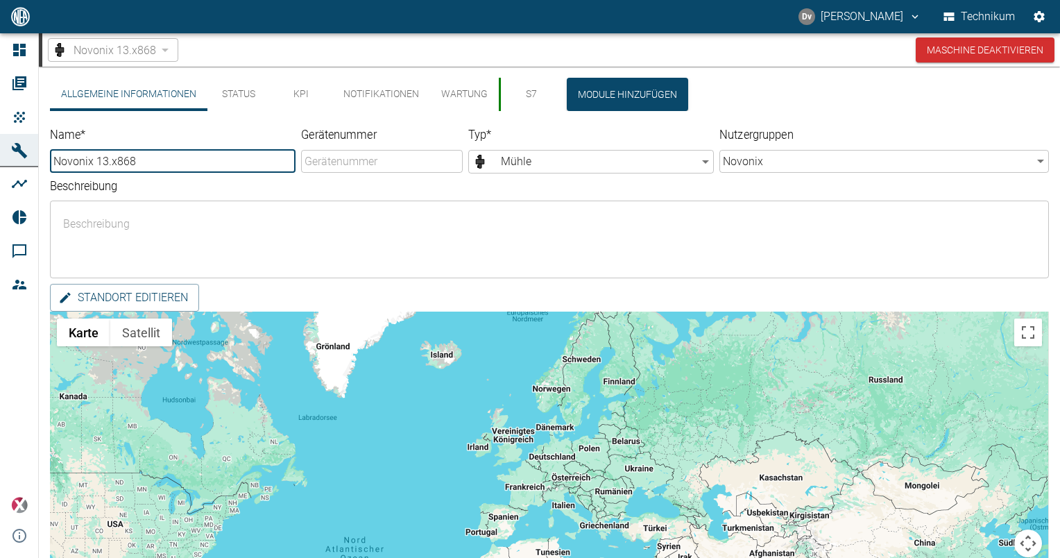
click at [458, 187] on label "Beschreibung" at bounding box center [424, 186] width 749 height 17
click at [458, 212] on textarea "Beschreibung" at bounding box center [550, 239] width 980 height 55
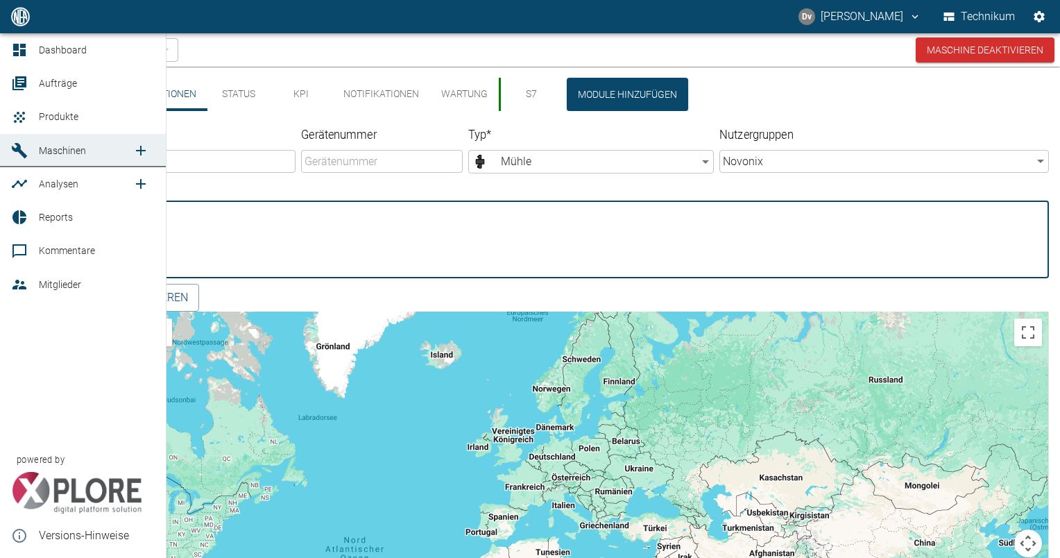
click at [56, 142] on span "Maschinen" at bounding box center [86, 150] width 94 height 17
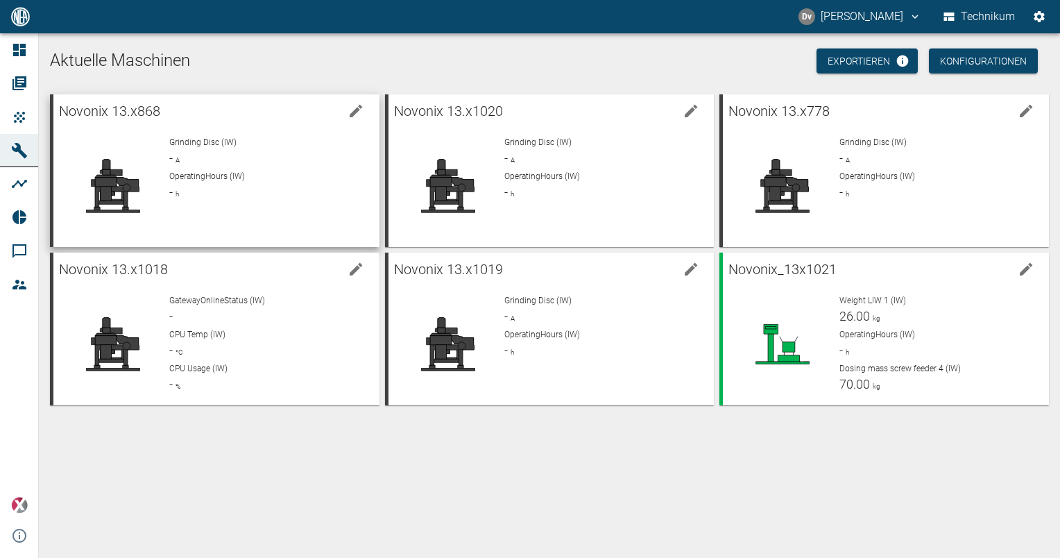
click at [245, 153] on div "Grinding Disc (IW) - A" at bounding box center [268, 151] width 198 height 31
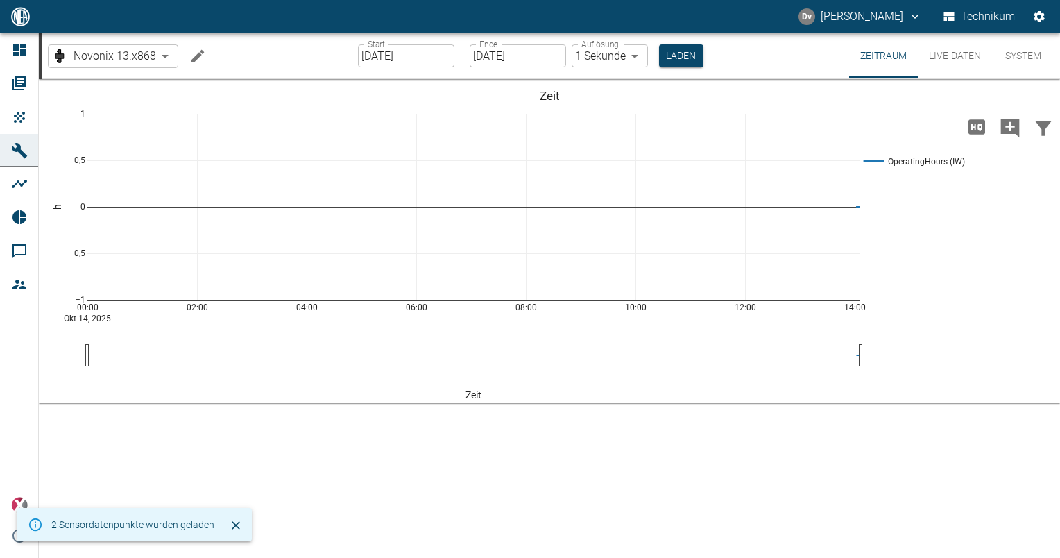
click at [962, 56] on button "Live-Daten" at bounding box center [955, 55] width 74 height 45
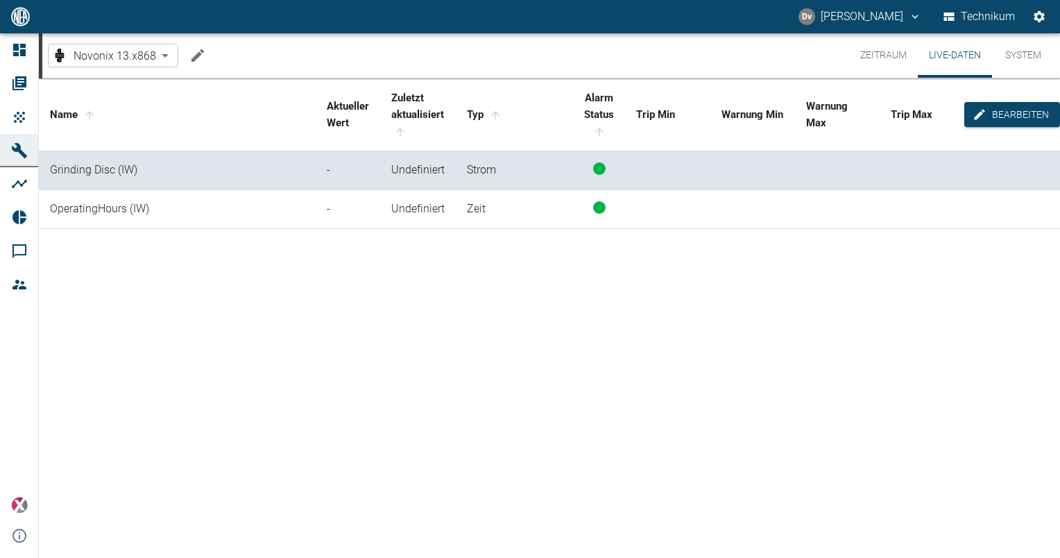
click at [482, 275] on div "Name Aktueller Wert Zuletzt aktualisiert Typ Alarm Status Trip Min Warnung Min …" at bounding box center [549, 315] width 1021 height 475
click at [491, 271] on div "Name Aktueller Wert Zuletzt aktualisiert Typ Alarm Status Trip Min Warnung Min …" at bounding box center [549, 315] width 1021 height 475
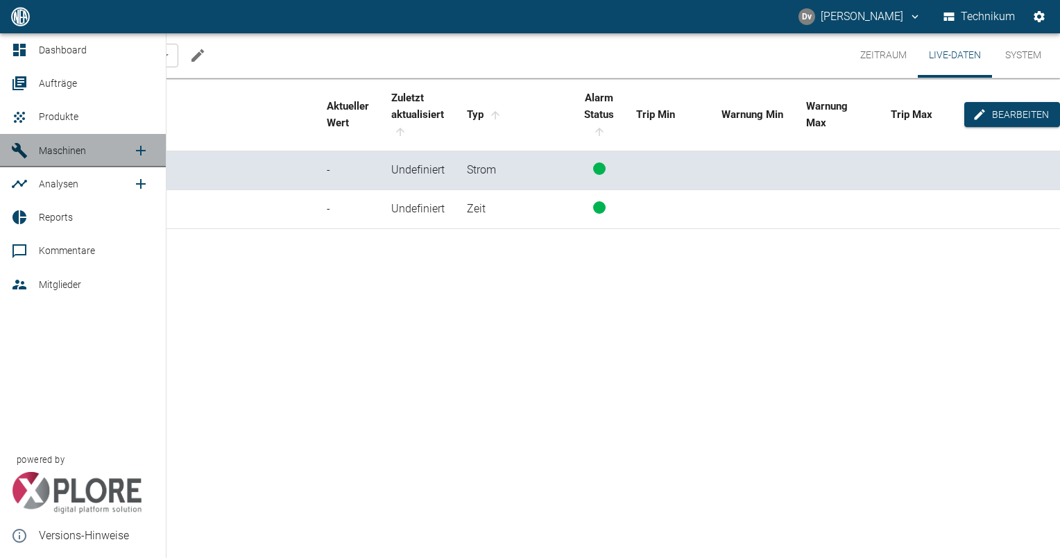
click at [85, 154] on span "Maschinen" at bounding box center [62, 150] width 47 height 11
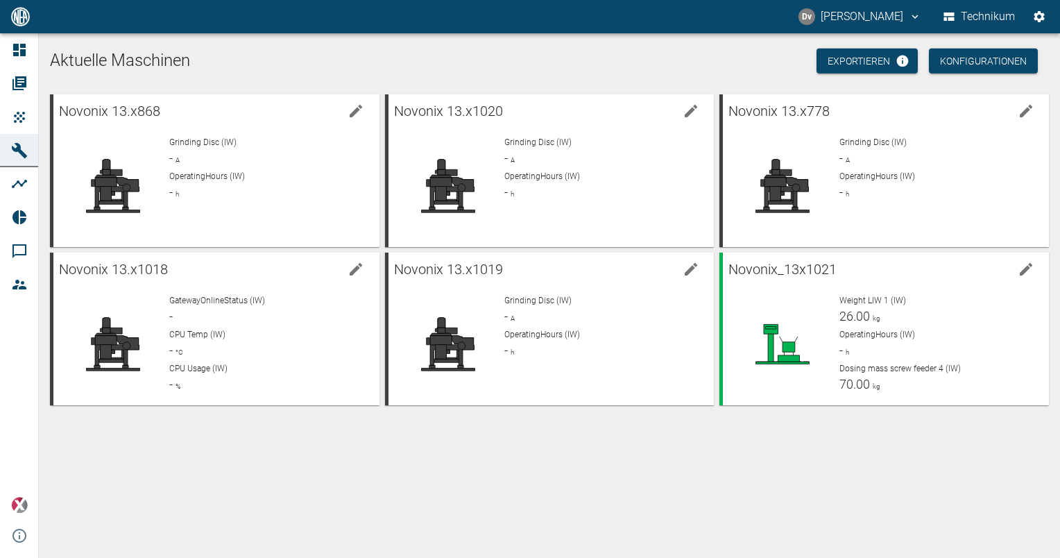
click at [525, 440] on div "Aktuelle Maschinen Exportieren Konfigurationen Novonix 13.x868 Grinding Disc (I…" at bounding box center [549, 295] width 1021 height 525
click at [230, 425] on div "Aktuelle Maschinen Exportieren Konfigurationen Novonix 13.x868 Grinding Disc (I…" at bounding box center [549, 295] width 1021 height 525
click at [552, 448] on div "Aktuelle Maschinen Exportieren Konfigurationen Novonix 13.x868 Grinding Disc (I…" at bounding box center [549, 295] width 1021 height 525
click at [185, 195] on div "OperatingHours (IW) - h" at bounding box center [268, 185] width 198 height 31
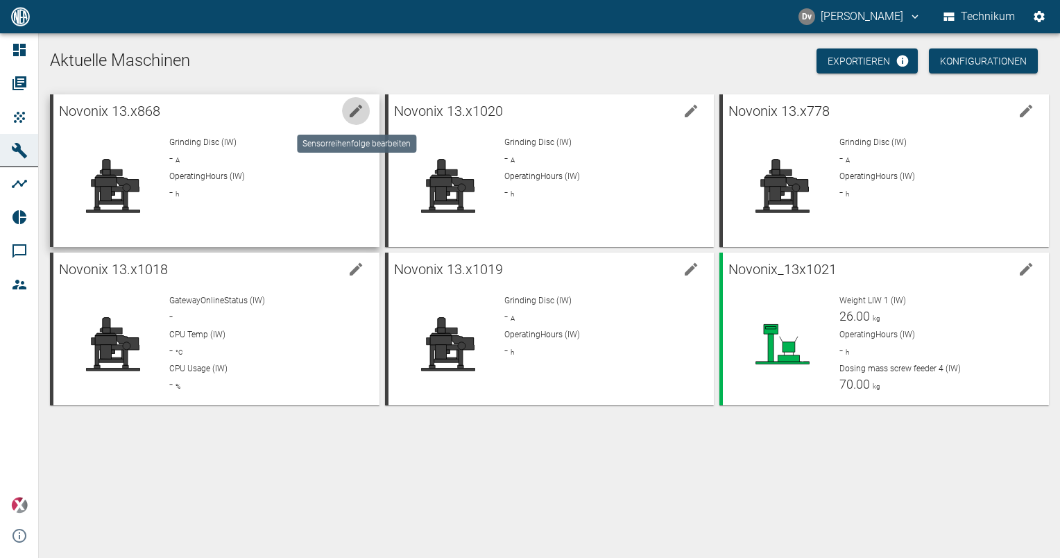
click at [358, 109] on icon "edit machine" at bounding box center [356, 111] width 12 height 12
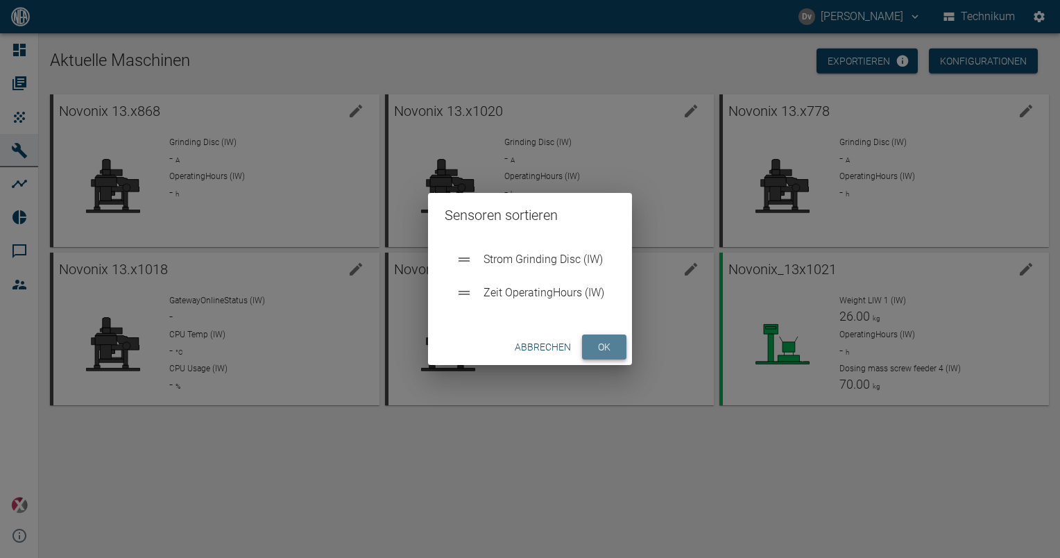
click at [602, 346] on button "ok" at bounding box center [604, 347] width 44 height 26
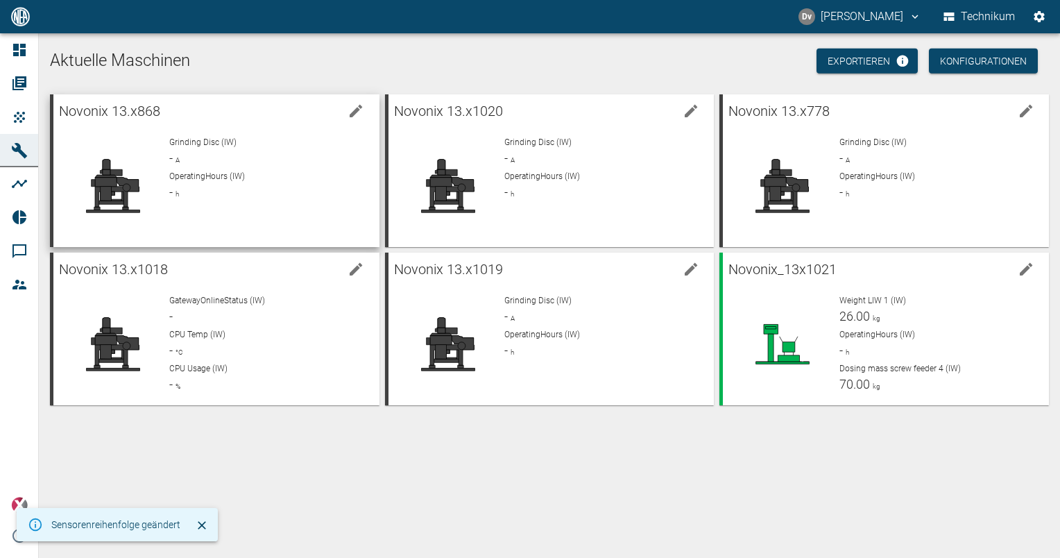
click at [212, 130] on div "Grinding Disc (IW) - A OperatingHours (IW) - h" at bounding box center [263, 180] width 210 height 111
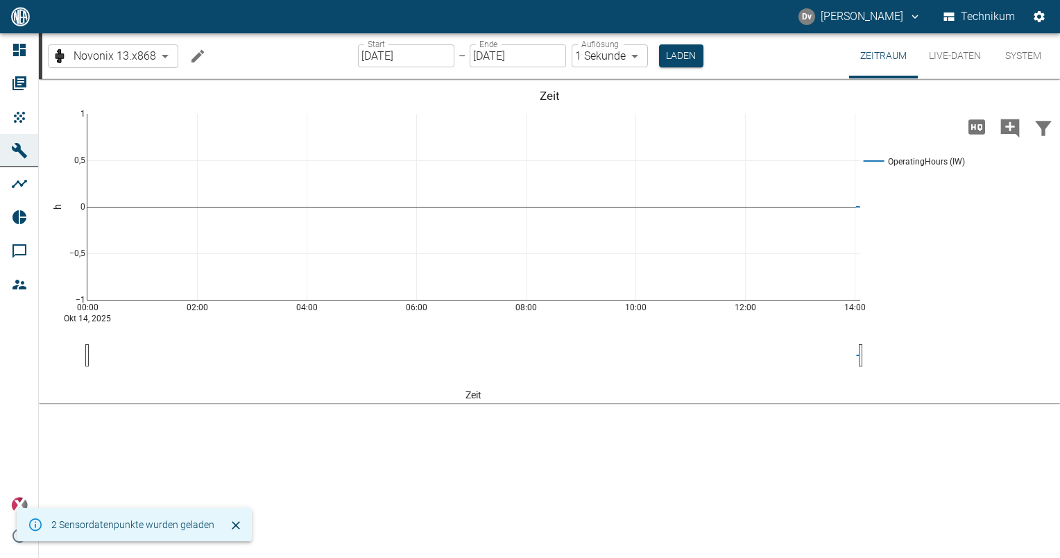
click at [199, 54] on icon "Machine bearbeiten" at bounding box center [198, 55] width 12 height 12
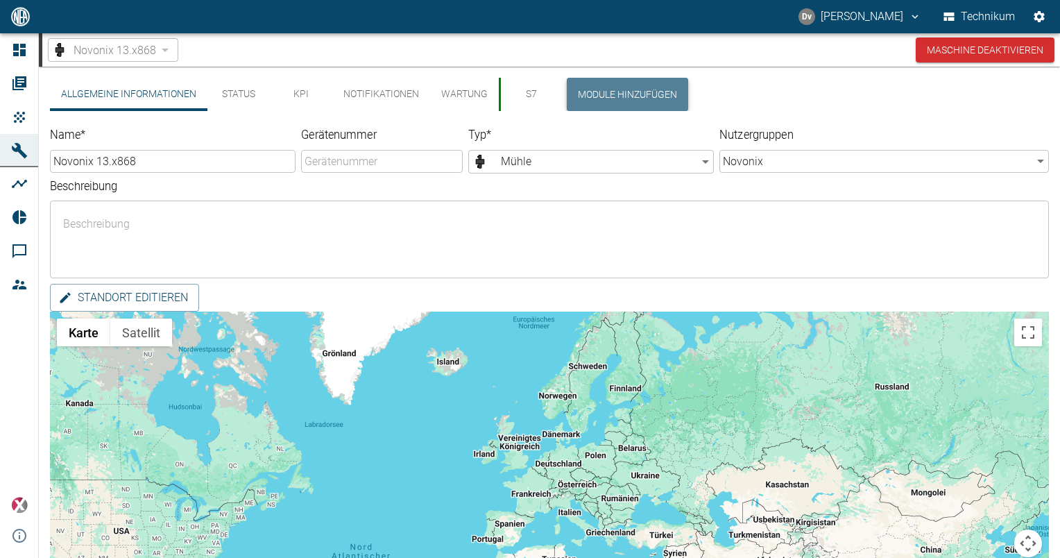
click at [633, 92] on button "Module hinzufügen" at bounding box center [627, 94] width 121 height 33
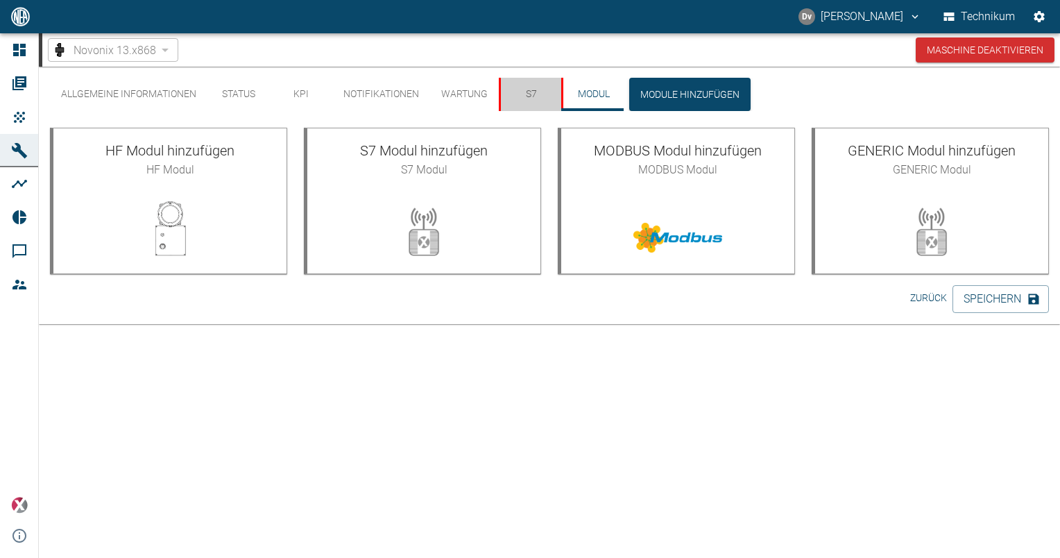
click at [525, 90] on button "S7" at bounding box center [530, 94] width 62 height 33
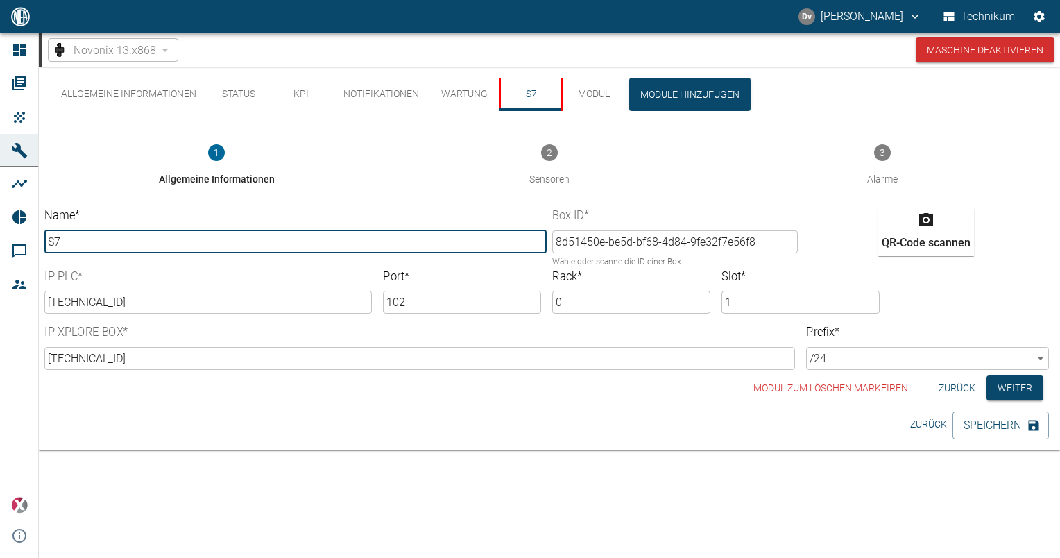
click at [451, 83] on button "Wartung" at bounding box center [464, 94] width 69 height 33
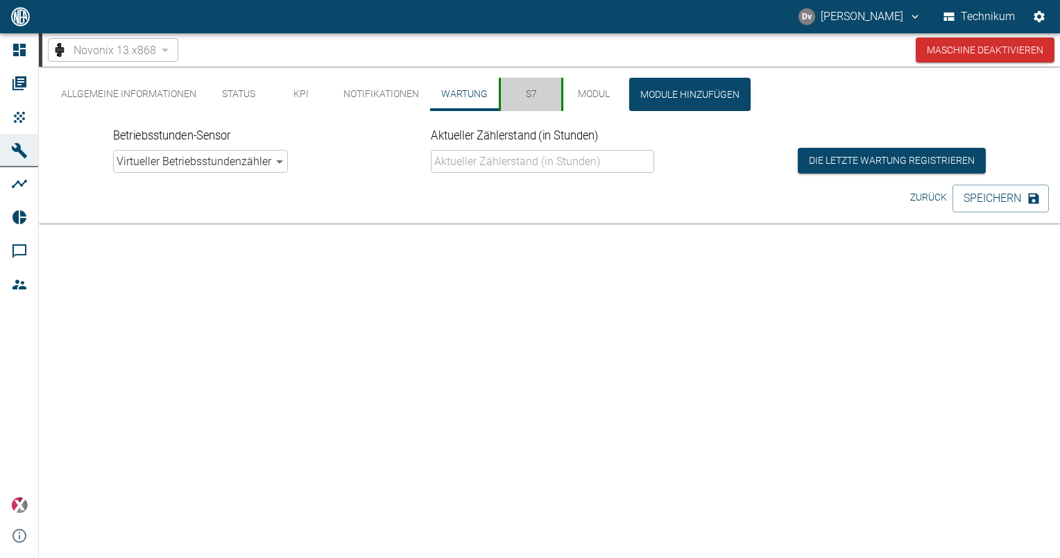
click at [538, 92] on button "S7" at bounding box center [530, 94] width 62 height 33
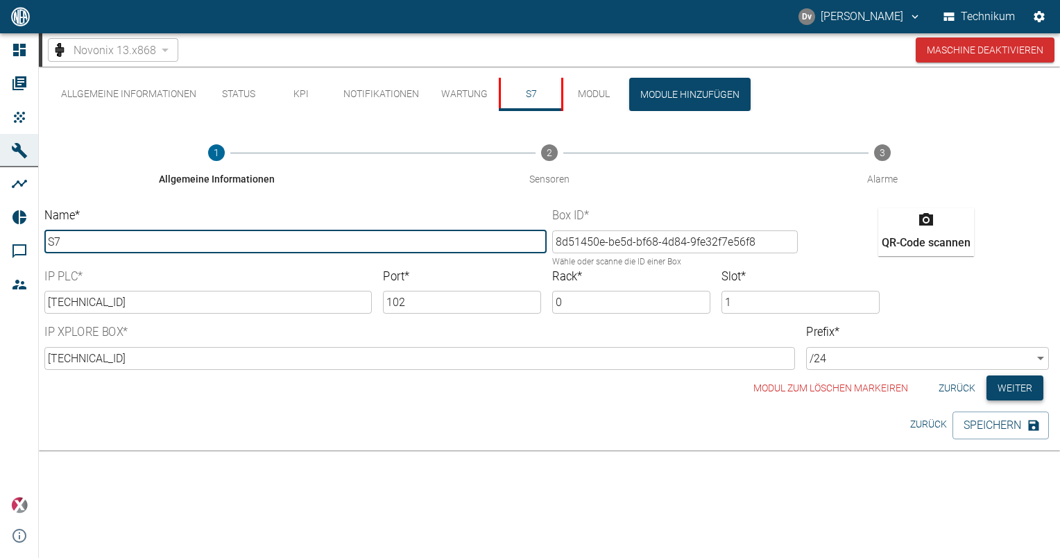
click at [1008, 386] on button "Weiter" at bounding box center [1015, 388] width 57 height 26
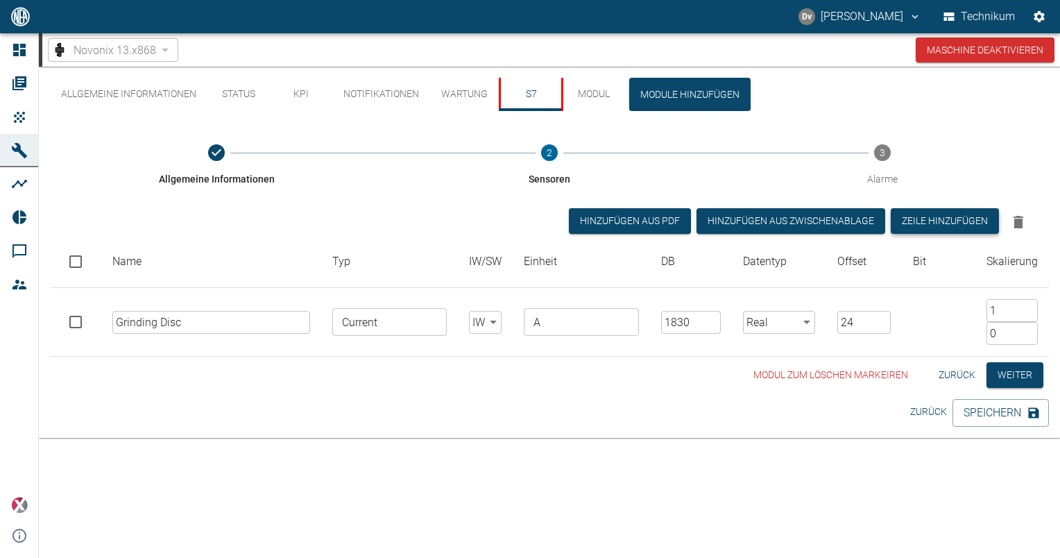
click at [962, 219] on button "Zeile hinzufügen" at bounding box center [945, 221] width 108 height 26
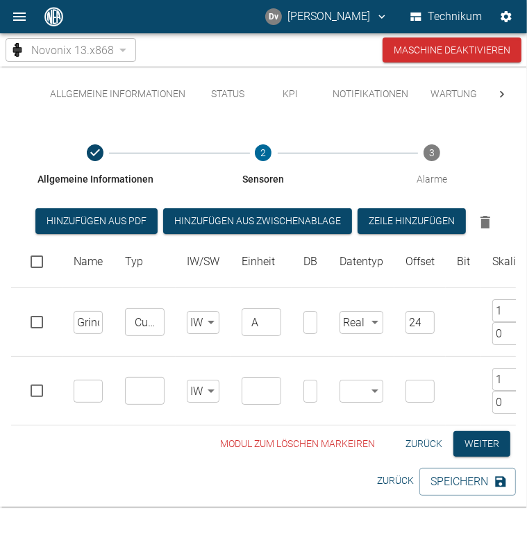
click at [92, 386] on input "text" at bounding box center [88, 391] width 29 height 23
paste input "Automatic Mode"
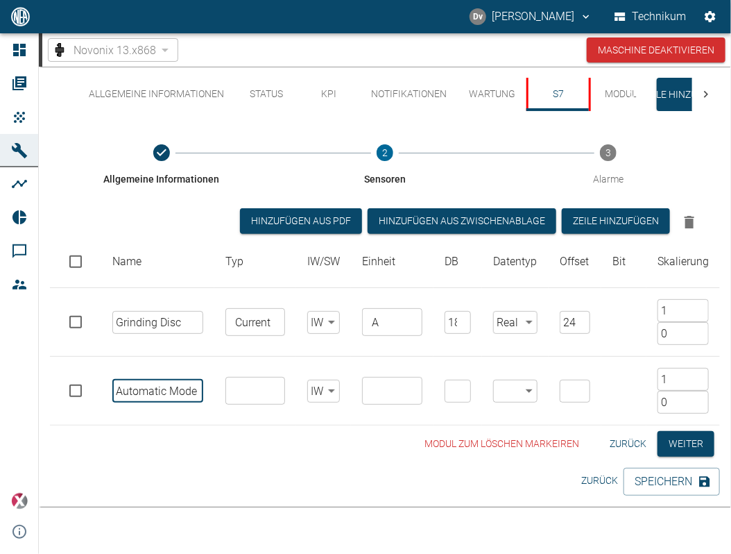
type input "Automatic Mode"
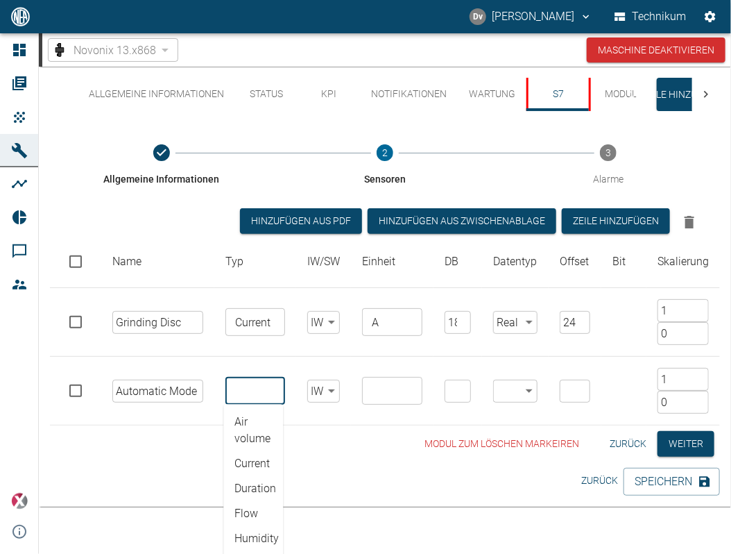
click at [261, 386] on input "text" at bounding box center [255, 390] width 50 height 19
type input "Bool"
click at [328, 389] on body "[PERSON_NAME] Technikum Dashboard Aufträge Produkte Maschinen Analysen Reports …" at bounding box center [365, 277] width 731 height 554
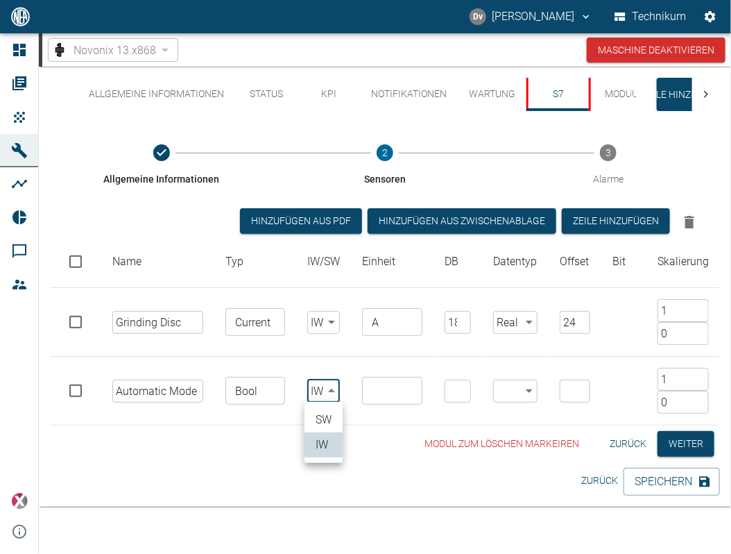
click at [330, 386] on div at bounding box center [365, 277] width 731 height 554
click at [389, 392] on input "text" at bounding box center [391, 390] width 50 height 19
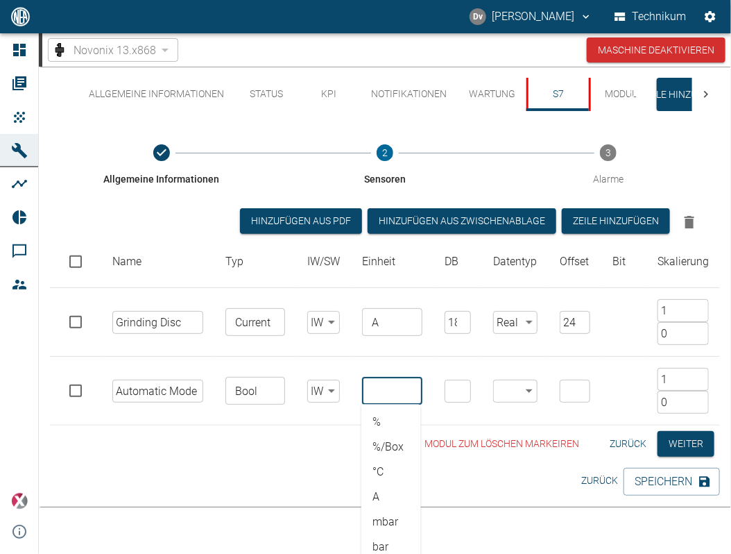
click at [266, 388] on input "Bool" at bounding box center [255, 390] width 50 height 19
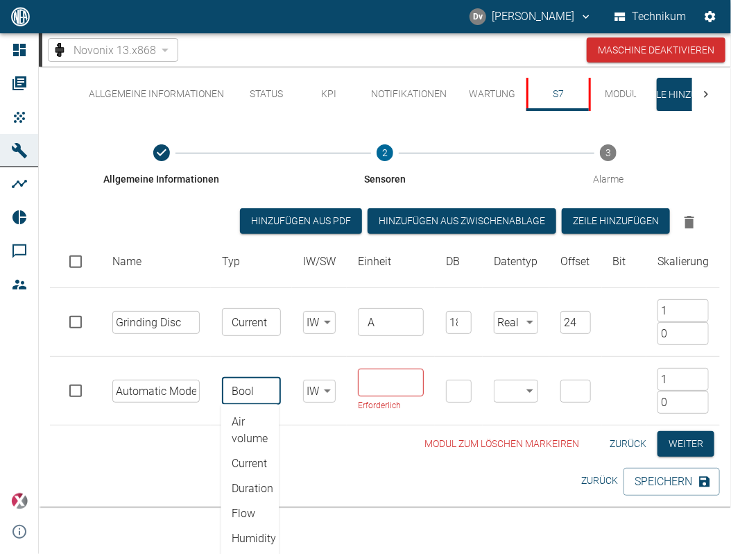
click at [389, 382] on input "text" at bounding box center [390, 382] width 56 height 19
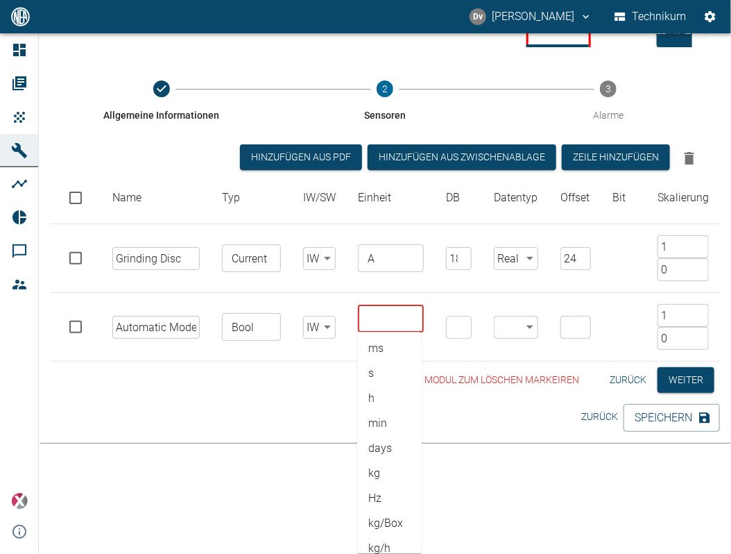
scroll to position [488, 0]
click at [374, 531] on li "-" at bounding box center [389, 535] width 65 height 25
type input "-"
click at [459, 322] on input "1" at bounding box center [459, 327] width 26 height 23
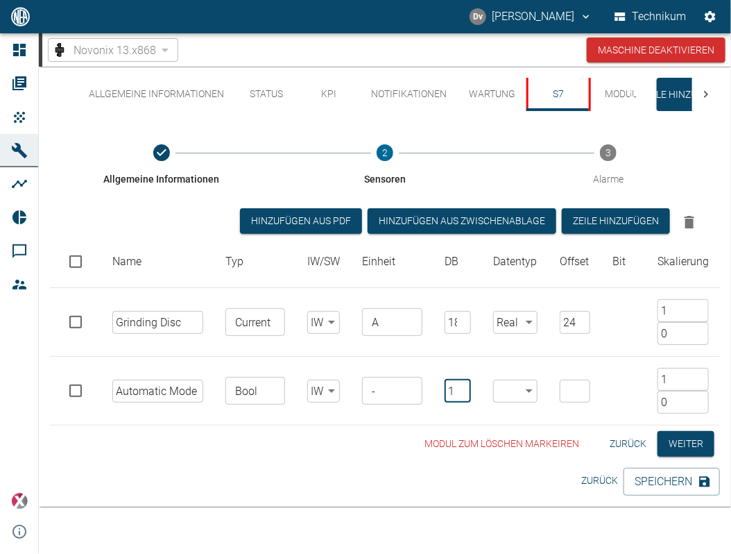
scroll to position [0, 0]
drag, startPoint x: 455, startPoint y: 388, endPoint x: 411, endPoint y: 366, distance: 49.3
click at [409, 379] on tr "Automatic Mode ​ Bool ​ IW false ​ - ​ 1 ​ ​ ​ ​ 1 ​ 0 ​" at bounding box center [385, 391] width 670 height 69
type input "1830"
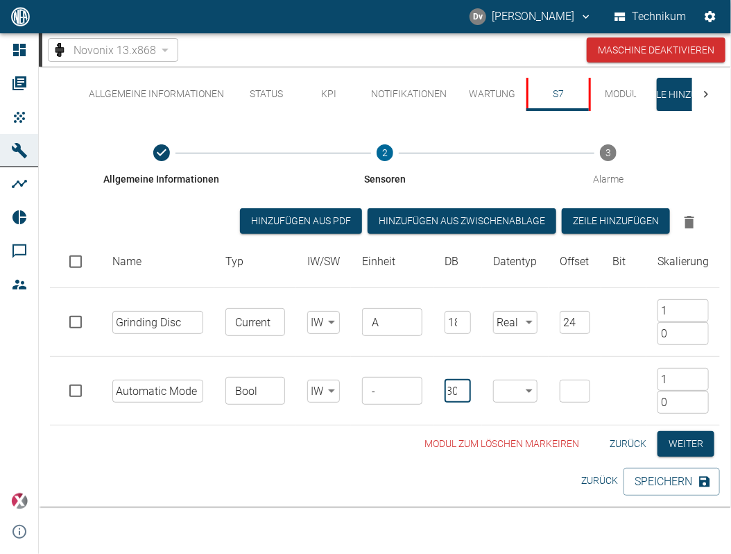
drag, startPoint x: 493, startPoint y: 391, endPoint x: 503, endPoint y: 388, distance: 11.0
click at [495, 390] on td "​ ​" at bounding box center [515, 391] width 67 height 69
click at [536, 386] on body "[PERSON_NAME] Technikum Dashboard Aufträge Produkte Maschinen Analysen Reports …" at bounding box center [365, 277] width 731 height 554
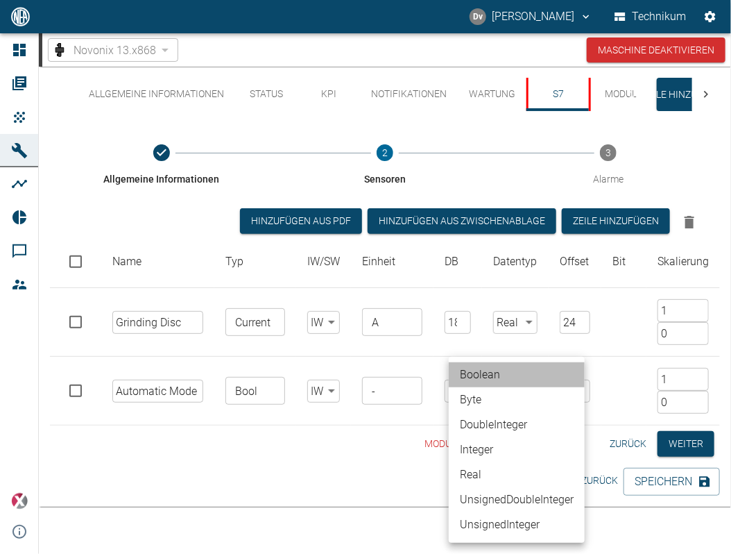
click at [487, 373] on li "Boolean" at bounding box center [517, 374] width 136 height 25
type input "Boolean"
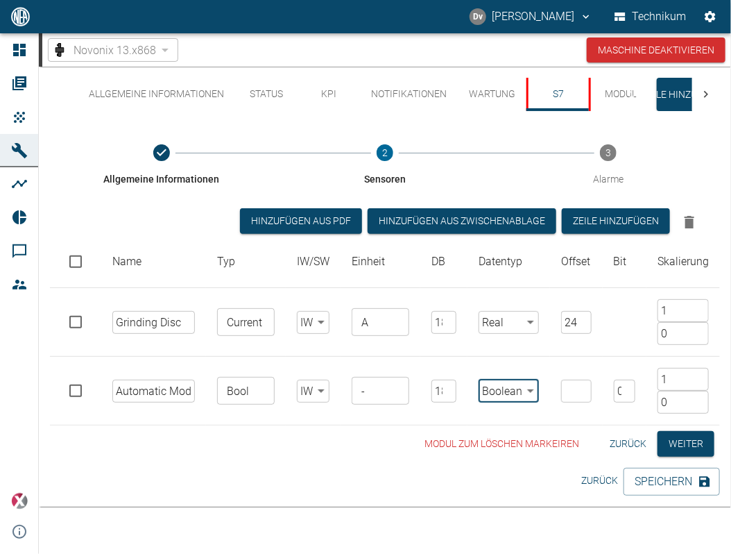
click at [563, 388] on input "number" at bounding box center [576, 391] width 31 height 23
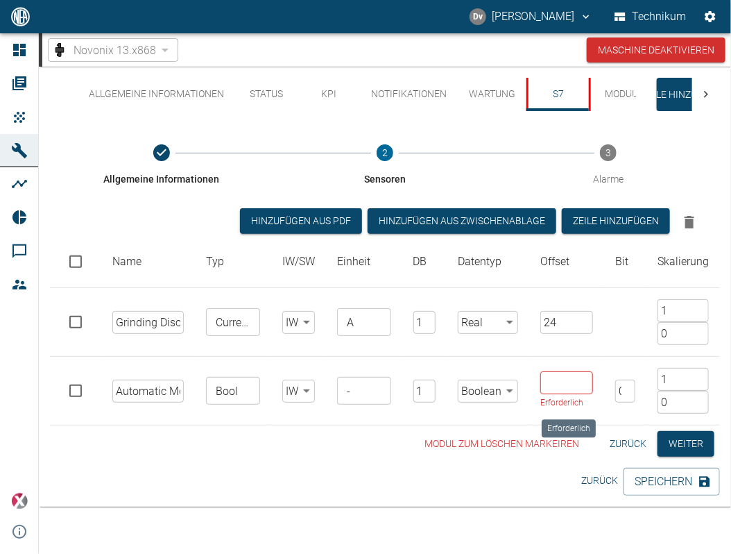
click at [563, 381] on input "Erforderlich" at bounding box center [567, 382] width 53 height 23
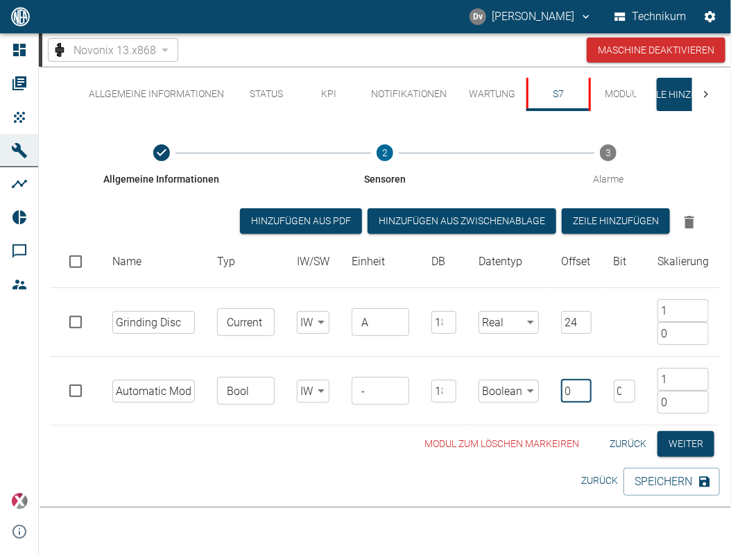
type input "0"
click at [621, 389] on input "0" at bounding box center [625, 391] width 22 height 23
type input "2"
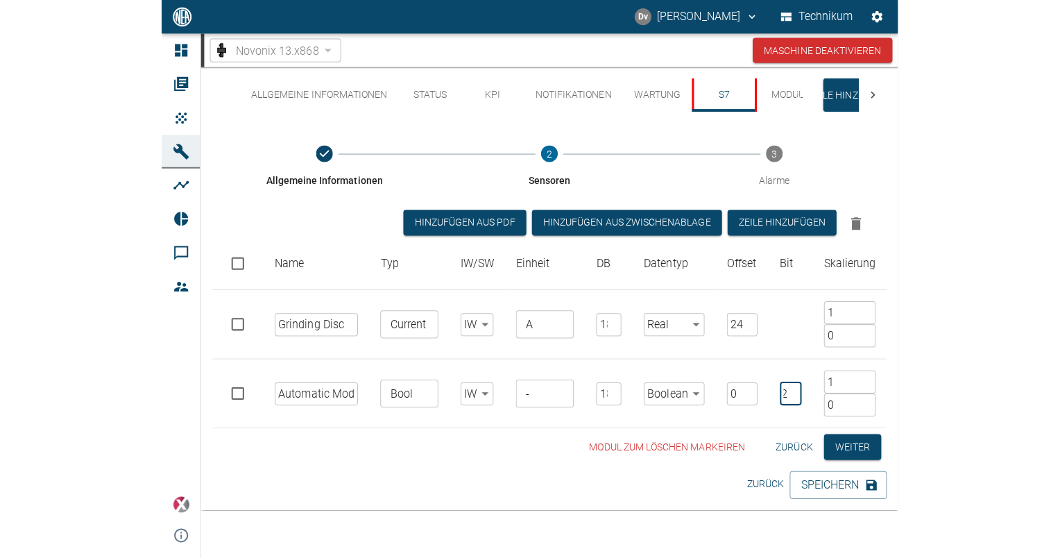
scroll to position [0, 0]
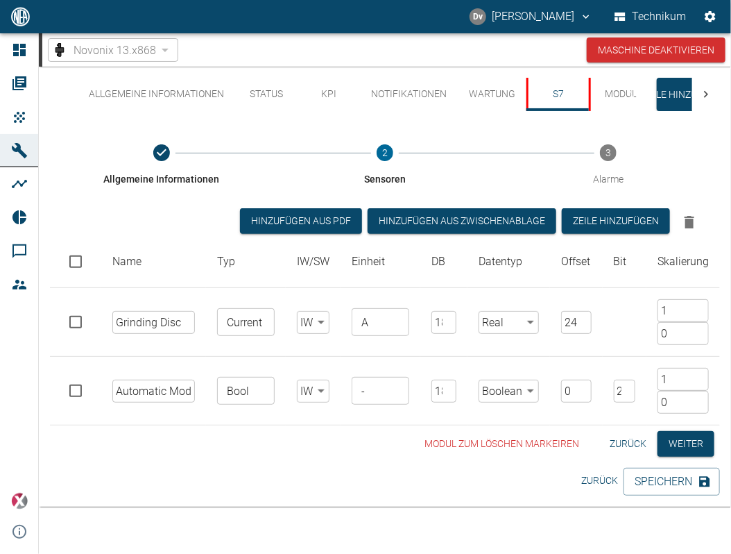
click at [224, 431] on div "Modul zum löschen markeiren Zurück Weiter" at bounding box center [385, 444] width 670 height 26
click at [672, 481] on button "Speichern" at bounding box center [672, 482] width 96 height 28
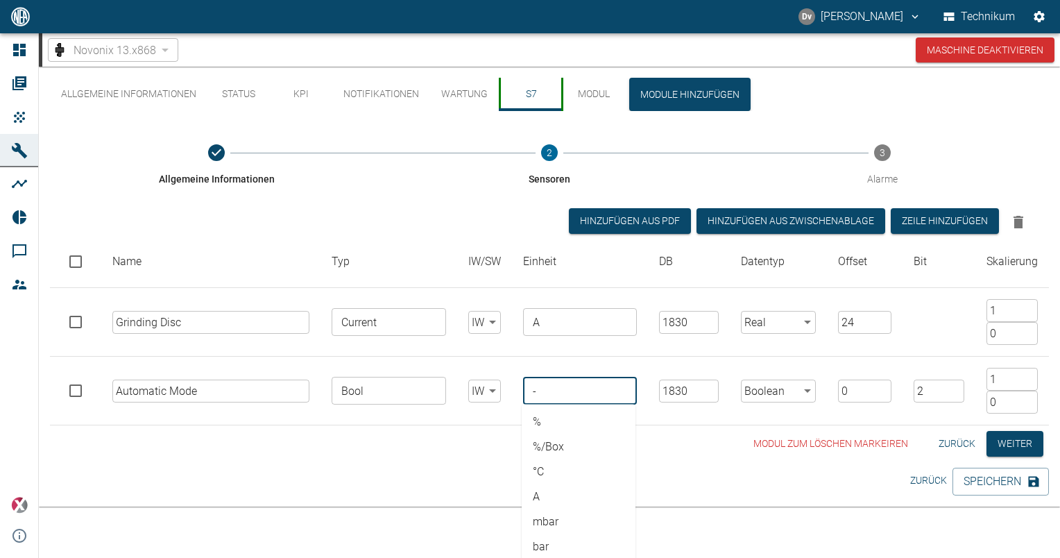
scroll to position [482, 0]
click at [611, 386] on input "-" at bounding box center [578, 390] width 103 height 19
drag, startPoint x: 610, startPoint y: 389, endPoint x: 497, endPoint y: 386, distance: 112.4
click at [497, 386] on tr "Automatic Mode ​ Bool ​ IW false ​ - ​ % %/Box °C A mbar bar g g/h # ms s h min…" at bounding box center [549, 391] width 999 height 69
click at [712, 479] on div "Allgemeine Informationen Status KPI Notifikationen Wartung S7 Modul Module hinz…" at bounding box center [549, 287] width 1021 height 440
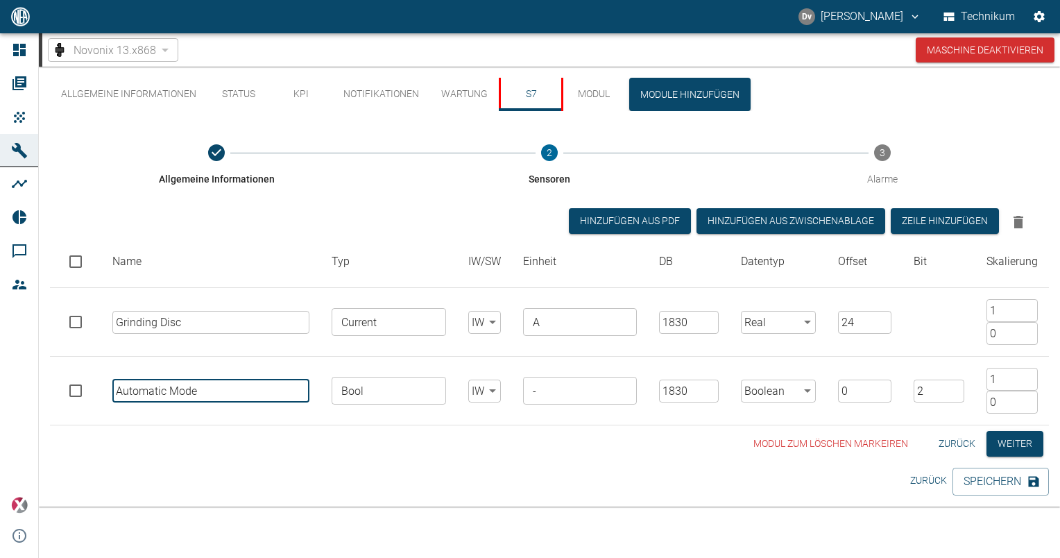
click at [255, 386] on input "Automatic Mode" at bounding box center [210, 391] width 197 height 23
click at [1005, 440] on button "Weiter" at bounding box center [1015, 444] width 57 height 26
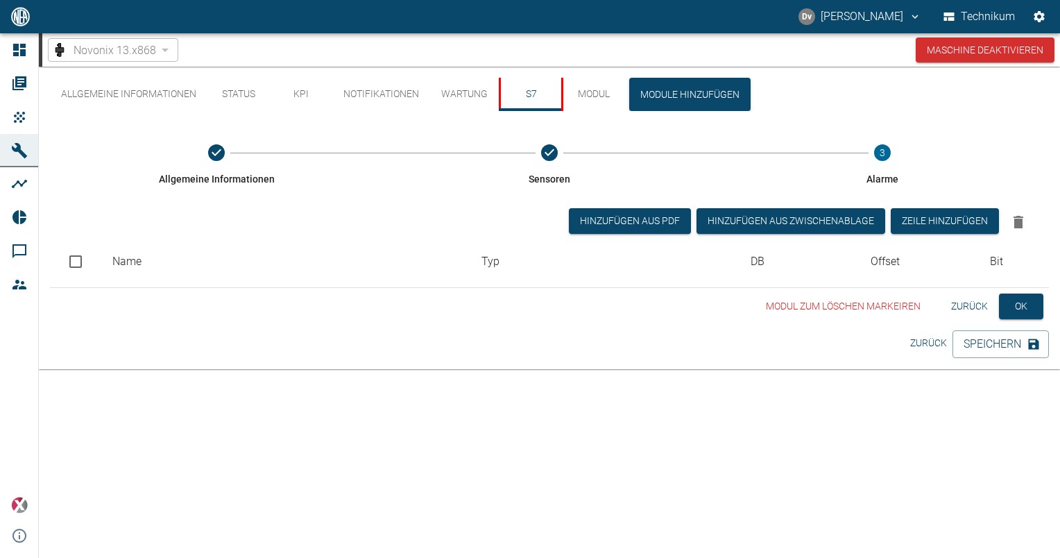
click at [979, 307] on button "Zurück" at bounding box center [970, 307] width 48 height 26
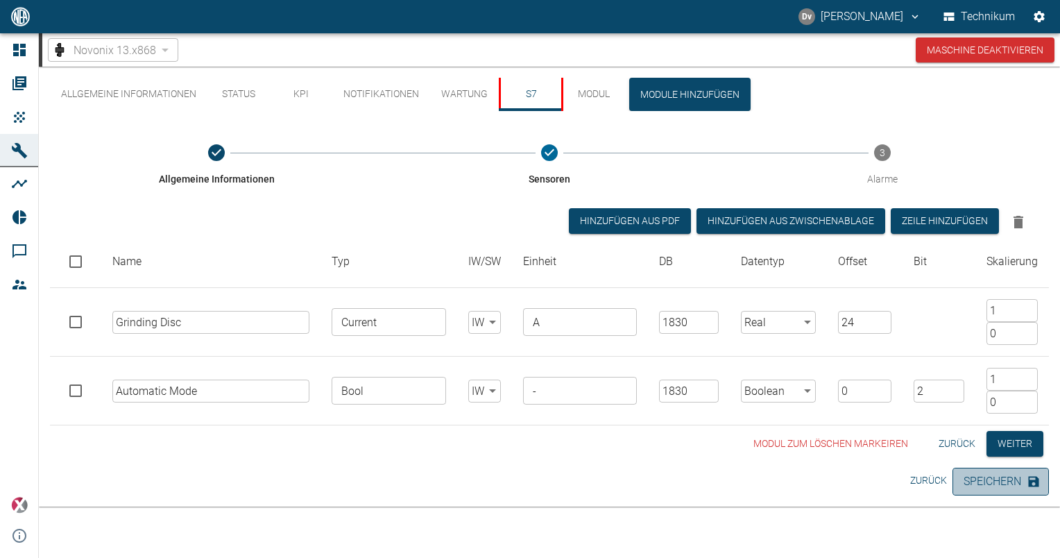
click at [989, 479] on button "Speichern" at bounding box center [1001, 482] width 96 height 28
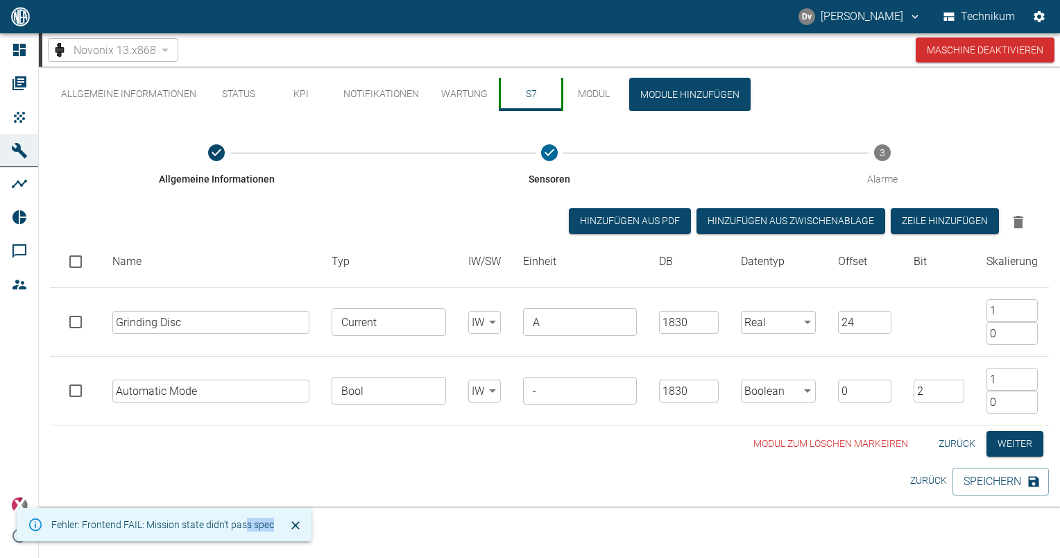
drag, startPoint x: 243, startPoint y: 528, endPoint x: 311, endPoint y: 525, distance: 68.1
click at [311, 525] on main "Fehler: Frontend FAIL: Mission state didn't pass spec Novonix 13.x868 49797e3e-…" at bounding box center [530, 295] width 1060 height 525
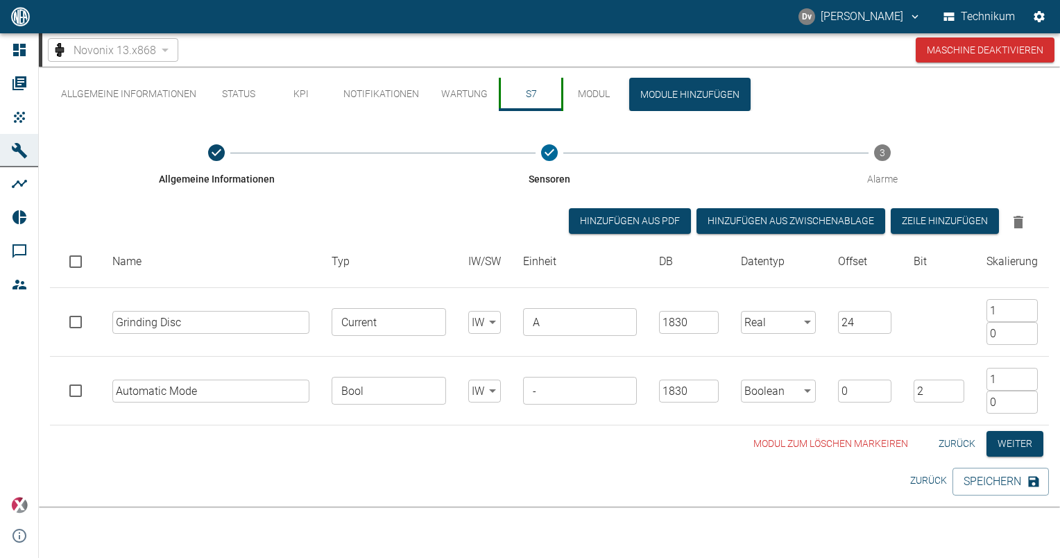
click at [697, 442] on div "Modul zum löschen markeiren Zurück Weiter" at bounding box center [549, 444] width 999 height 26
drag, startPoint x: 559, startPoint y: 391, endPoint x: 457, endPoint y: 389, distance: 102.0
click at [457, 389] on tr "Automatic Mode ​ Bool ​ IW false ​ - ​ % %/Box °C A mbar bar g g/h # ms s h min…" at bounding box center [549, 391] width 999 height 69
click at [623, 457] on div "Allgemeine Informationen Status KPI Notifikationen Wartung S7 Modul Module hinz…" at bounding box center [549, 270] width 1021 height 407
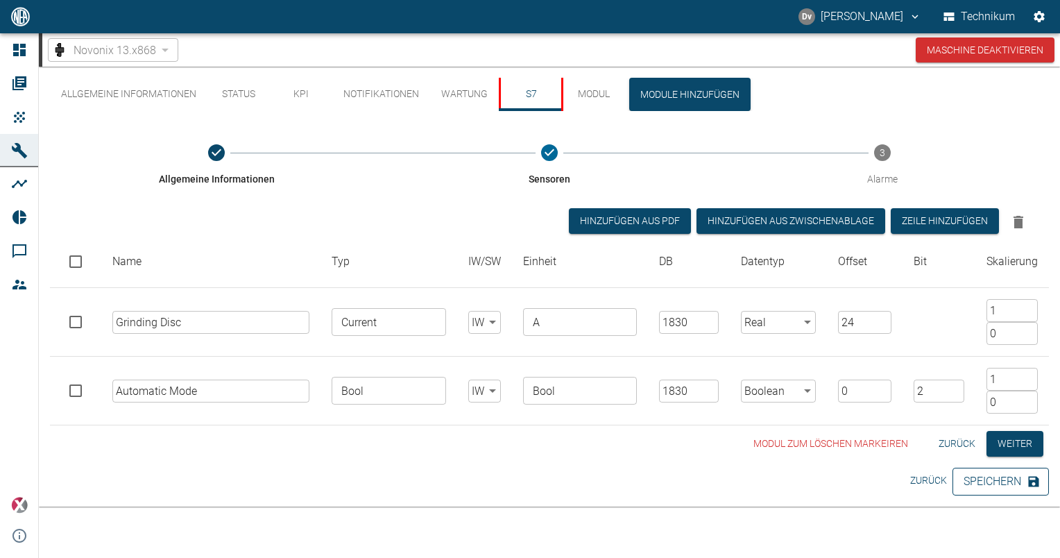
click at [1000, 482] on button "Speichern" at bounding box center [1001, 482] width 96 height 28
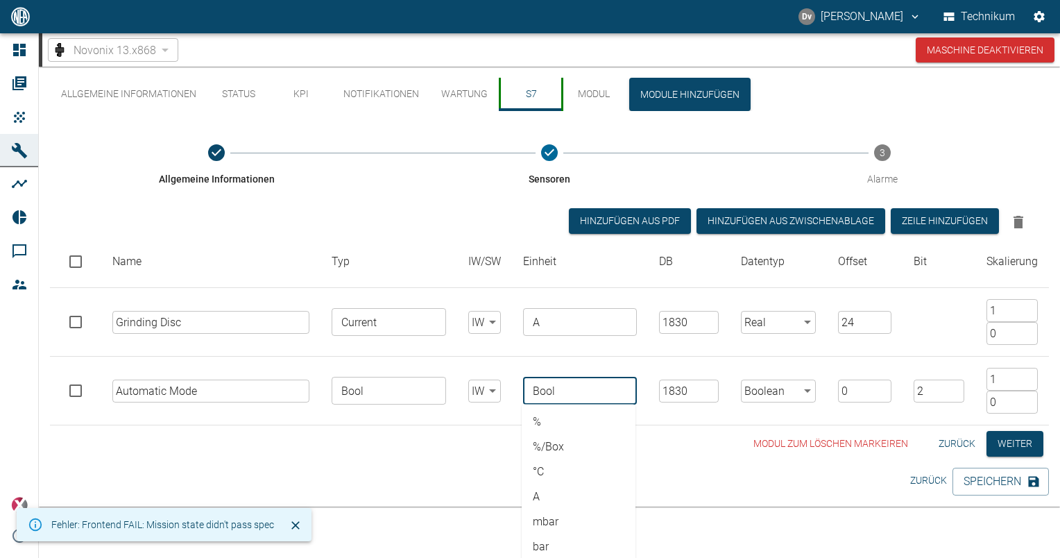
drag, startPoint x: 564, startPoint y: 395, endPoint x: 498, endPoint y: 336, distance: 88.4
click at [337, 343] on tbody "Grinding Disc ​ Current ​ IW false ​ A ​ 1830 ​ Real Real ​ 24 ​ 1 ​ 0 ​ Automa…" at bounding box center [549, 356] width 999 height 137
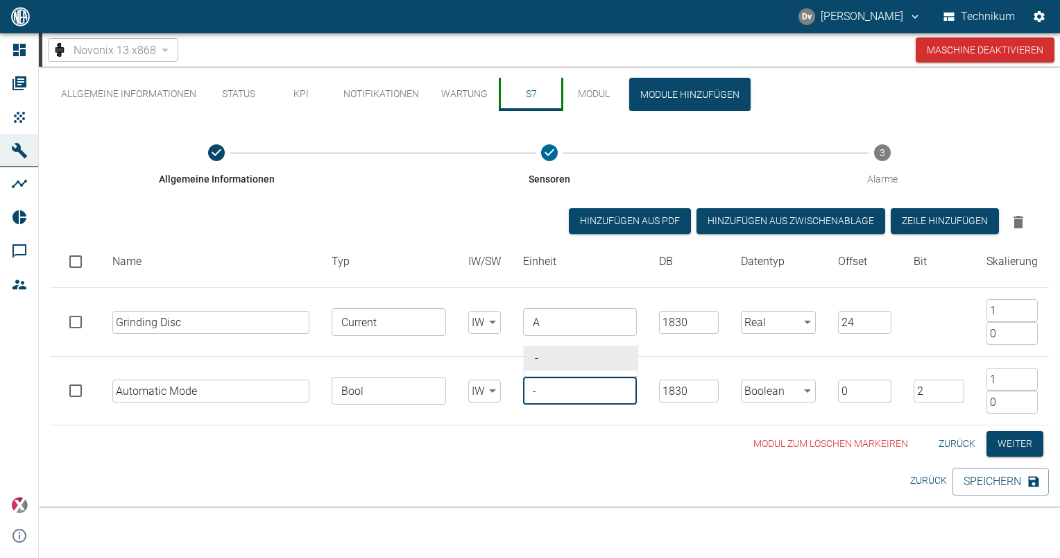
type input "-"
click at [386, 423] on td "Bool ​" at bounding box center [389, 391] width 136 height 69
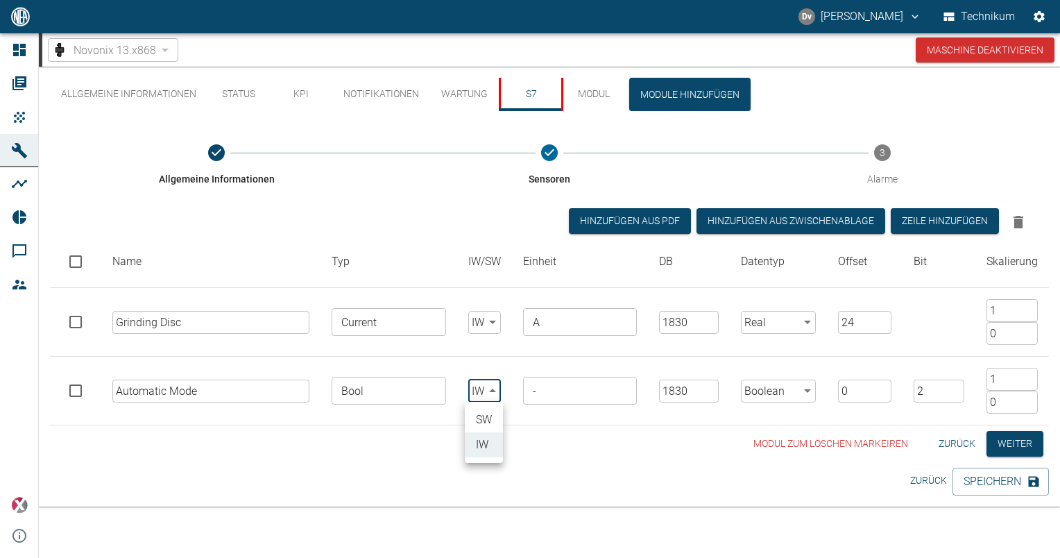
click at [493, 393] on body "[PERSON_NAME] Technikum Dashboard Aufträge Produkte Maschinen Analysen Reports …" at bounding box center [530, 279] width 1060 height 558
click at [485, 419] on li "SW" at bounding box center [484, 419] width 38 height 25
click at [581, 436] on div "Modul zum löschen markeiren Zurück Weiter" at bounding box center [549, 444] width 999 height 26
click at [1019, 477] on button "Speichern" at bounding box center [1001, 482] width 96 height 28
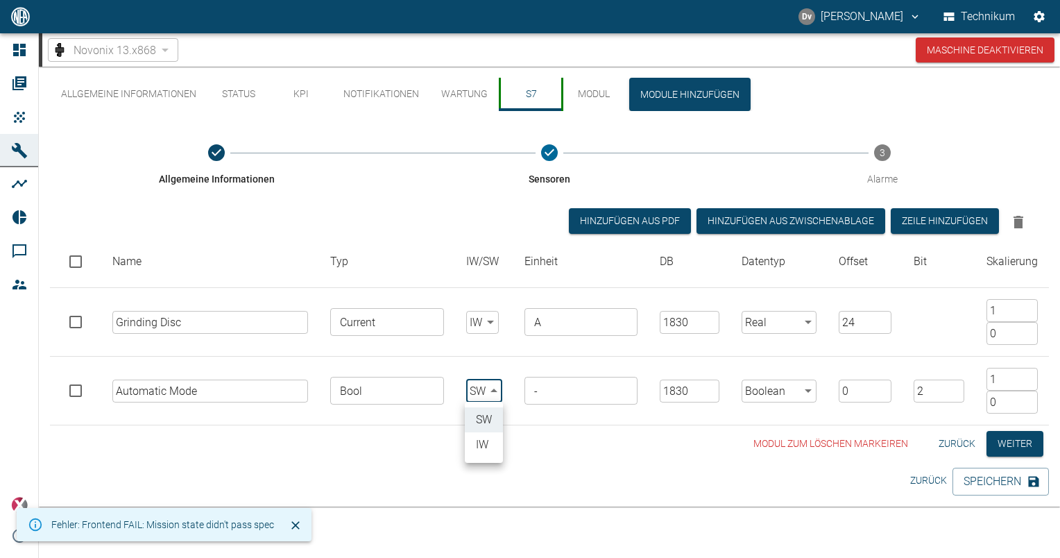
click at [488, 384] on body "[PERSON_NAME] Technikum Dashboard Aufträge Produkte Maschinen Analysen Reports …" at bounding box center [530, 279] width 1060 height 558
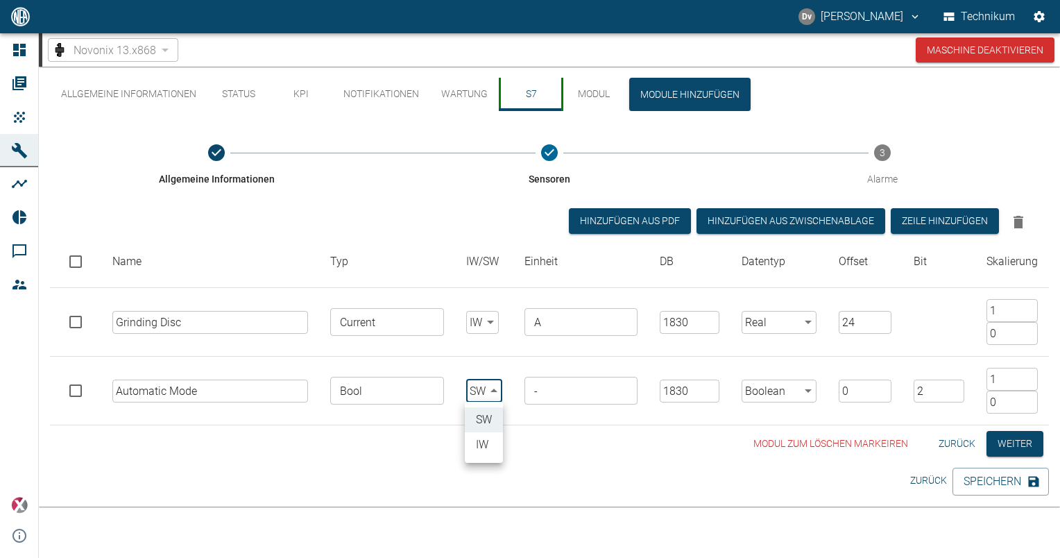
click at [492, 445] on li "IW" at bounding box center [484, 444] width 38 height 25
type input "false"
click at [336, 424] on td "Bool ​" at bounding box center [389, 391] width 136 height 69
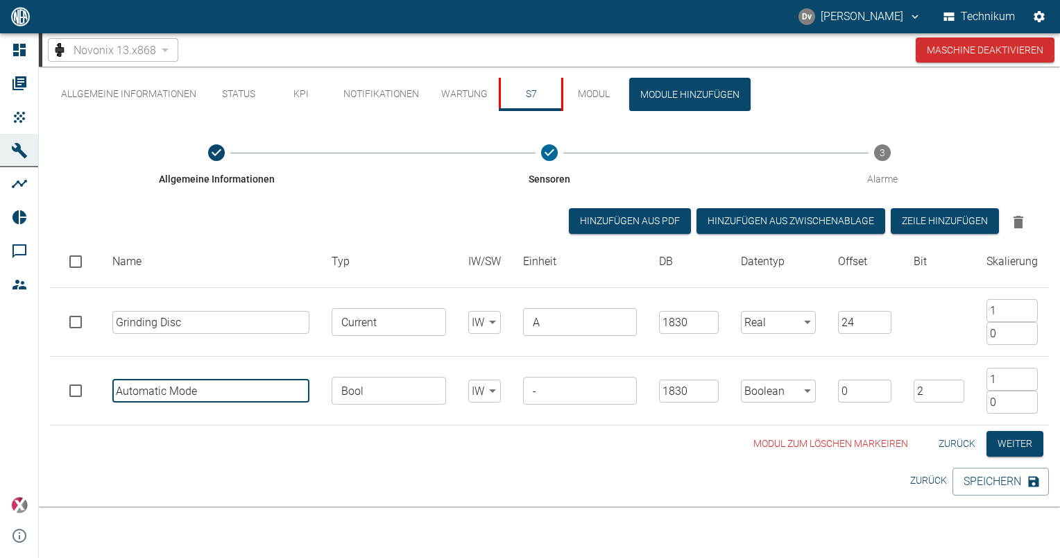
click at [216, 385] on input "Automatic Mode" at bounding box center [210, 391] width 197 height 23
click at [697, 386] on input "1830" at bounding box center [689, 391] width 60 height 23
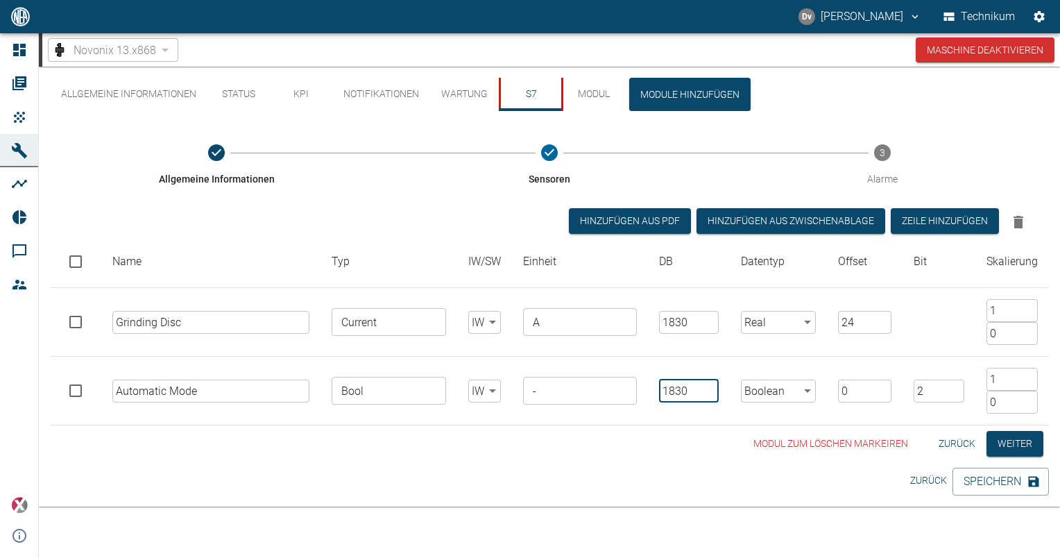
drag, startPoint x: 1005, startPoint y: 377, endPoint x: 869, endPoint y: 361, distance: 137.6
click at [866, 365] on tr "Automatic Mode ​ Bool ​ IW false ​ - ​ 1830 ​ Boolean Boolean ​ 0 ​ 2 ​ 1 ​ 0 ​" at bounding box center [549, 391] width 999 height 69
click at [1017, 479] on button "Speichern" at bounding box center [1001, 482] width 96 height 28
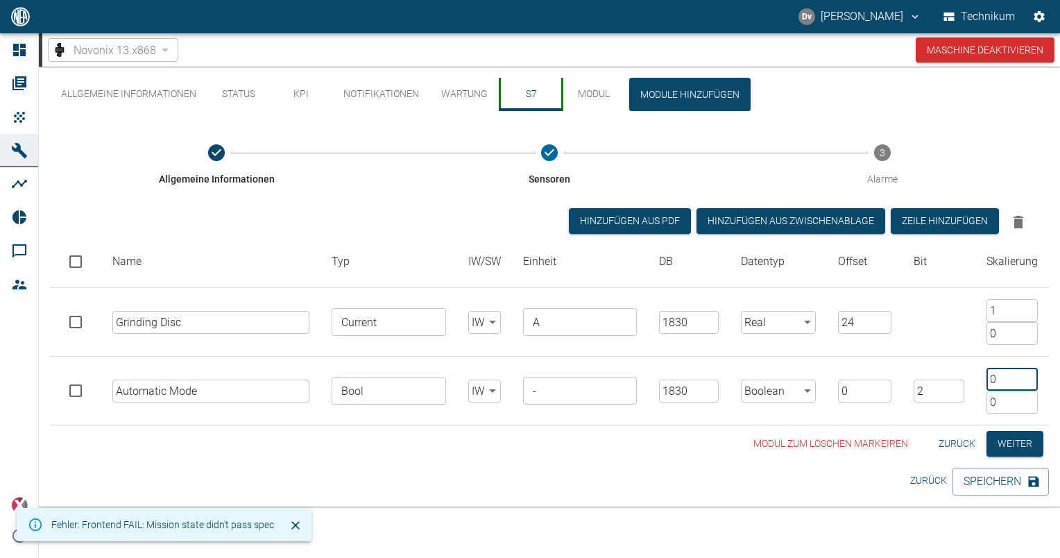
drag, startPoint x: 978, startPoint y: 362, endPoint x: 1044, endPoint y: 334, distance: 72.2
click at [969, 357] on tr "Automatic Mode ​ Bool ​ IW false ​ - ​ 1830 ​ Boolean Boolean ​ 0 ​ 2 ​ 0 ​ 0 ​" at bounding box center [549, 391] width 999 height 69
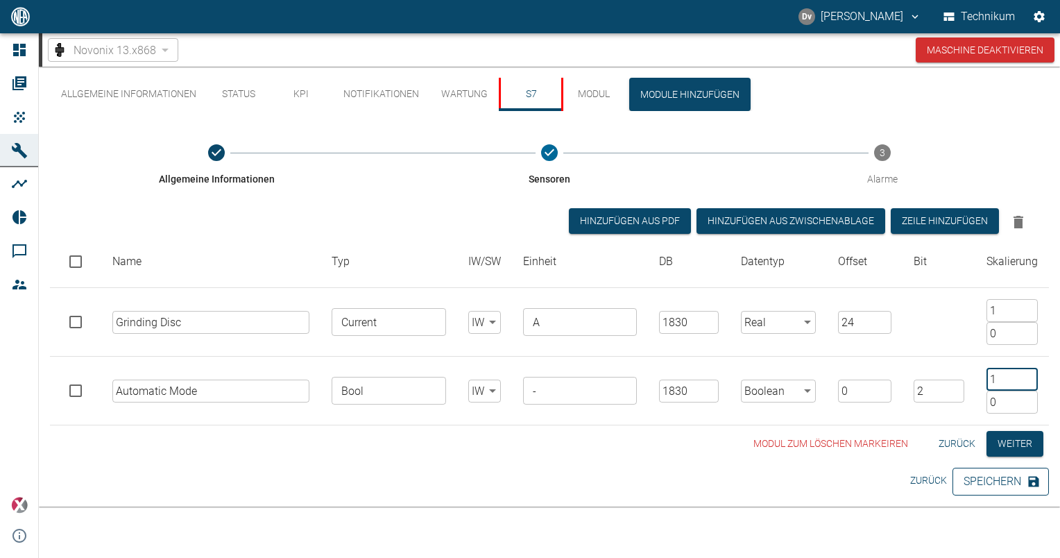
type input "1"
click at [991, 479] on button "Speichern" at bounding box center [1001, 482] width 96 height 28
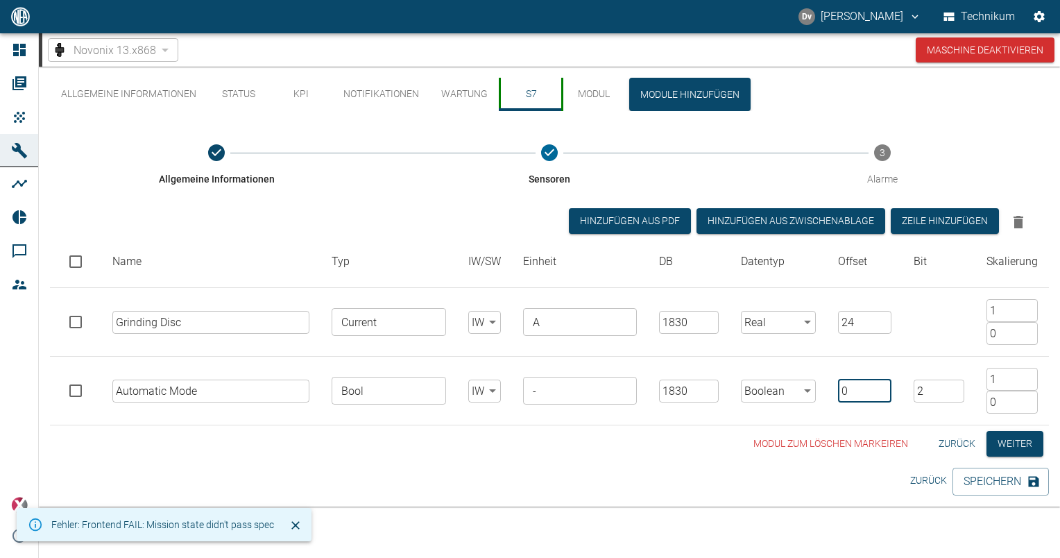
drag, startPoint x: 855, startPoint y: 389, endPoint x: 767, endPoint y: 366, distance: 90.2
click at [760, 378] on tr "Automatic Mode ​ Bool ​ IW false ​ - ​ 1830 ​ Boolean Boolean ​ 0 ​ 2 ​ 1 ​ 0 ​" at bounding box center [549, 391] width 999 height 69
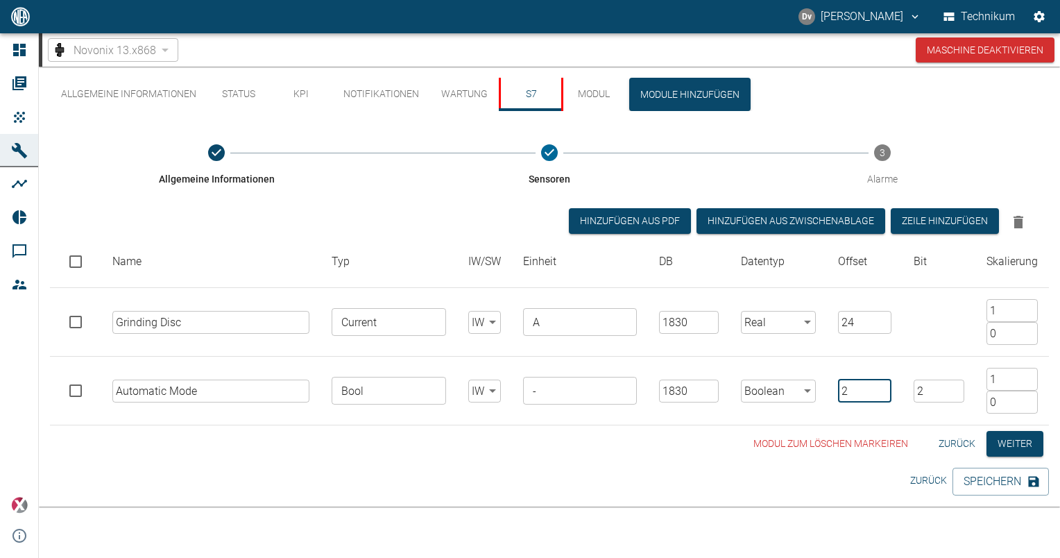
click at [1008, 475] on button "Speichern" at bounding box center [1001, 482] width 96 height 28
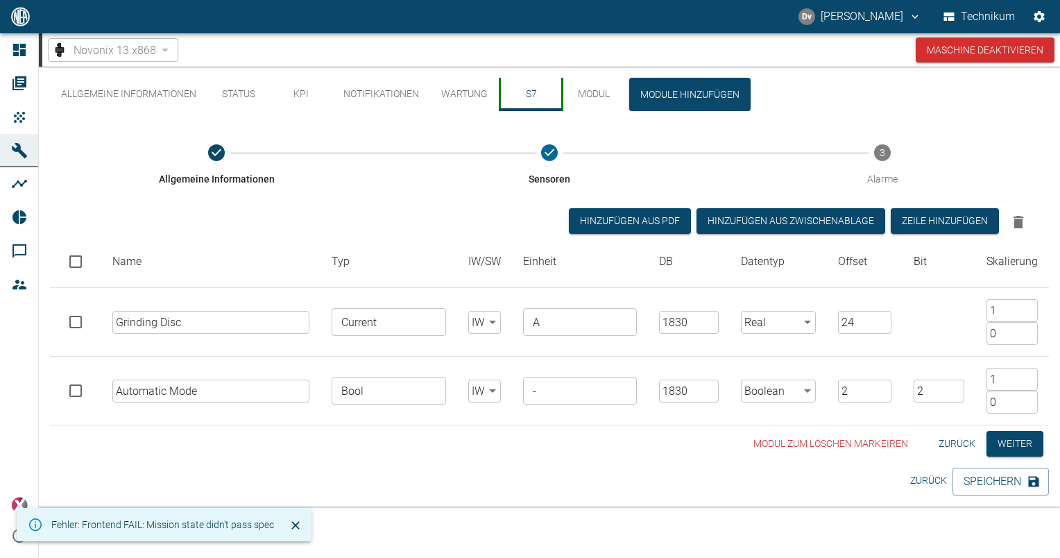
drag, startPoint x: 855, startPoint y: 385, endPoint x: 761, endPoint y: 359, distance: 97.1
click at [760, 363] on tr "Automatic Mode ​ Bool ​ IW false ​ - ​ 1830 ​ Boolean Boolean ​ 2 ​ 2 ​ 1 ​ 0 ​" at bounding box center [549, 391] width 999 height 69
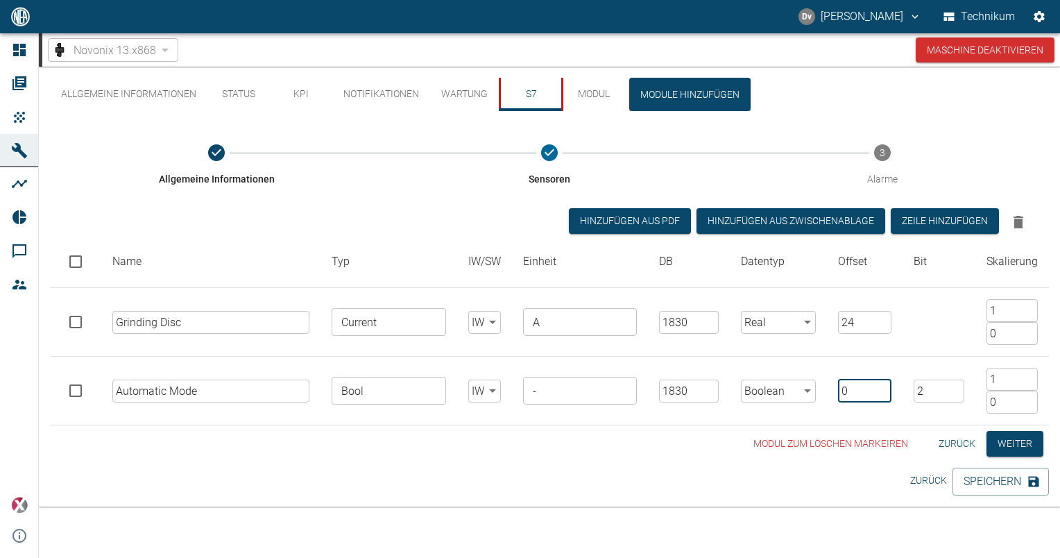
type input "0"
click at [694, 395] on input "1830" at bounding box center [689, 391] width 60 height 23
click at [701, 325] on input "1830" at bounding box center [689, 322] width 60 height 23
click at [560, 388] on input "-" at bounding box center [578, 390] width 103 height 19
click at [400, 389] on input "Bool" at bounding box center [387, 390] width 103 height 19
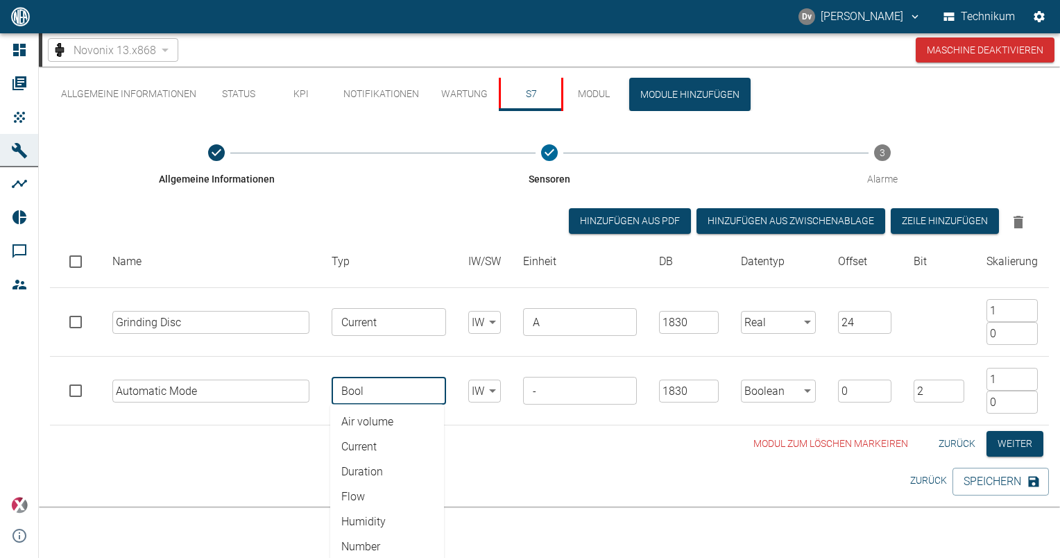
click at [234, 355] on tbody "Grinding Disc ​ Current ​ IW false ​ A ​ 1830 ​ Real Real ​ 24 ​ 1 ​ 0 ​ Automa…" at bounding box center [549, 356] width 999 height 137
click at [380, 493] on li "Flow" at bounding box center [387, 496] width 114 height 25
click at [999, 477] on button "Speichern" at bounding box center [1001, 482] width 96 height 28
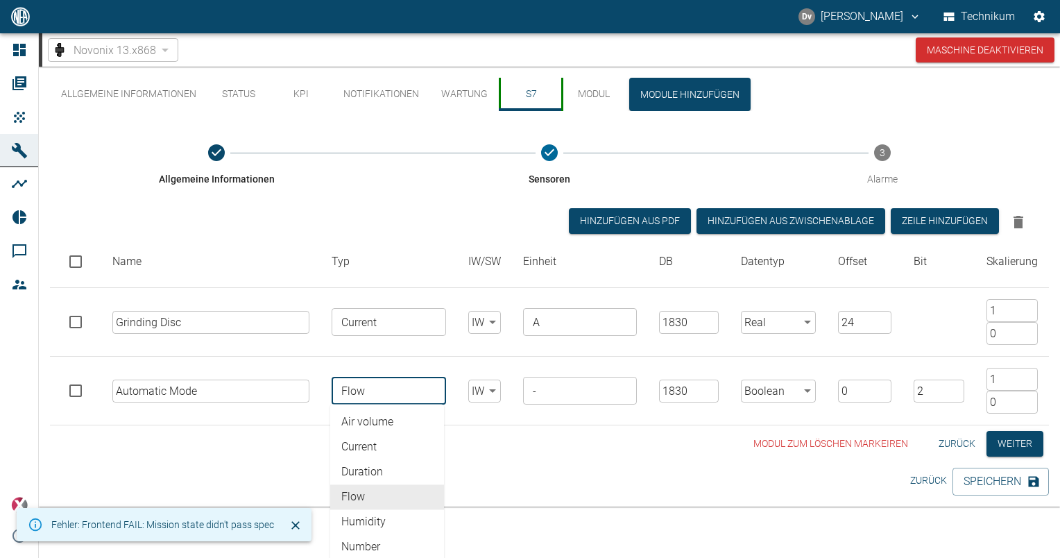
drag, startPoint x: 408, startPoint y: 391, endPoint x: 22, endPoint y: 343, distance: 388.7
click at [54, 352] on tbody "Grinding Disc ​ Current ​ IW false ​ A ​ 1830 ​ Real Real ​ 24 ​ 1 ​ 0 ​ Automa…" at bounding box center [549, 356] width 999 height 137
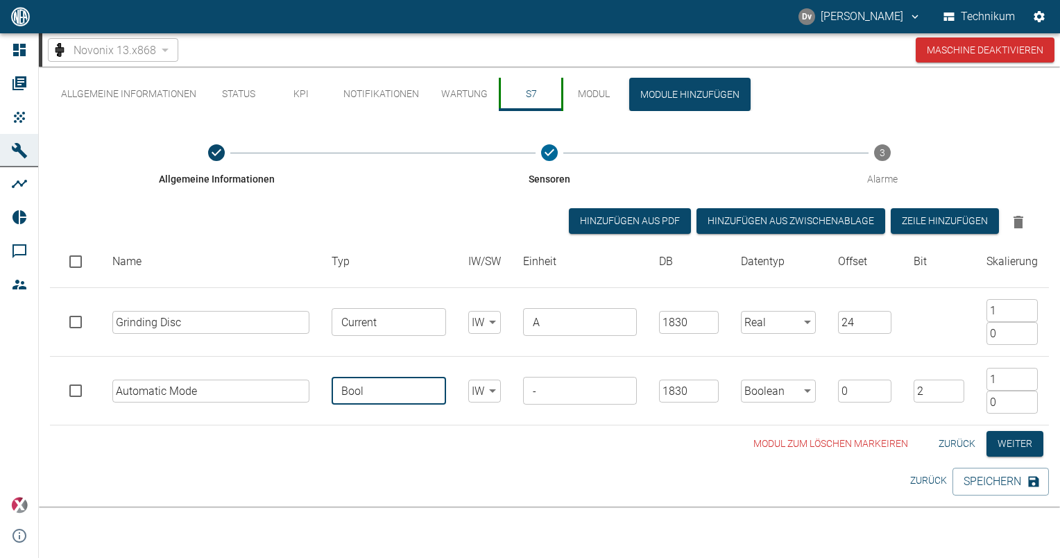
type input "Bool"
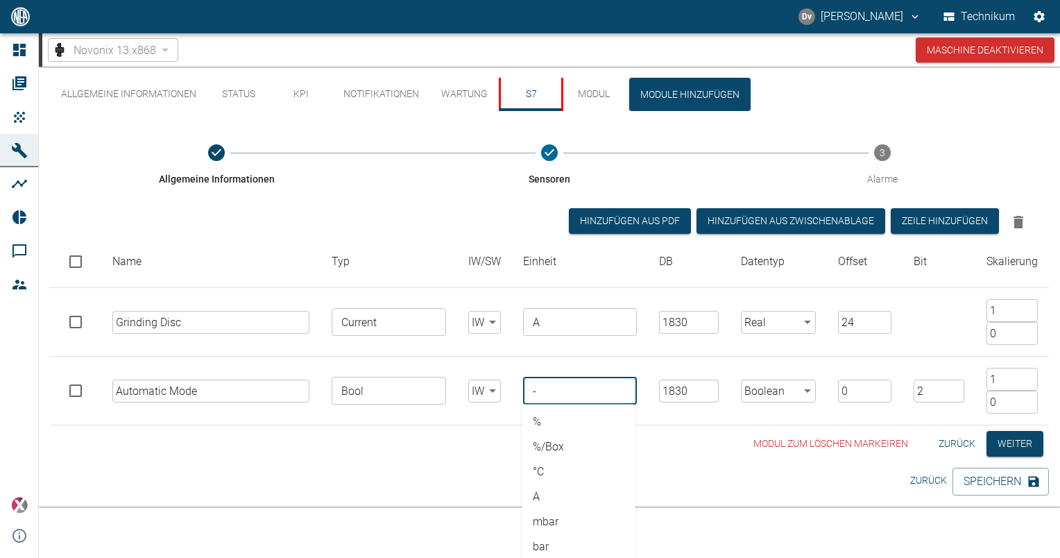
scroll to position [482, 0]
drag, startPoint x: 580, startPoint y: 394, endPoint x: 400, endPoint y: 355, distance: 184.5
click at [400, 357] on tr "Automatic Mode ​ Bool ​ IW false ​ - ​ % %/Box °C A mbar bar g g/h # ms s h min…" at bounding box center [549, 391] width 999 height 69
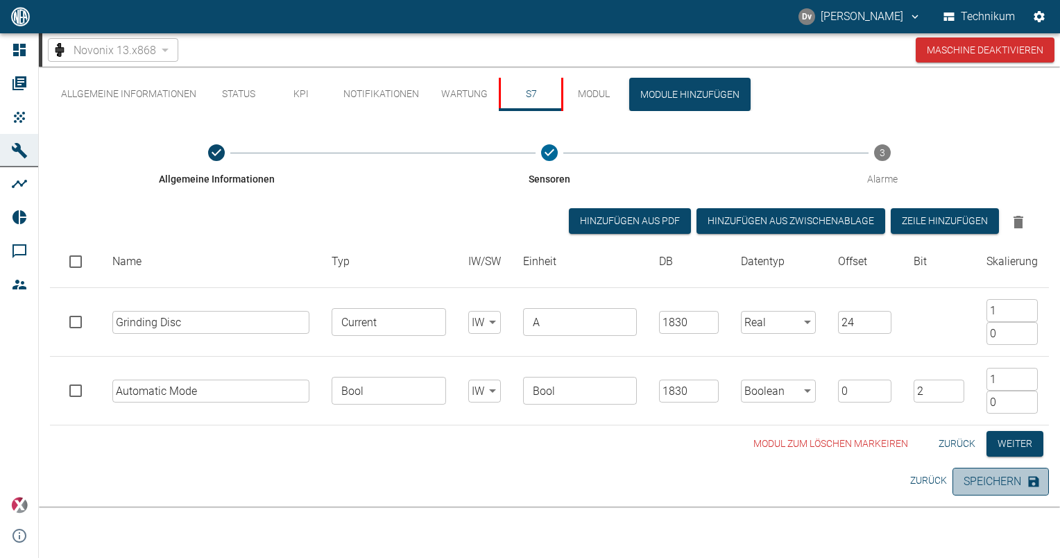
click at [1002, 484] on button "Speichern" at bounding box center [1001, 482] width 96 height 28
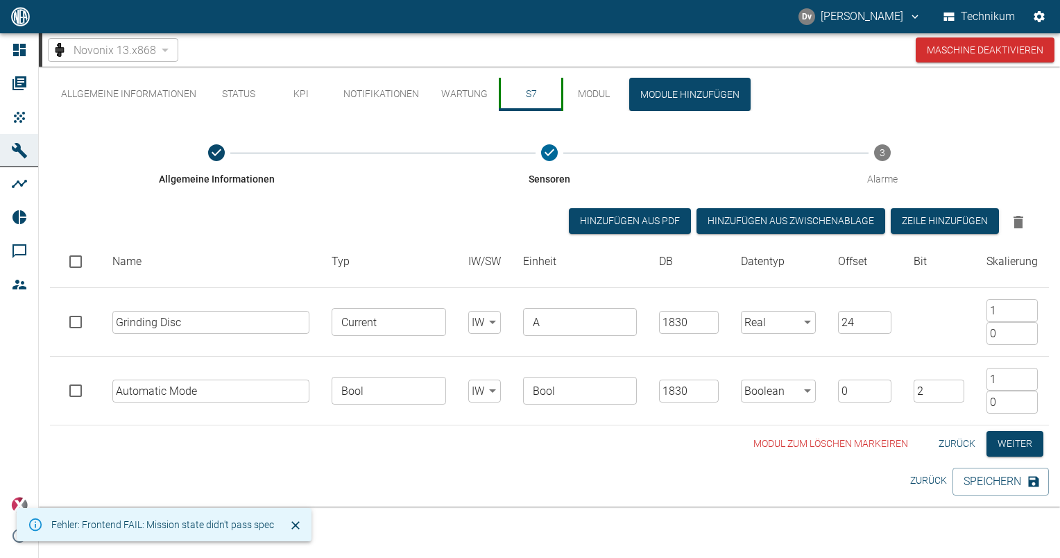
click at [543, 382] on input "Bool" at bounding box center [578, 390] width 103 height 19
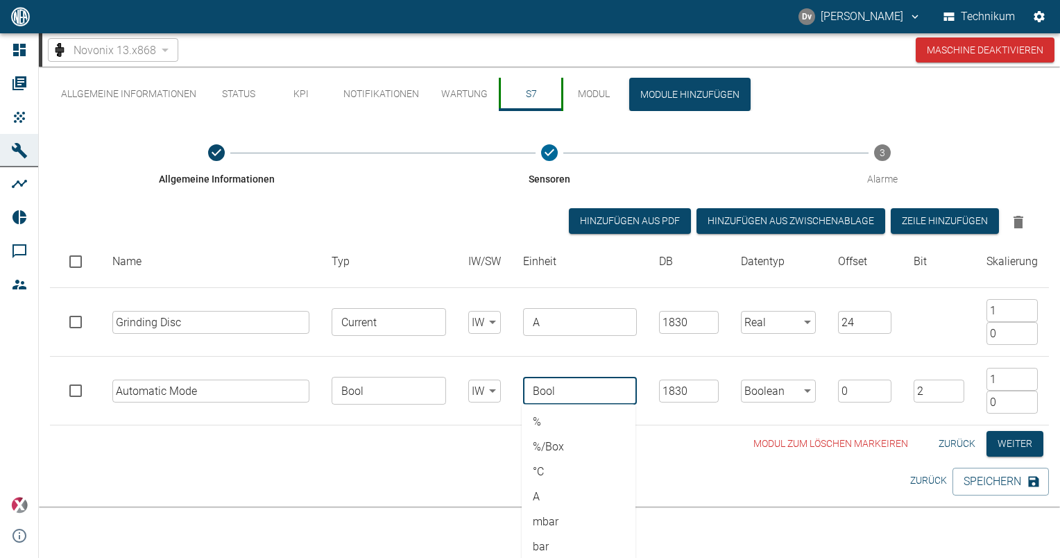
click at [547, 422] on li "%" at bounding box center [579, 421] width 114 height 25
type input "%"
click at [999, 480] on button "Speichern" at bounding box center [1001, 482] width 96 height 28
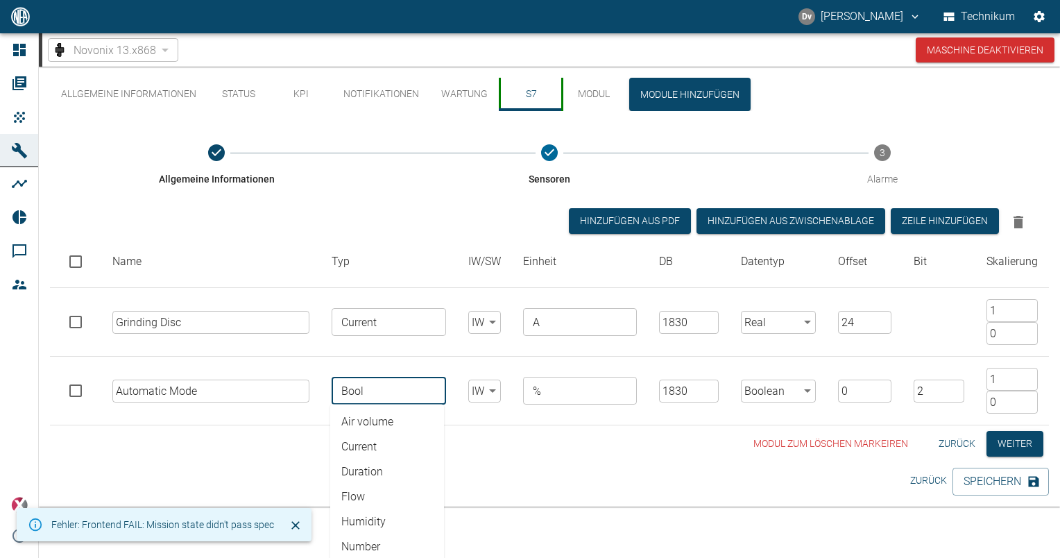
click at [411, 391] on input "Bool" at bounding box center [387, 390] width 103 height 19
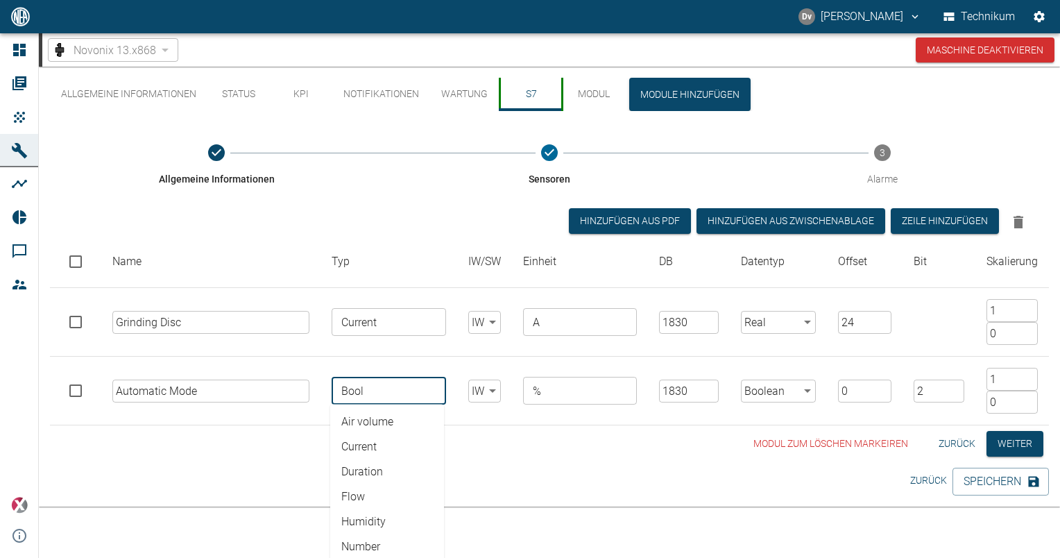
click at [366, 425] on li "Air volume" at bounding box center [387, 421] width 114 height 25
type input "Air volume"
click at [1009, 477] on button "Speichern" at bounding box center [1001, 482] width 96 height 28
click at [548, 462] on div "Allgemeine Informationen Status KPI Notifikationen Wartung S7 Modul Module hinz…" at bounding box center [549, 270] width 1021 height 407
click at [390, 389] on input "Air volume" at bounding box center [387, 390] width 103 height 19
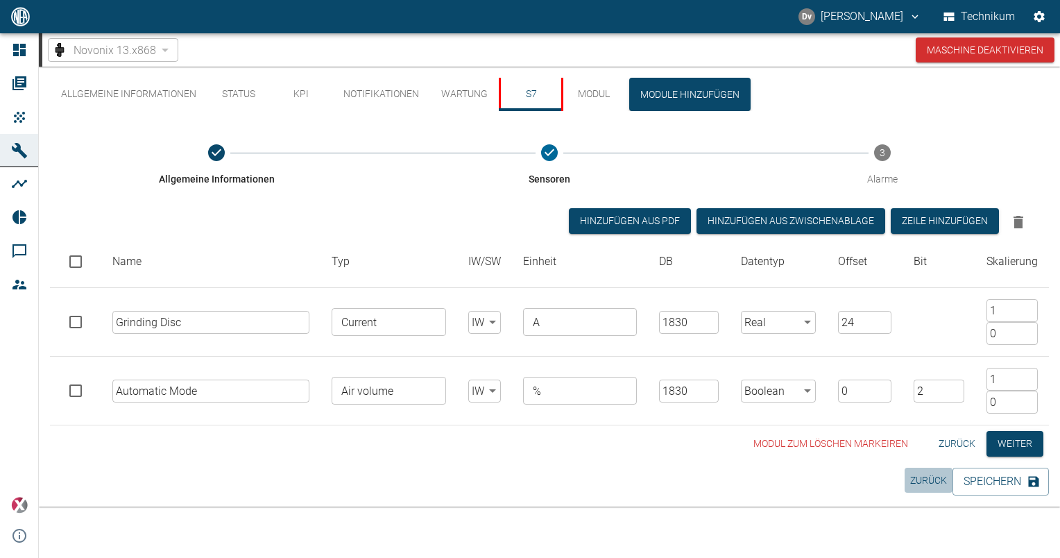
click at [916, 484] on button "Zurück" at bounding box center [929, 481] width 48 height 26
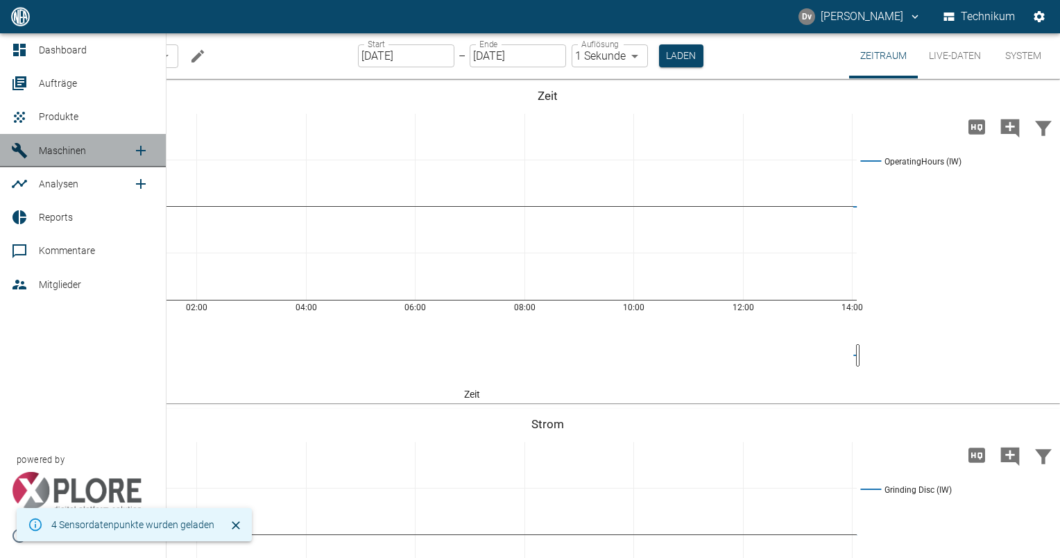
click at [80, 142] on span "Maschinen" at bounding box center [86, 150] width 94 height 17
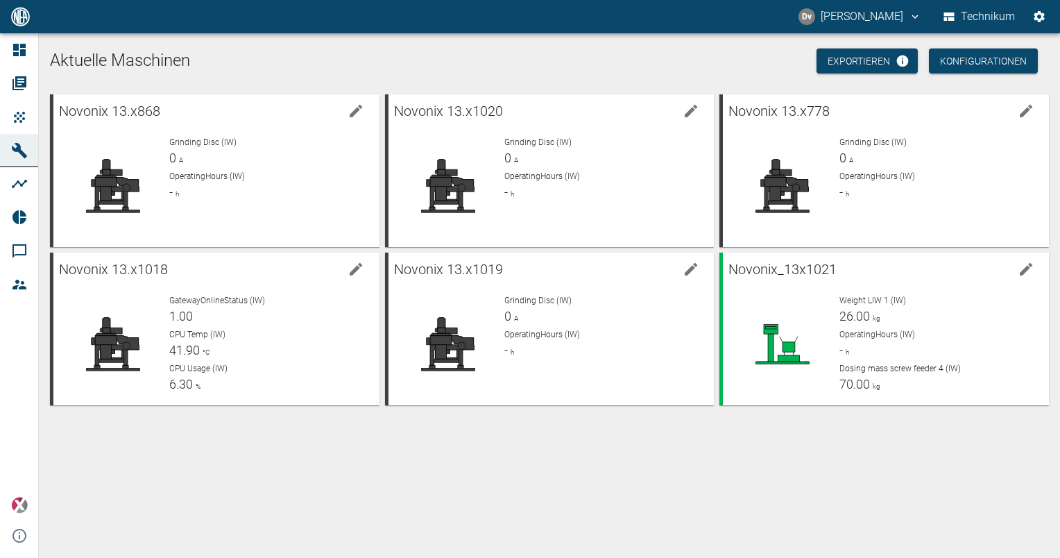
click at [618, 447] on div "Aktuelle Maschinen Exportieren Konfigurationen Novonix 13.x868 Grinding Disc (I…" at bounding box center [549, 295] width 1021 height 525
click at [289, 339] on p "CPU Temp (IW)" at bounding box center [268, 334] width 198 height 12
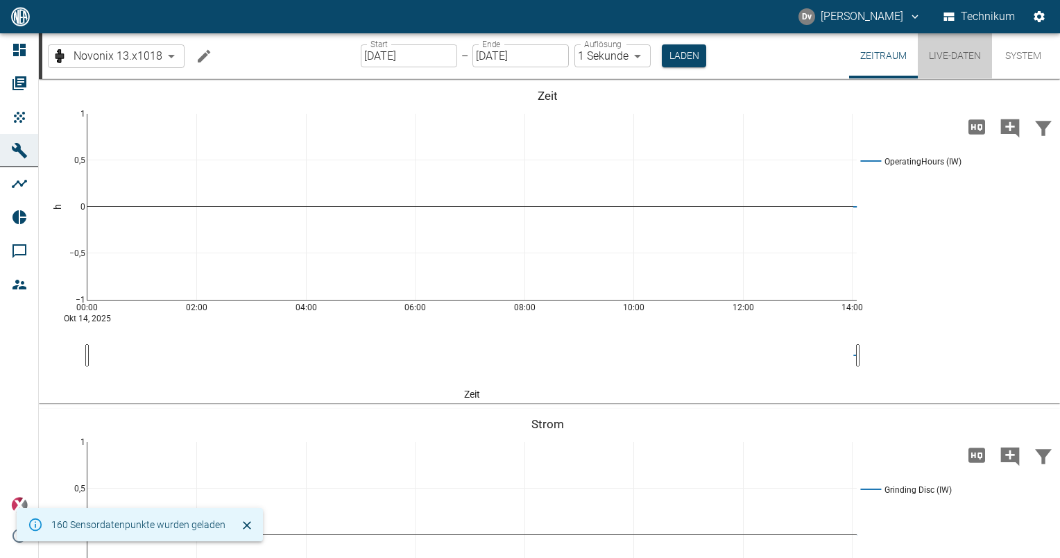
click at [963, 57] on button "Live-Daten" at bounding box center [955, 55] width 74 height 45
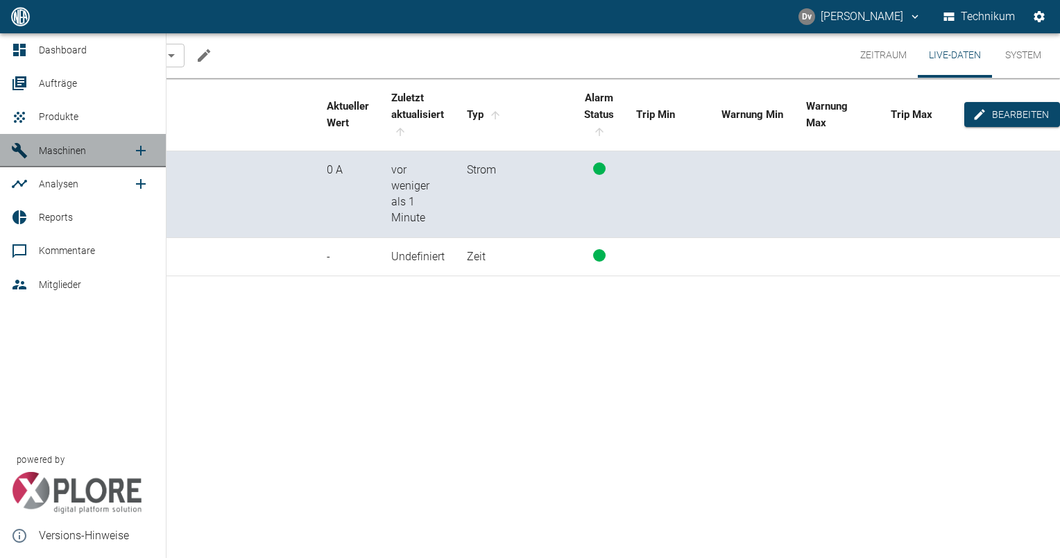
click at [62, 156] on span "Maschinen" at bounding box center [86, 150] width 94 height 17
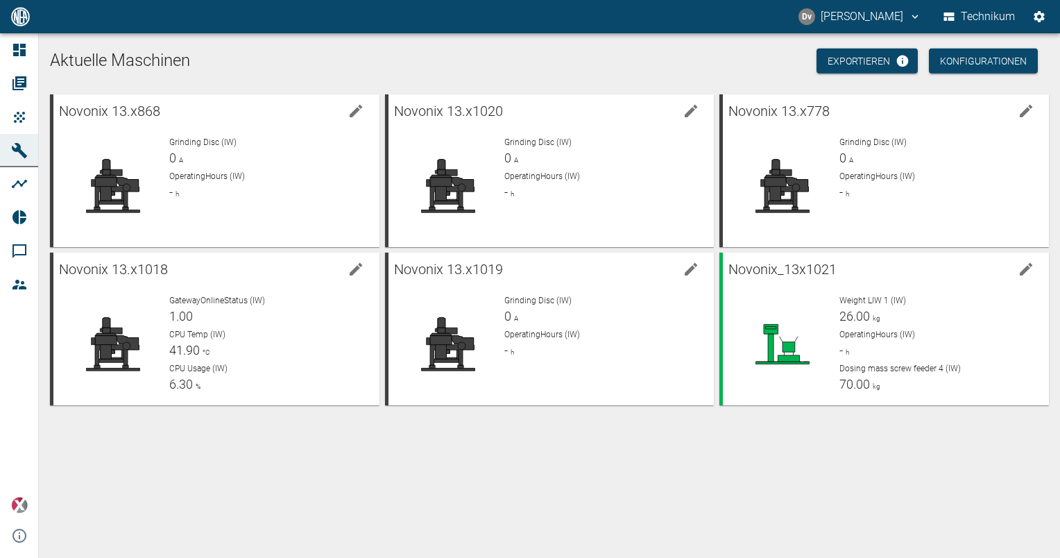
click at [387, 434] on div "Aktuelle Maschinen Exportieren Konfigurationen Novonix 13.x868 Grinding Disc (I…" at bounding box center [549, 295] width 1021 height 525
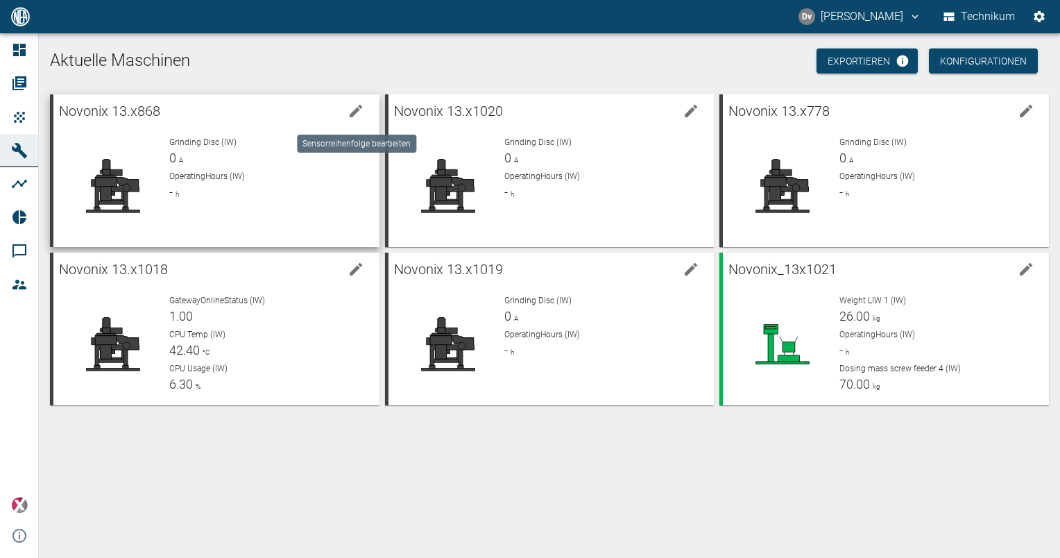
click at [352, 111] on icon "edit machine" at bounding box center [356, 111] width 17 height 17
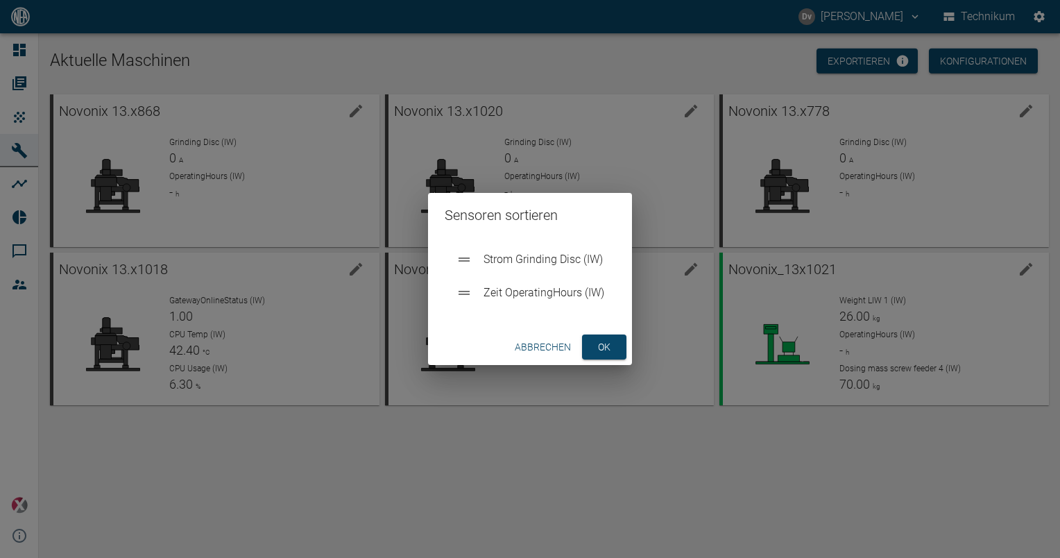
drag, startPoint x: 536, startPoint y: 342, endPoint x: 523, endPoint y: 327, distance: 19.6
click at [536, 341] on button "Abbrechen" at bounding box center [542, 347] width 67 height 26
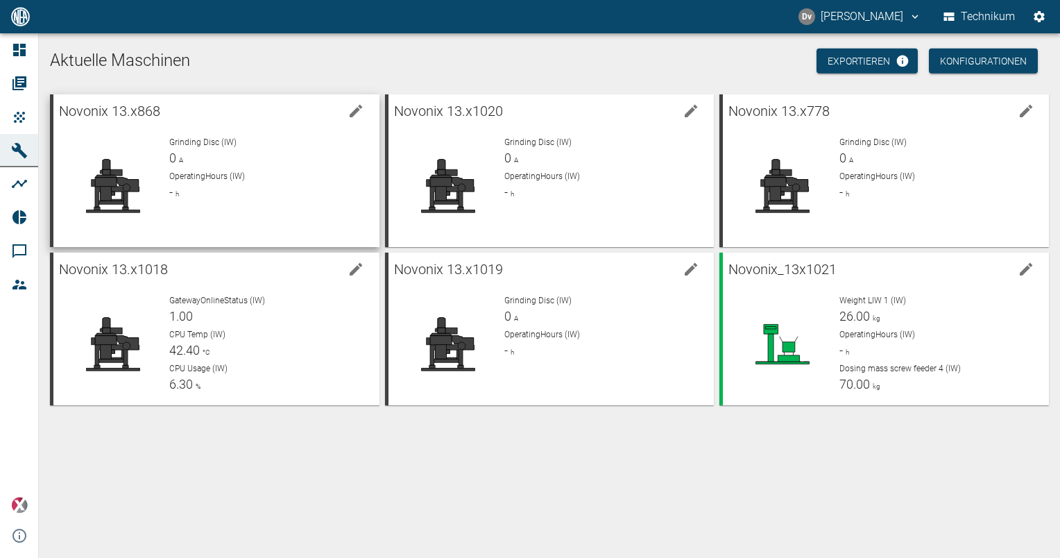
click at [239, 151] on div "Grinding Disc (IW) 0 A" at bounding box center [268, 151] width 198 height 31
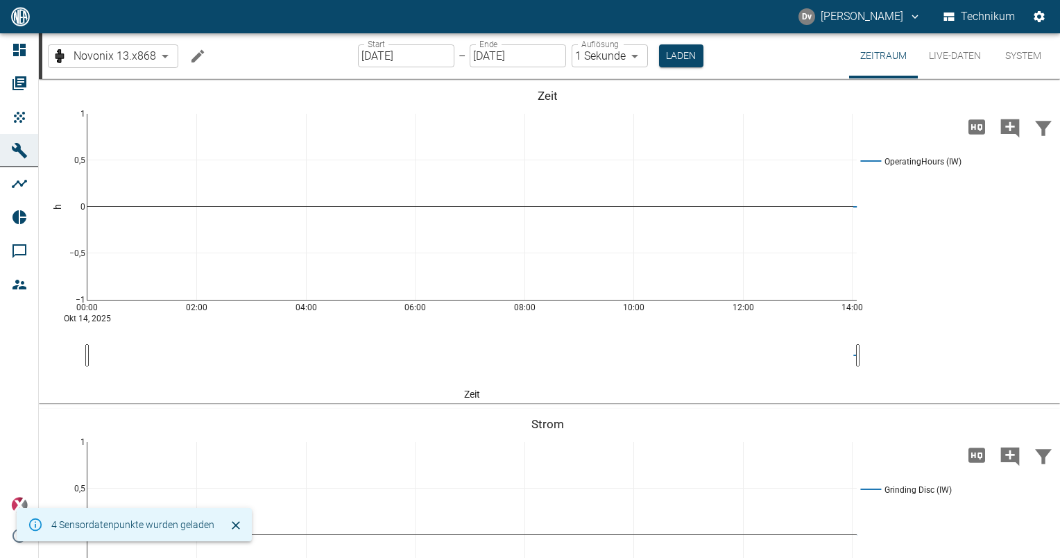
click at [195, 57] on icon "Machine bearbeiten" at bounding box center [198, 55] width 12 height 12
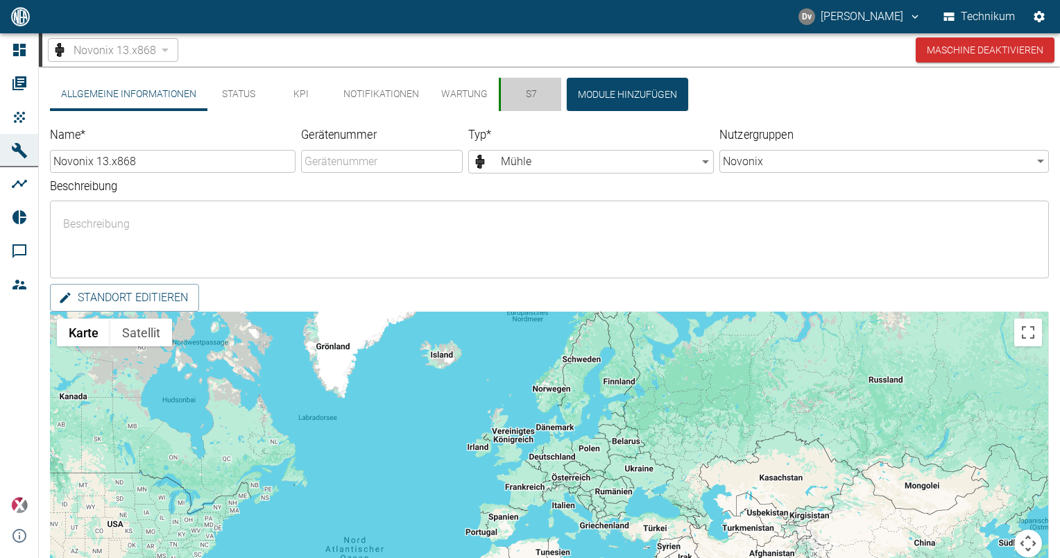
click at [536, 92] on button "S7" at bounding box center [530, 94] width 62 height 33
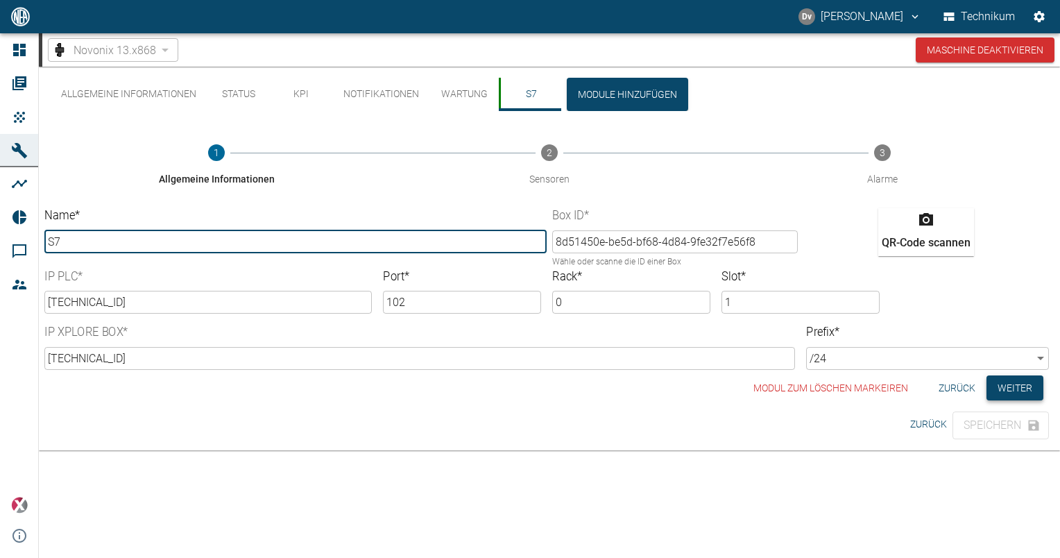
click at [1020, 389] on button "Weiter" at bounding box center [1015, 388] width 57 height 26
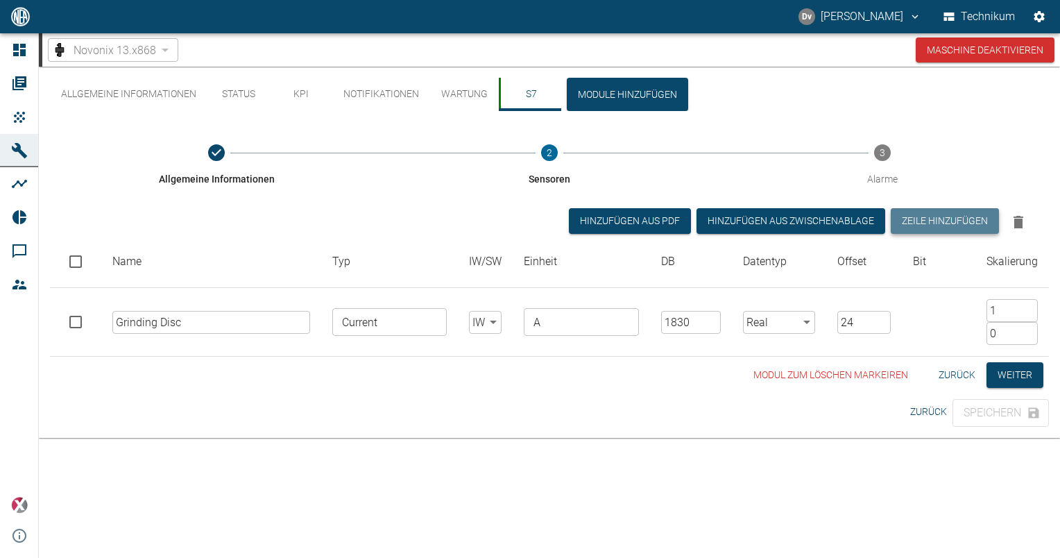
click at [966, 219] on button "Zeile hinzufügen" at bounding box center [945, 221] width 108 height 26
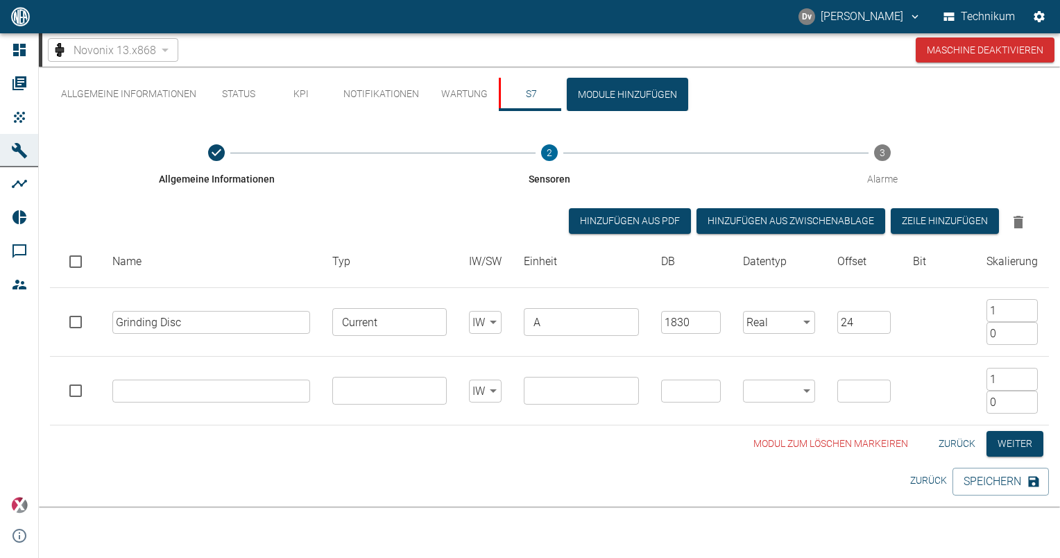
click at [129, 386] on input "text" at bounding box center [211, 391] width 198 height 23
paste input "Automatic Mode"
type input "Automatic Mode"
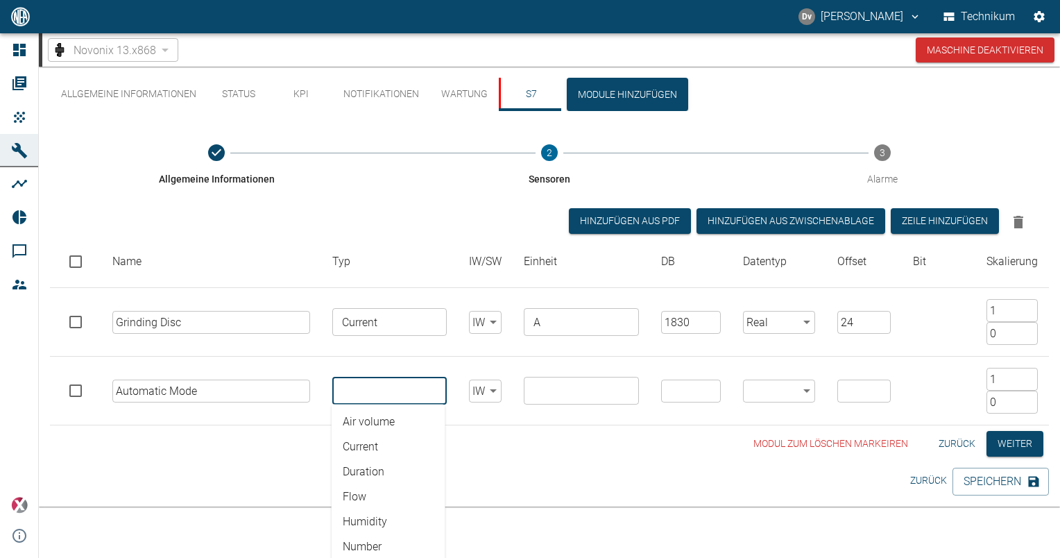
click at [384, 388] on input "text" at bounding box center [389, 390] width 104 height 19
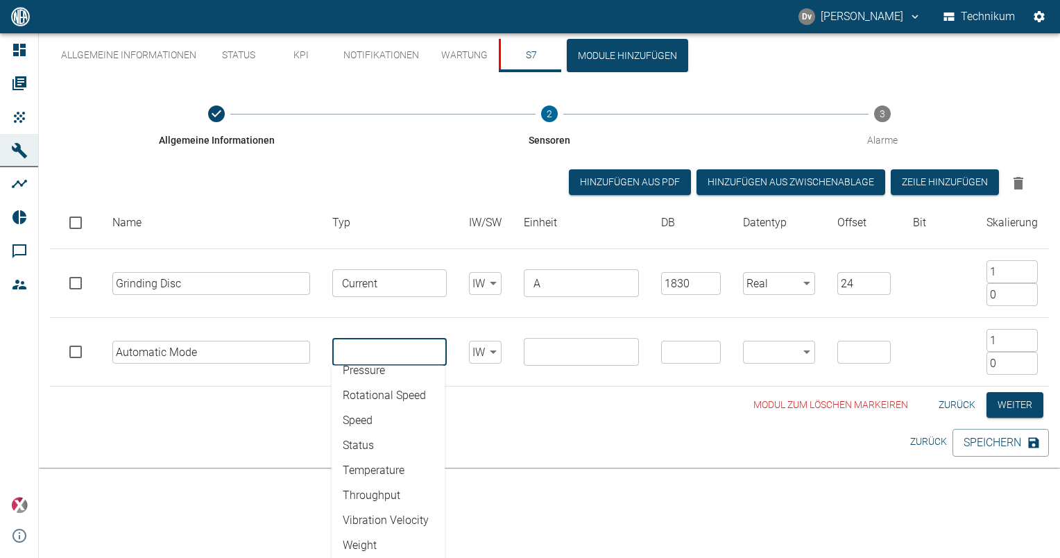
scroll to position [69, 0]
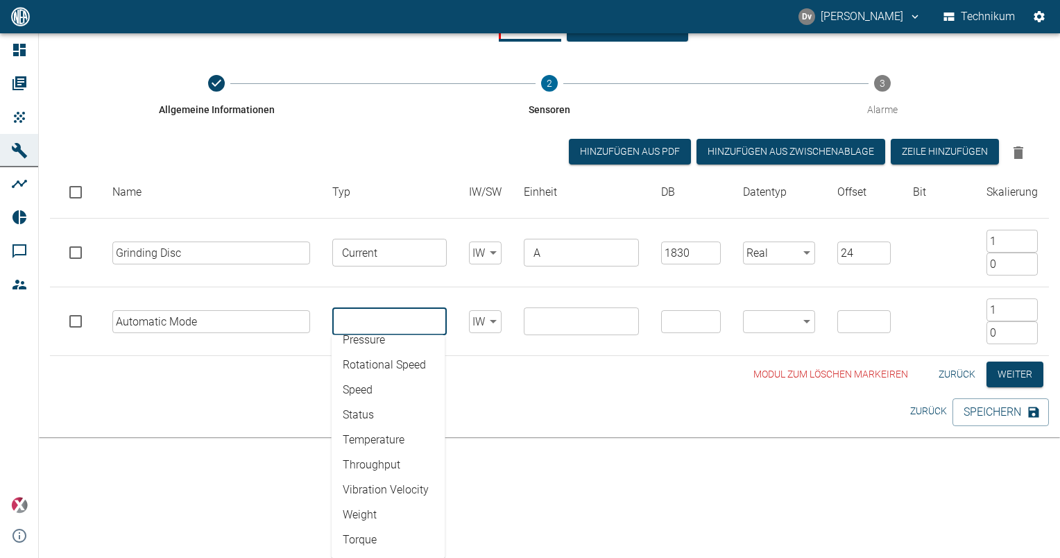
click at [372, 416] on li "Status" at bounding box center [389, 414] width 114 height 25
type input "Status"
click at [538, 321] on input "text" at bounding box center [580, 321] width 104 height 19
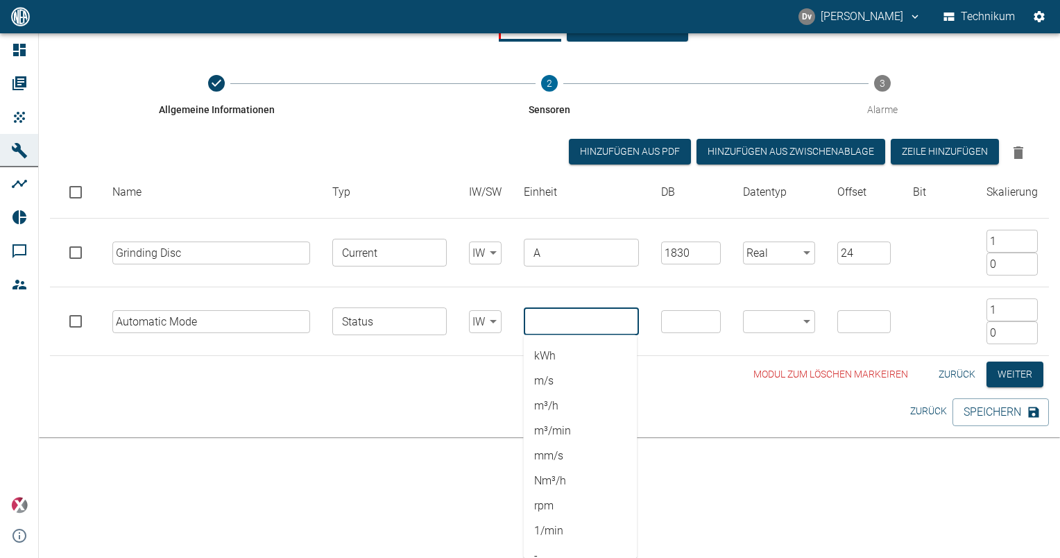
scroll to position [487, 0]
click at [541, 538] on li "-" at bounding box center [580, 539] width 114 height 25
type input "-"
click at [686, 323] on tbody "Grinding Disc ​ Current ​ IW false ​ A ​ 1830 ​ Real Real ​ 24 ​ 1 ​ 0 ​ Automa…" at bounding box center [549, 287] width 999 height 137
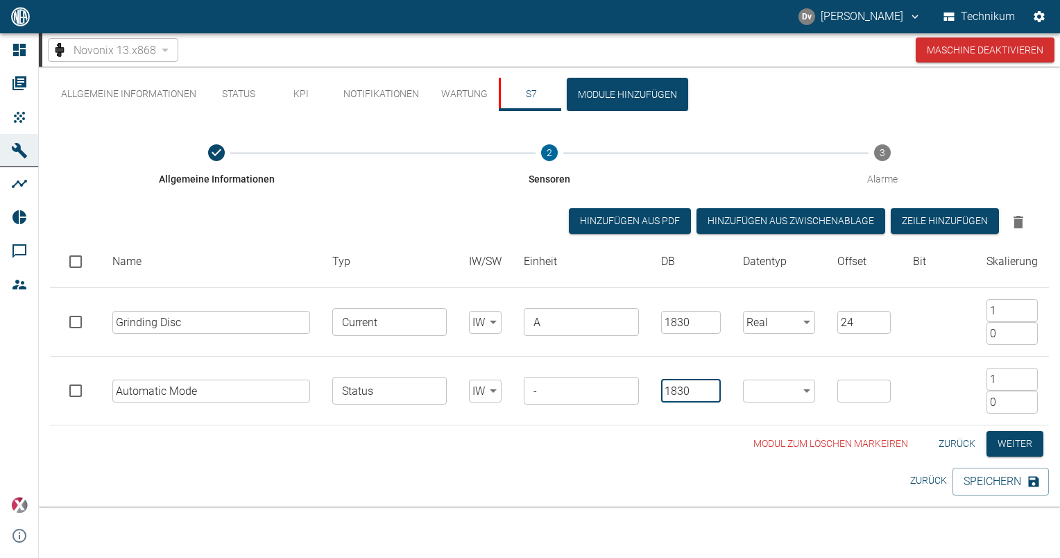
type input "1830"
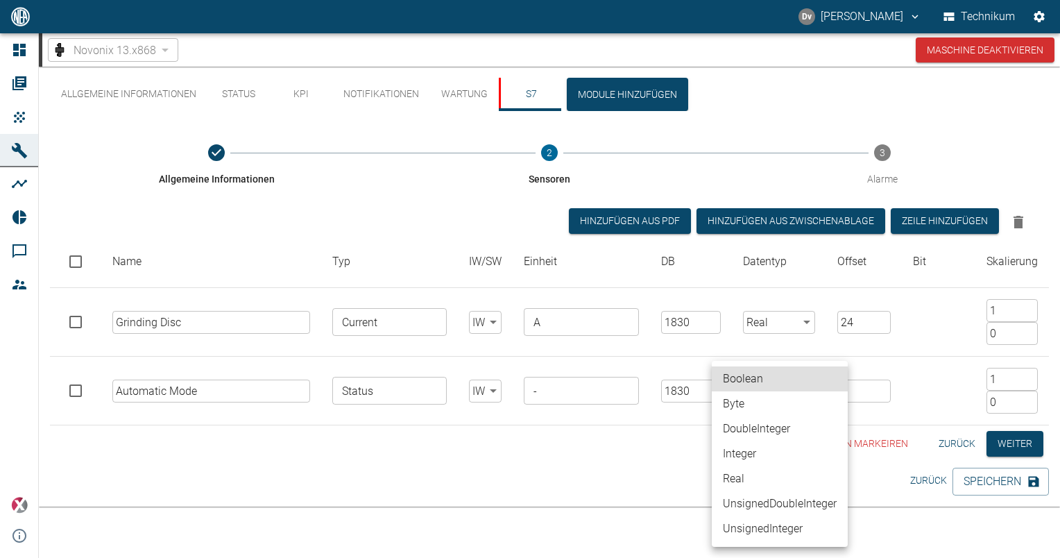
click at [810, 391] on body "[PERSON_NAME] Technikum Dashboard Aufträge Produkte Maschinen Analysen Reports …" at bounding box center [530, 279] width 1060 height 558
drag, startPoint x: 751, startPoint y: 380, endPoint x: 776, endPoint y: 380, distance: 24.3
click at [752, 380] on li "Boolean" at bounding box center [780, 378] width 136 height 25
type input "Boolean"
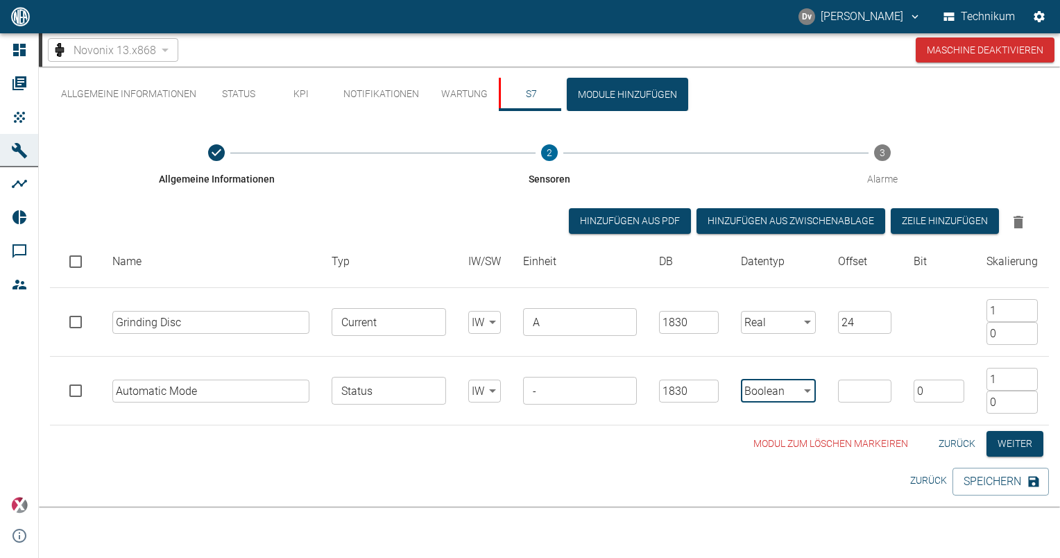
click at [853, 397] on input "number" at bounding box center [864, 391] width 53 height 23
type input "0"
click at [851, 357] on tr "Automatic Mode ​ Status ​ IW false ​ - ​ 1830 ​ Boolean Boolean ​ 0 ​ 0 ​ 1 ​ 0…" at bounding box center [549, 391] width 999 height 69
type input "2"
click at [999, 482] on button "Speichern" at bounding box center [1001, 482] width 96 height 28
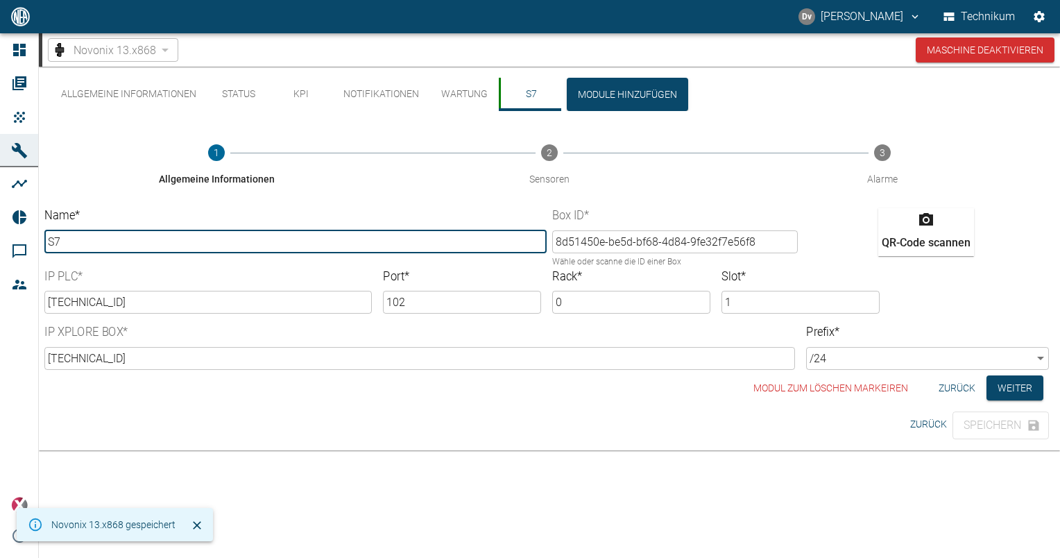
click at [231, 91] on button "Status" at bounding box center [238, 94] width 62 height 33
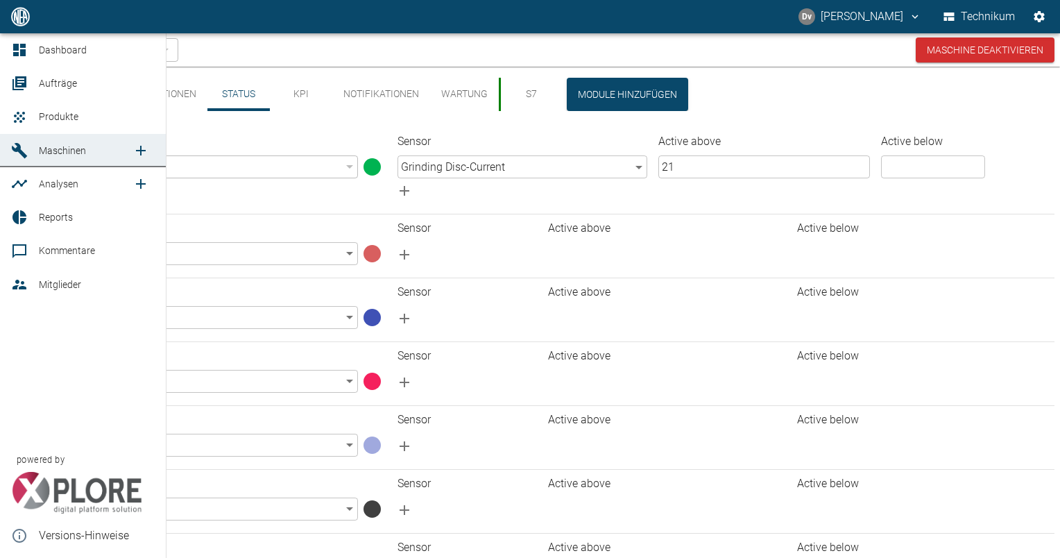
click at [86, 150] on span "Maschinen" at bounding box center [86, 150] width 94 height 17
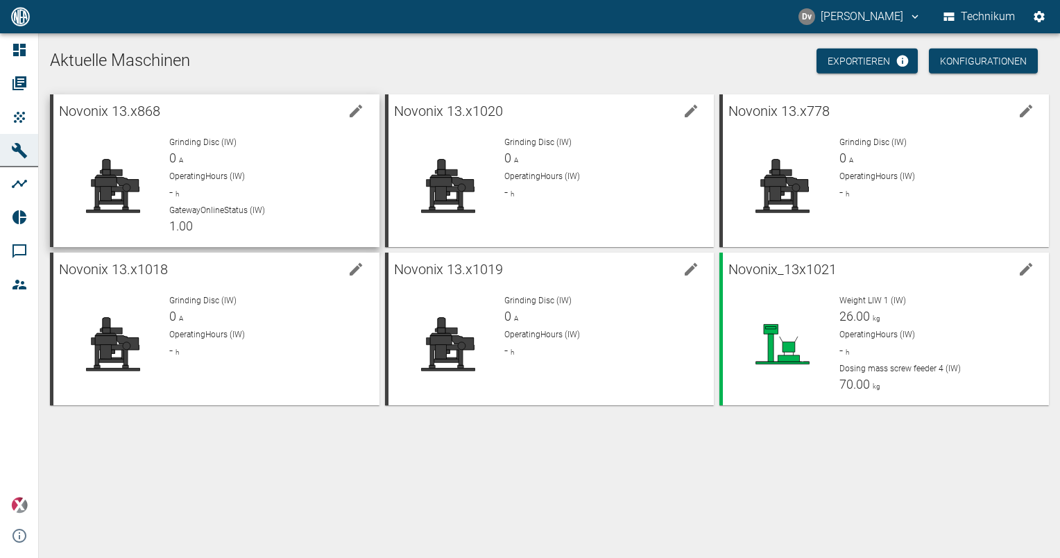
click at [287, 135] on div "Grinding Disc (IW) 0 A OperatingHours (IW) - h GatewayOnlineStatus (IW) 1.00" at bounding box center [263, 180] width 210 height 111
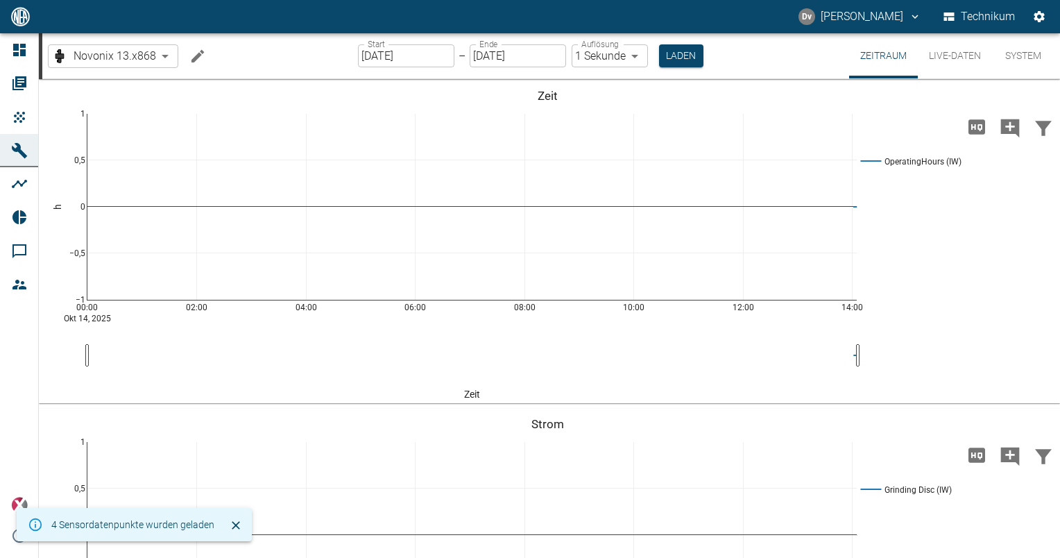
click at [954, 51] on button "Live-Daten" at bounding box center [955, 55] width 74 height 45
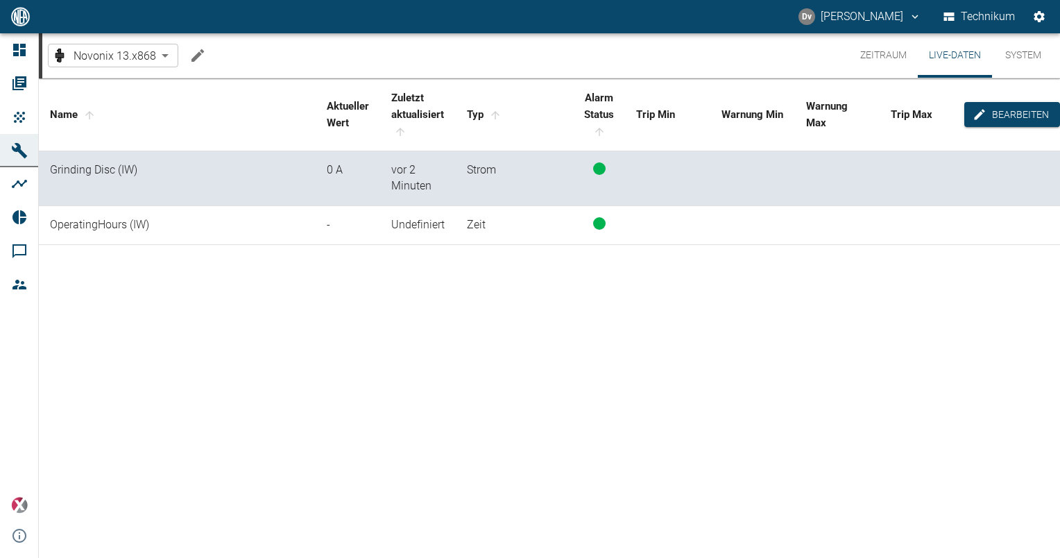
click at [367, 316] on div "Name Aktueller [PERSON_NAME] Zuletzt aktualisiert Typ Alarm Status Trip Min War…" at bounding box center [549, 315] width 1021 height 475
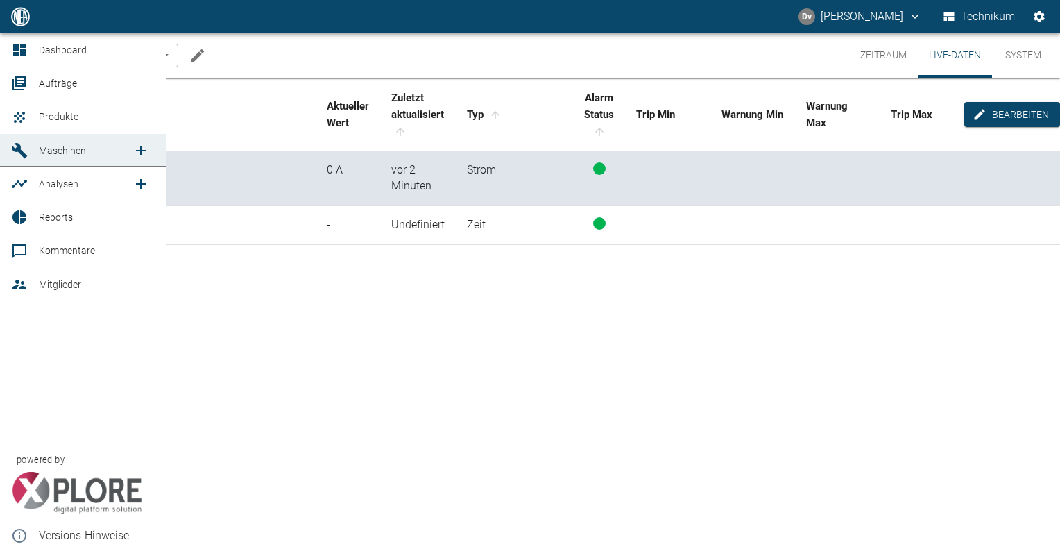
click at [64, 154] on span "Maschinen" at bounding box center [62, 150] width 47 height 11
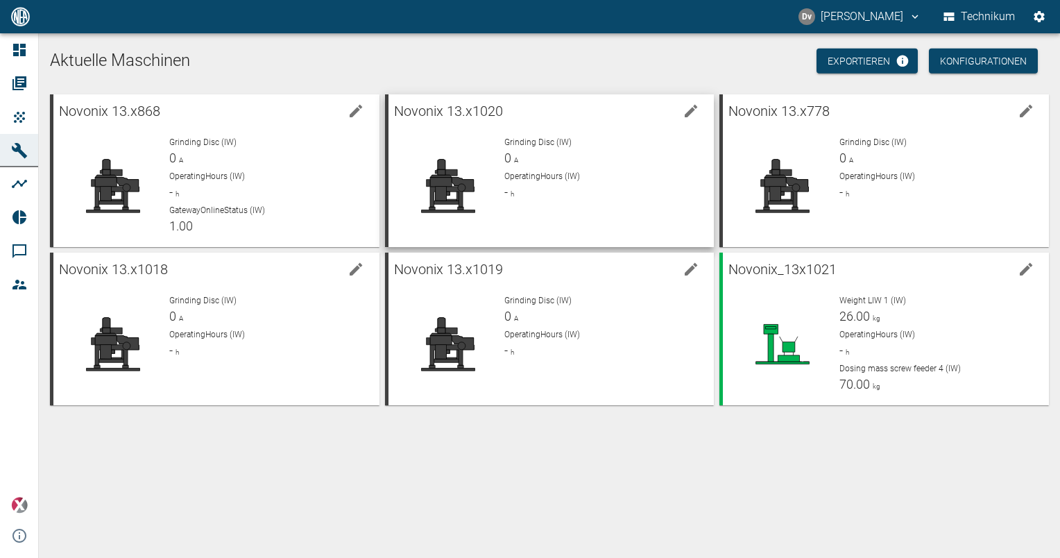
click at [569, 179] on span "OperatingHours (IW)" at bounding box center [542, 176] width 76 height 10
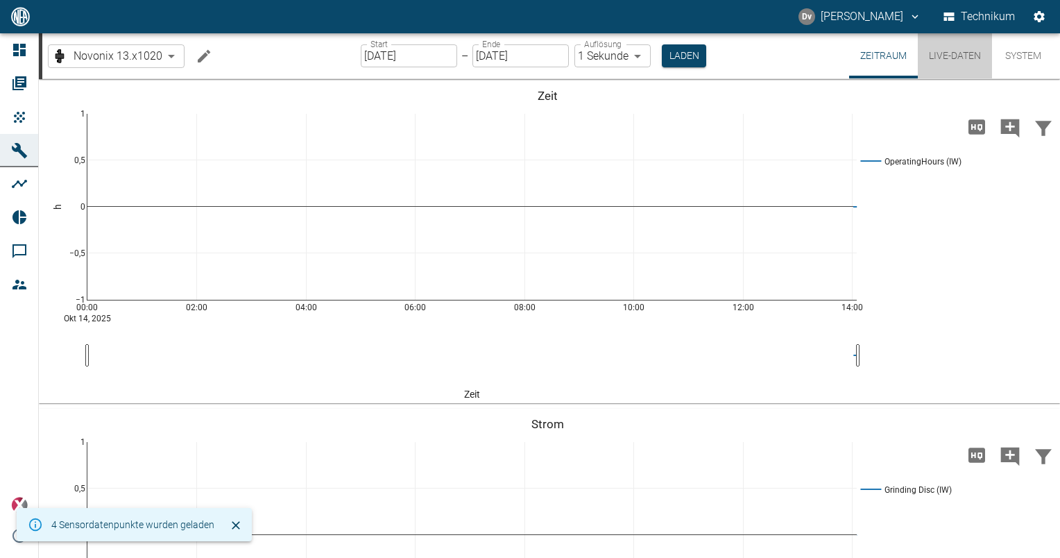
click at [965, 56] on button "Live-Daten" at bounding box center [955, 55] width 74 height 45
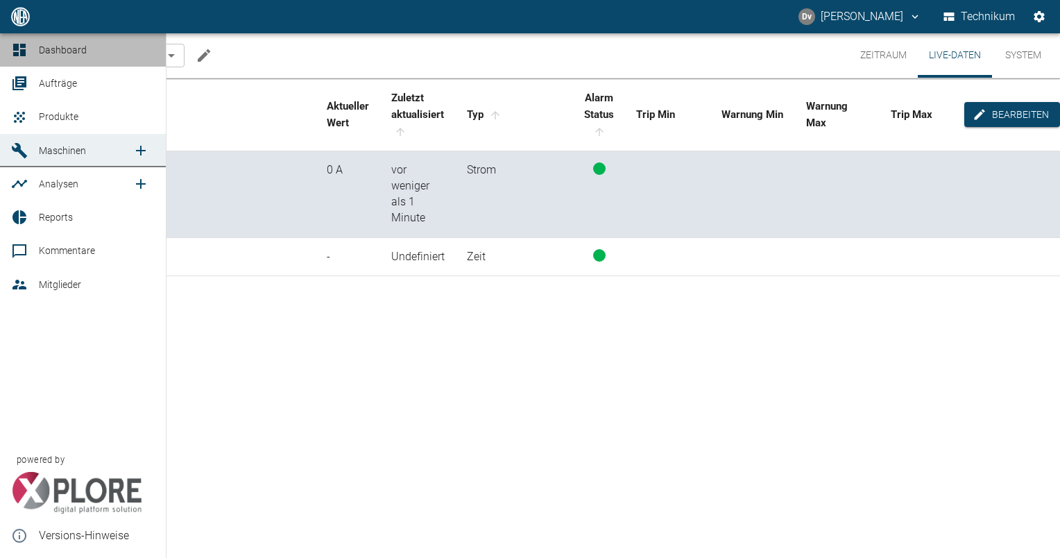
click at [65, 45] on span "Dashboard" at bounding box center [63, 49] width 48 height 11
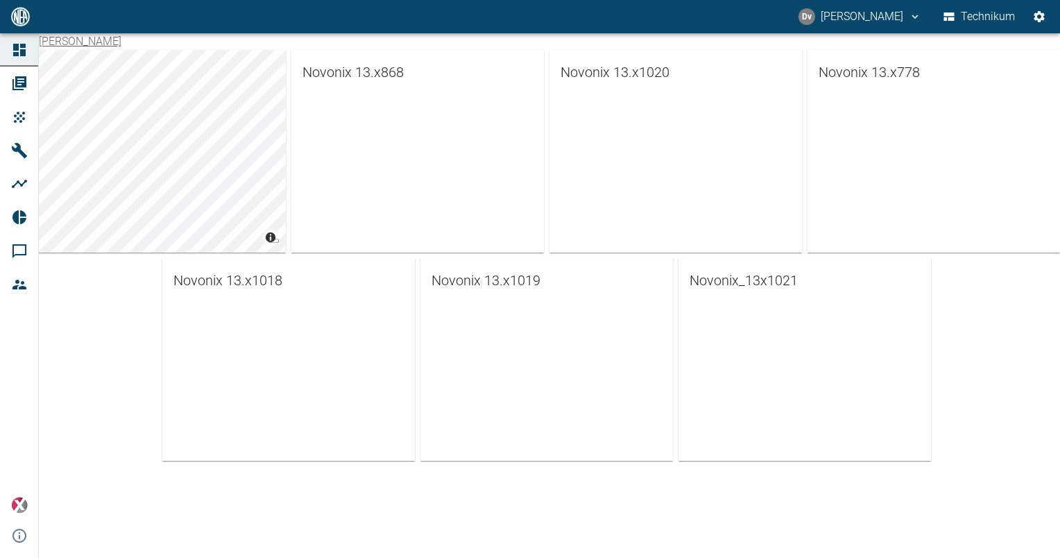
click at [444, 119] on div at bounding box center [417, 108] width 253 height 28
click at [339, 57] on link "Novonix 13.x868" at bounding box center [417, 72] width 253 height 44
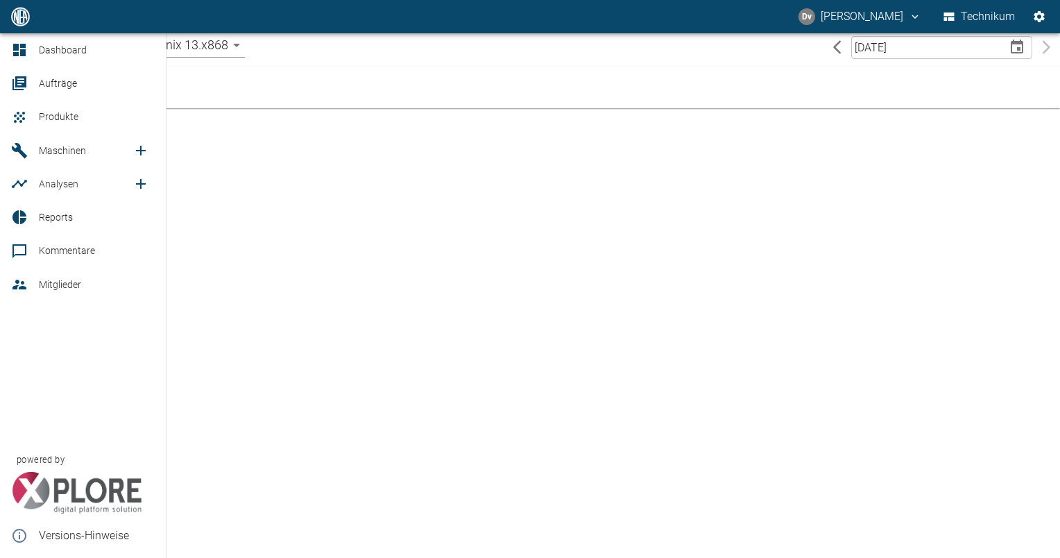
click at [49, 146] on span "Maschinen" at bounding box center [62, 150] width 47 height 11
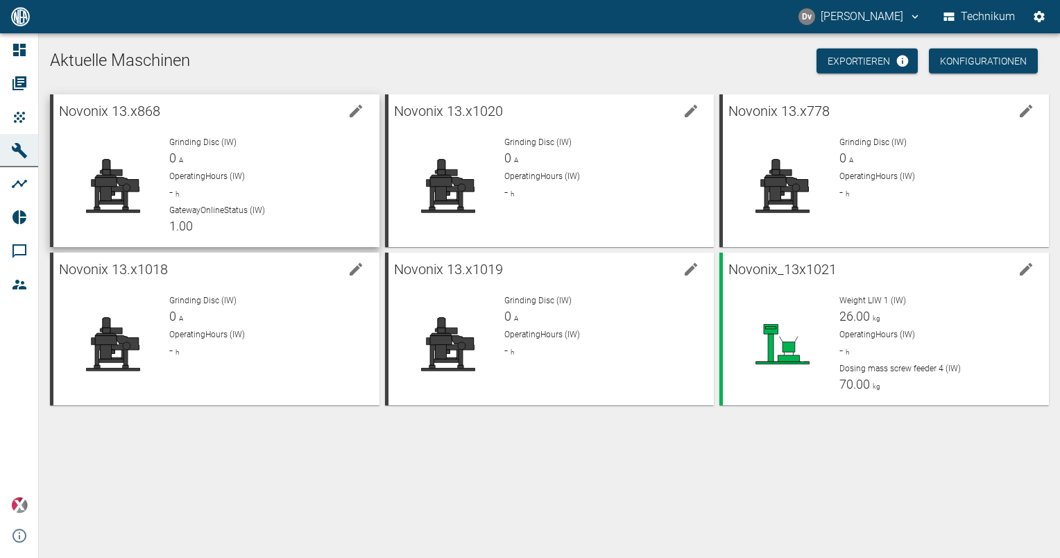
click at [320, 164] on div "Grinding Disc (IW) 0 A" at bounding box center [268, 151] width 198 height 31
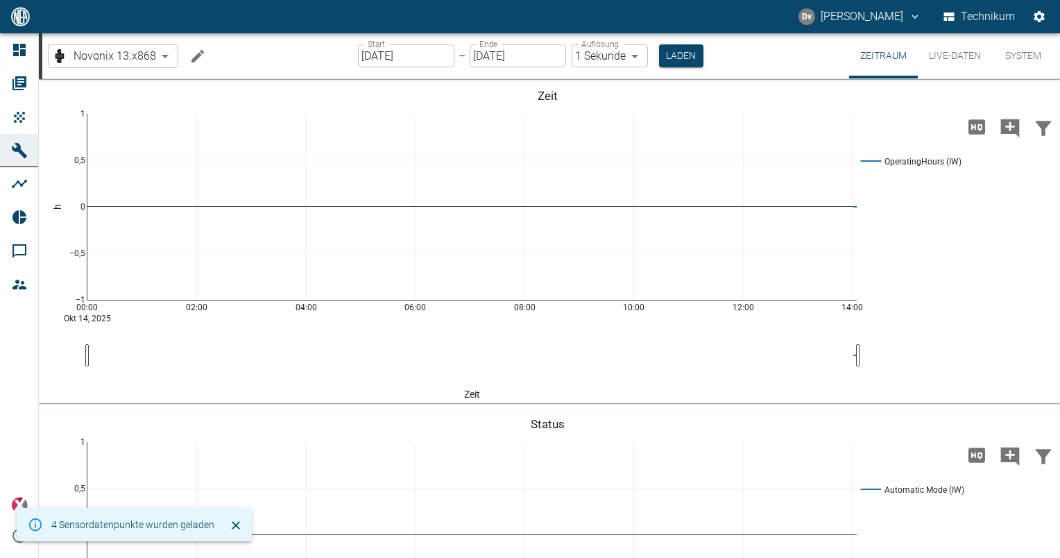
click at [963, 57] on button "Live-Daten" at bounding box center [955, 55] width 74 height 45
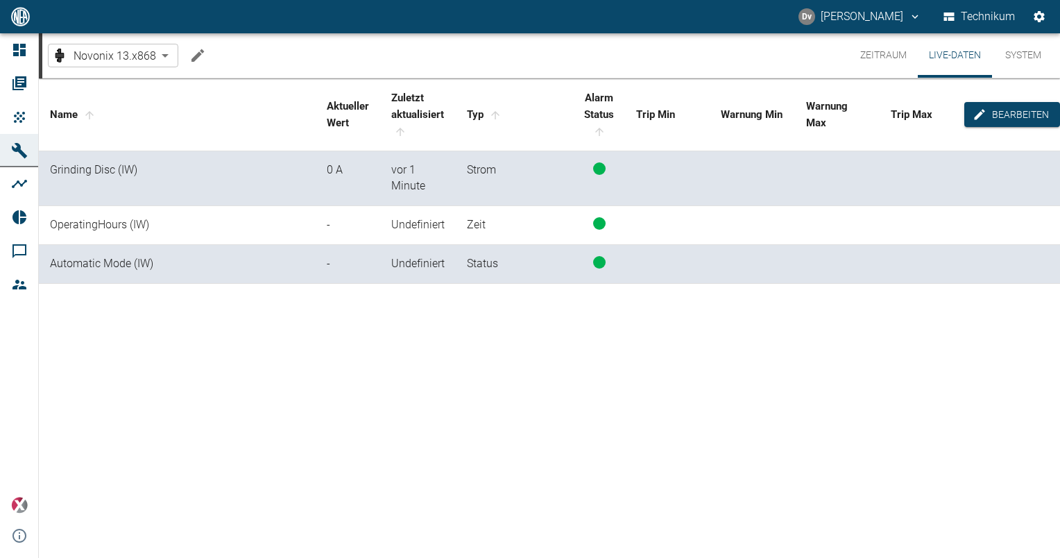
click at [346, 375] on div "Name Aktueller [PERSON_NAME] Zuletzt aktualisiert Typ Alarm Status Trip Min War…" at bounding box center [549, 315] width 1021 height 475
click at [335, 362] on div "Name Aktueller [PERSON_NAME] Zuletzt aktualisiert Typ Alarm Status Trip Min War…" at bounding box center [549, 315] width 1021 height 475
click at [333, 361] on div "Name Aktueller [PERSON_NAME] Zuletzt aktualisiert Typ Alarm Status Trip Min War…" at bounding box center [549, 315] width 1021 height 475
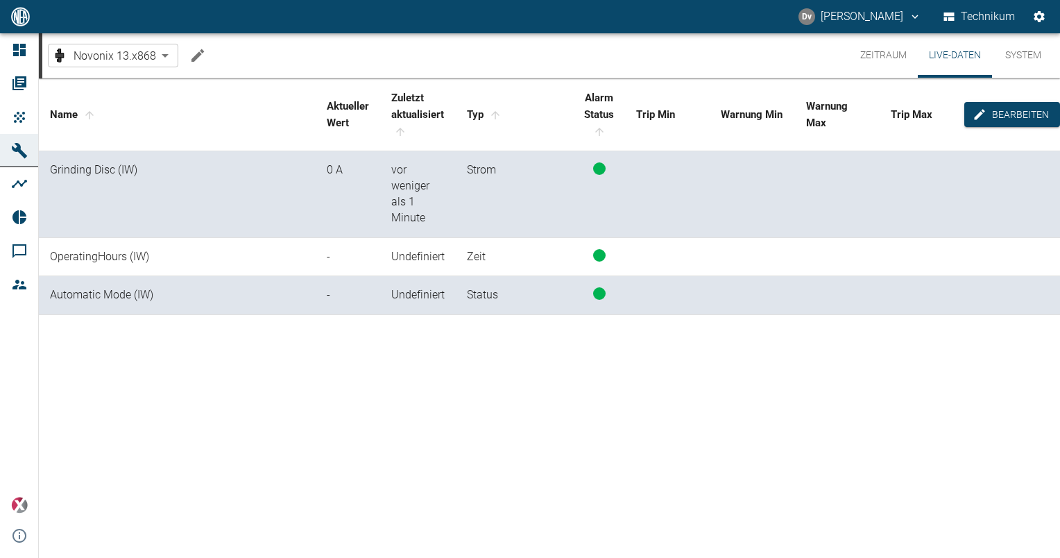
click at [291, 327] on div "Name Aktueller [PERSON_NAME] Zuletzt aktualisiert Typ Alarm Status Trip Min War…" at bounding box center [549, 315] width 1021 height 475
click at [333, 295] on div "-" at bounding box center [348, 295] width 42 height 16
drag, startPoint x: 333, startPoint y: 295, endPoint x: 383, endPoint y: 369, distance: 89.5
click at [383, 369] on div "Name Aktueller [PERSON_NAME] Zuletzt aktualisiert Typ Alarm Status Trip Min War…" at bounding box center [549, 315] width 1021 height 475
click at [755, 357] on div "Name Aktueller [PERSON_NAME] Zuletzt aktualisiert Typ Alarm Status Trip Min War…" at bounding box center [549, 315] width 1021 height 475
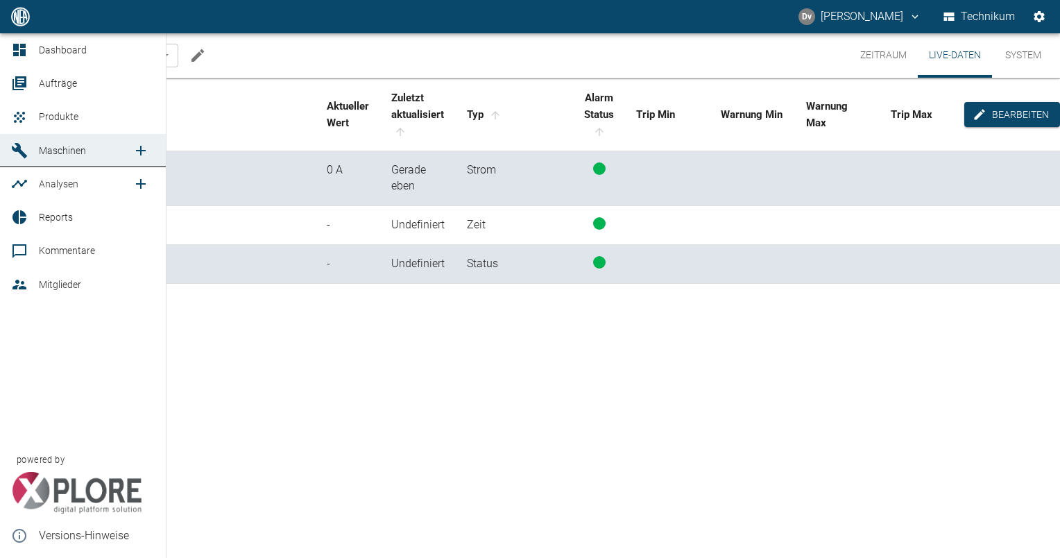
click at [66, 53] on span "Dashboard" at bounding box center [63, 49] width 48 height 11
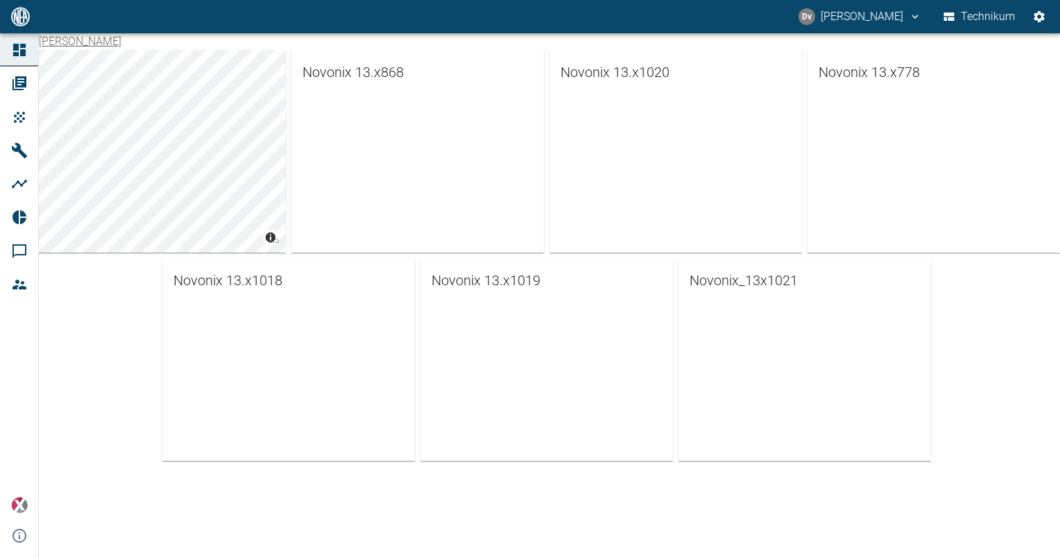
click at [347, 153] on div "Novonix 13.x868" at bounding box center [417, 151] width 253 height 203
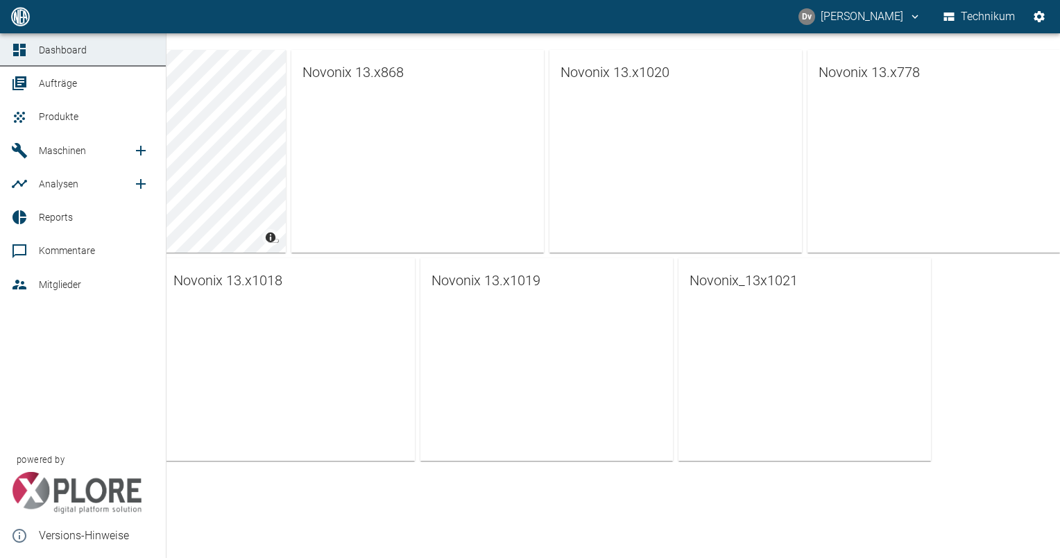
click at [75, 142] on span "Maschinen" at bounding box center [86, 150] width 94 height 17
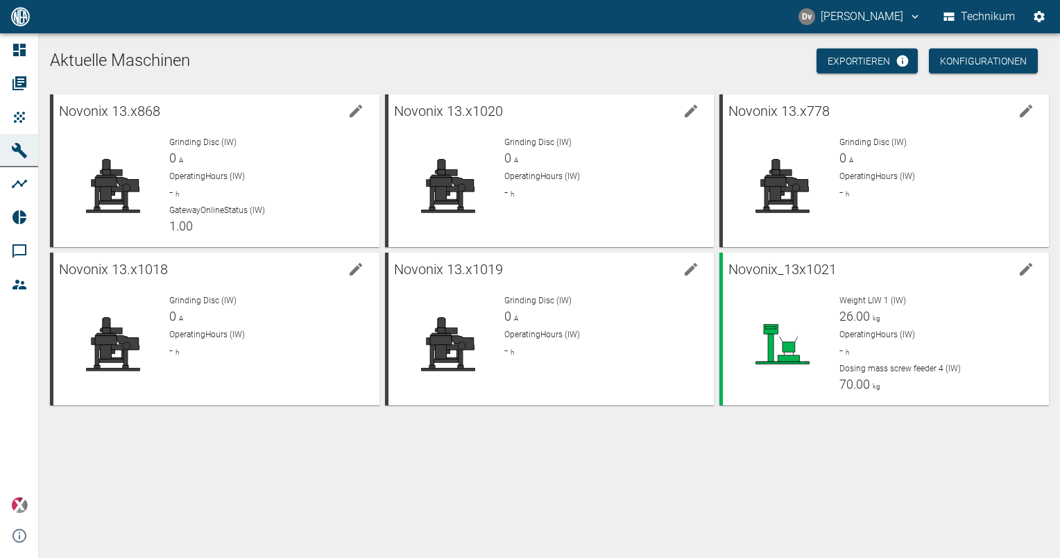
click at [494, 457] on div "Aktuelle Maschinen Exportieren Konfigurationen Novonix 13.x868 Grinding Disc (I…" at bounding box center [549, 295] width 1021 height 525
click at [286, 503] on div "Aktuelle Maschinen Exportieren Konfigurationen Novonix 13.x868 Grinding Disc (I…" at bounding box center [549, 295] width 1021 height 525
click at [260, 192] on div "OperatingHours (IW) - h" at bounding box center [268, 185] width 198 height 31
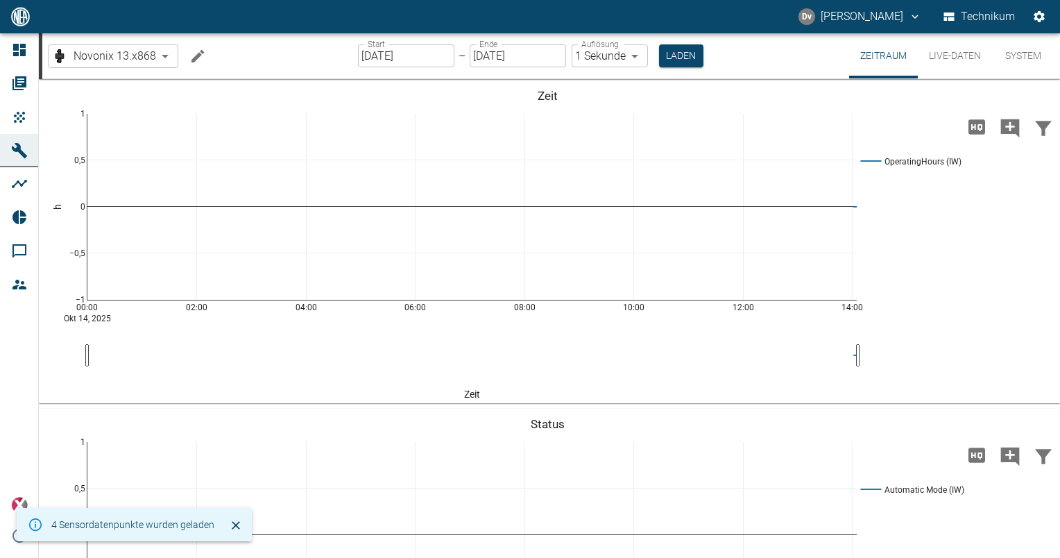
click at [938, 56] on button "Live-Daten" at bounding box center [955, 55] width 74 height 45
